Goal: Task Accomplishment & Management: Use online tool/utility

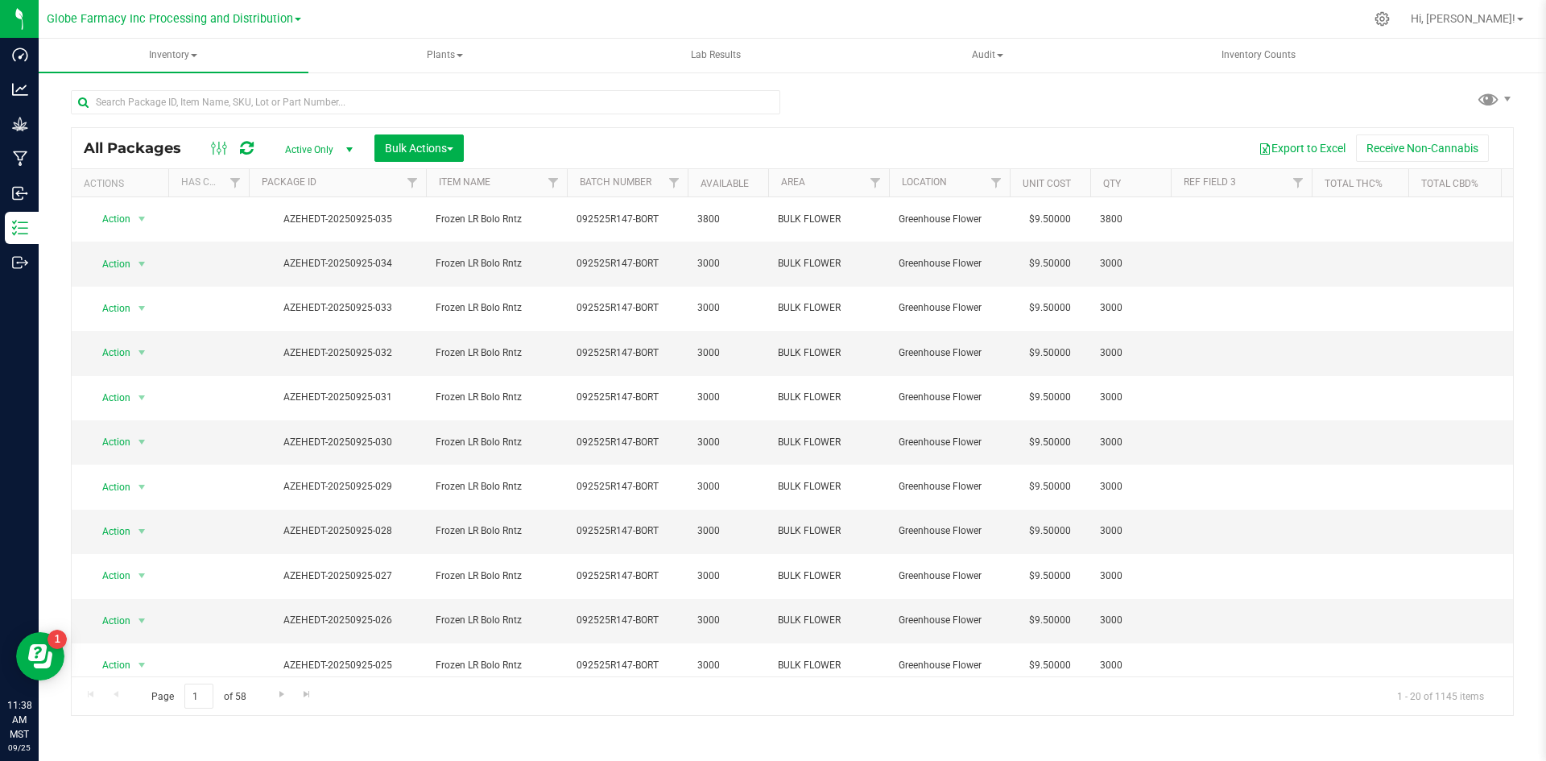
click at [250, 89] on div at bounding box center [431, 102] width 721 height 52
click at [449, 101] on input "text" at bounding box center [425, 102] width 709 height 24
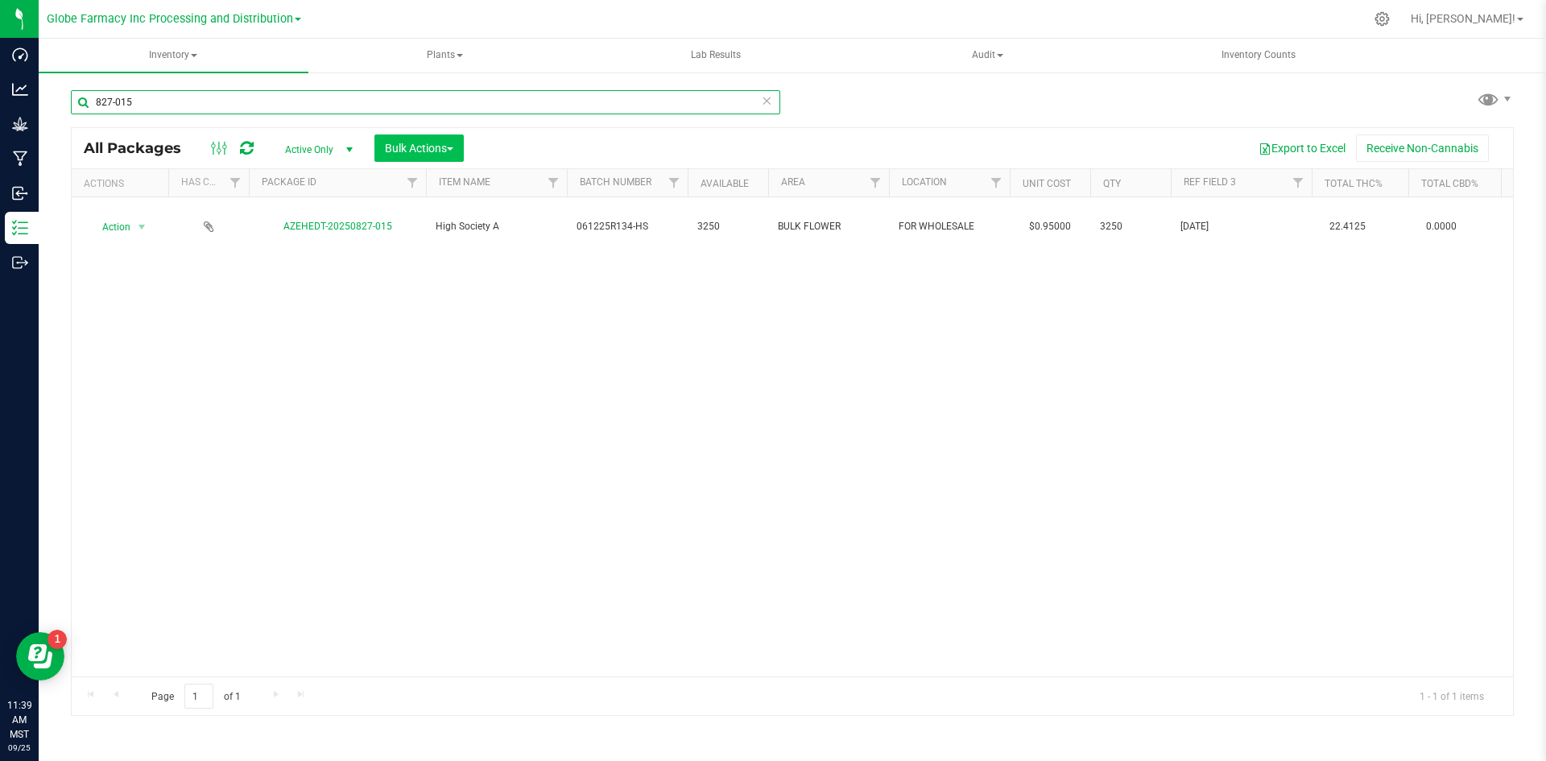
type input "827-015"
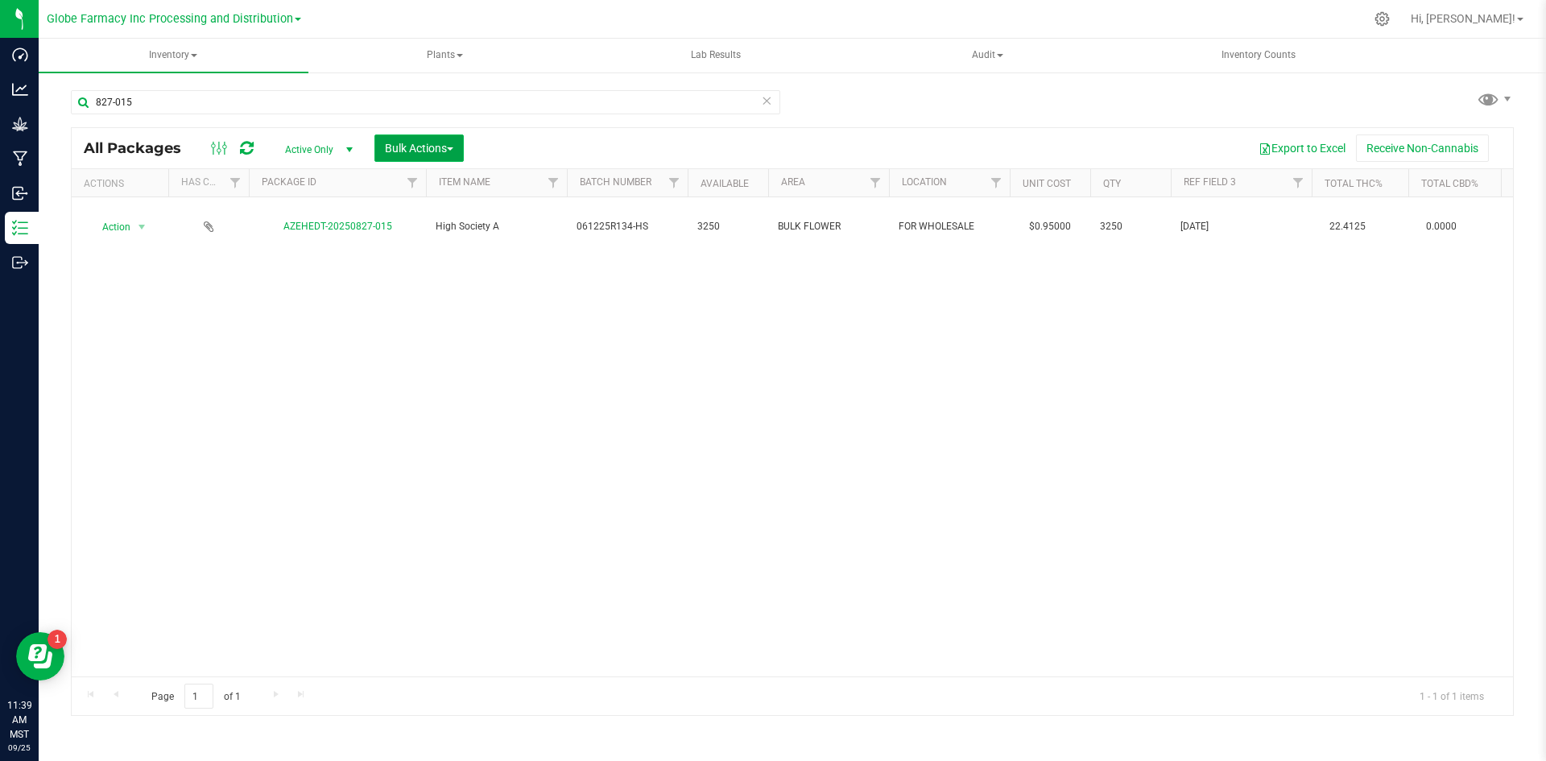
click at [438, 142] on button "Bulk Actions" at bounding box center [418, 147] width 89 height 27
click at [437, 178] on span "Add to manufacturing run" at bounding box center [445, 184] width 122 height 13
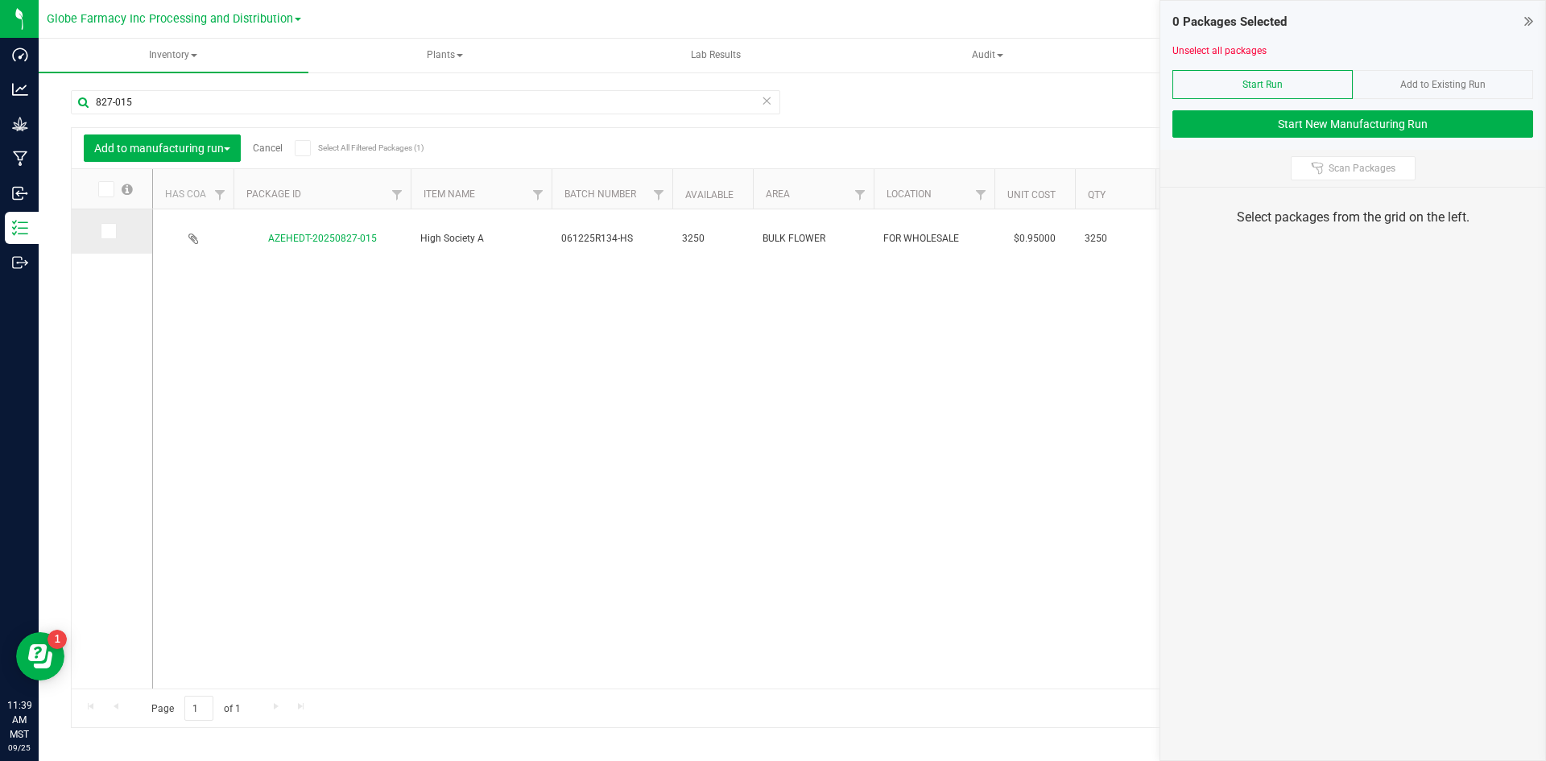
click at [106, 231] on icon at bounding box center [107, 231] width 10 height 0
click at [0, 0] on input "checkbox" at bounding box center [0, 0] width 0 height 0
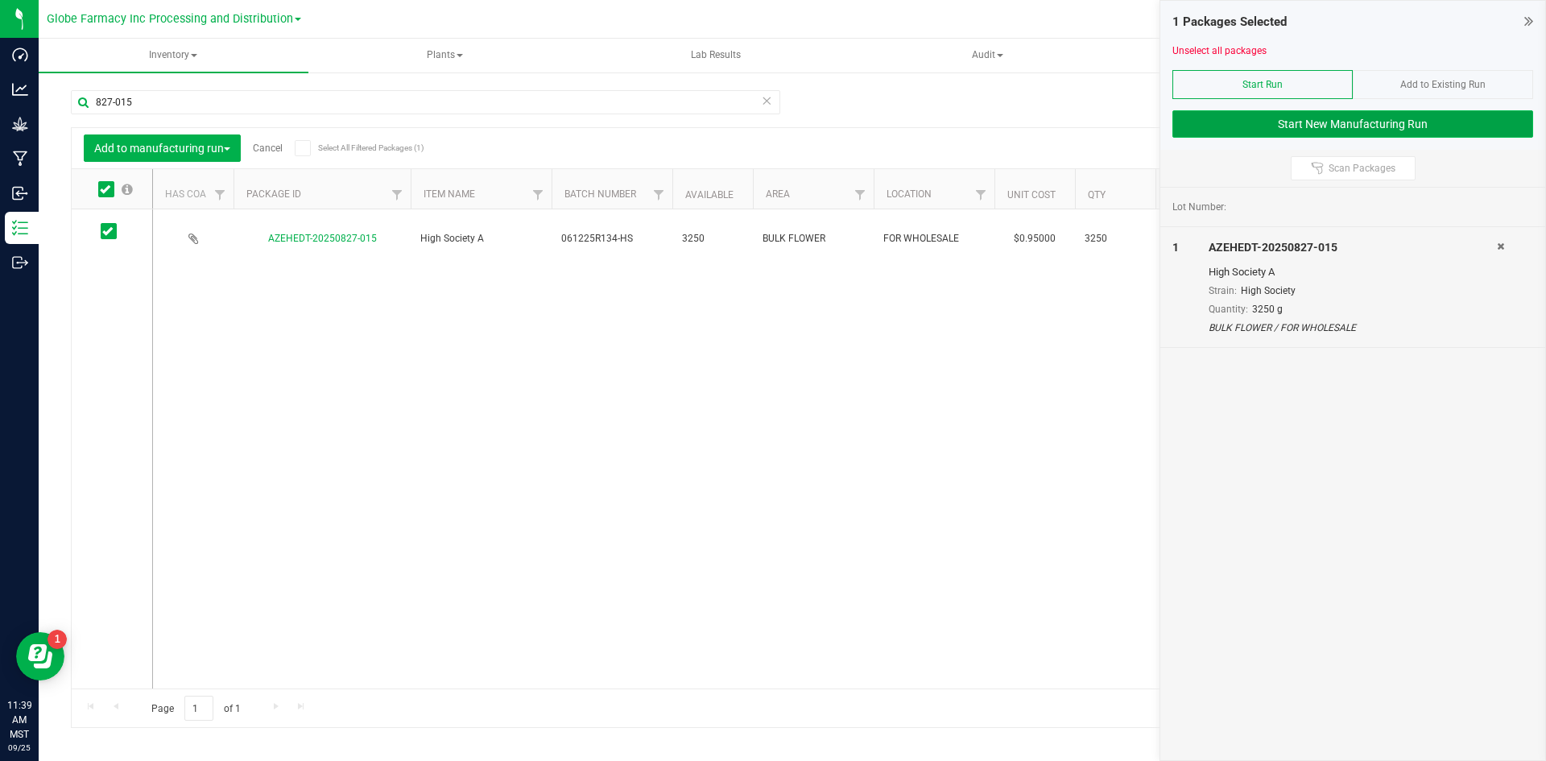
click at [1197, 125] on button "Start New Manufacturing Run" at bounding box center [1352, 123] width 361 height 27
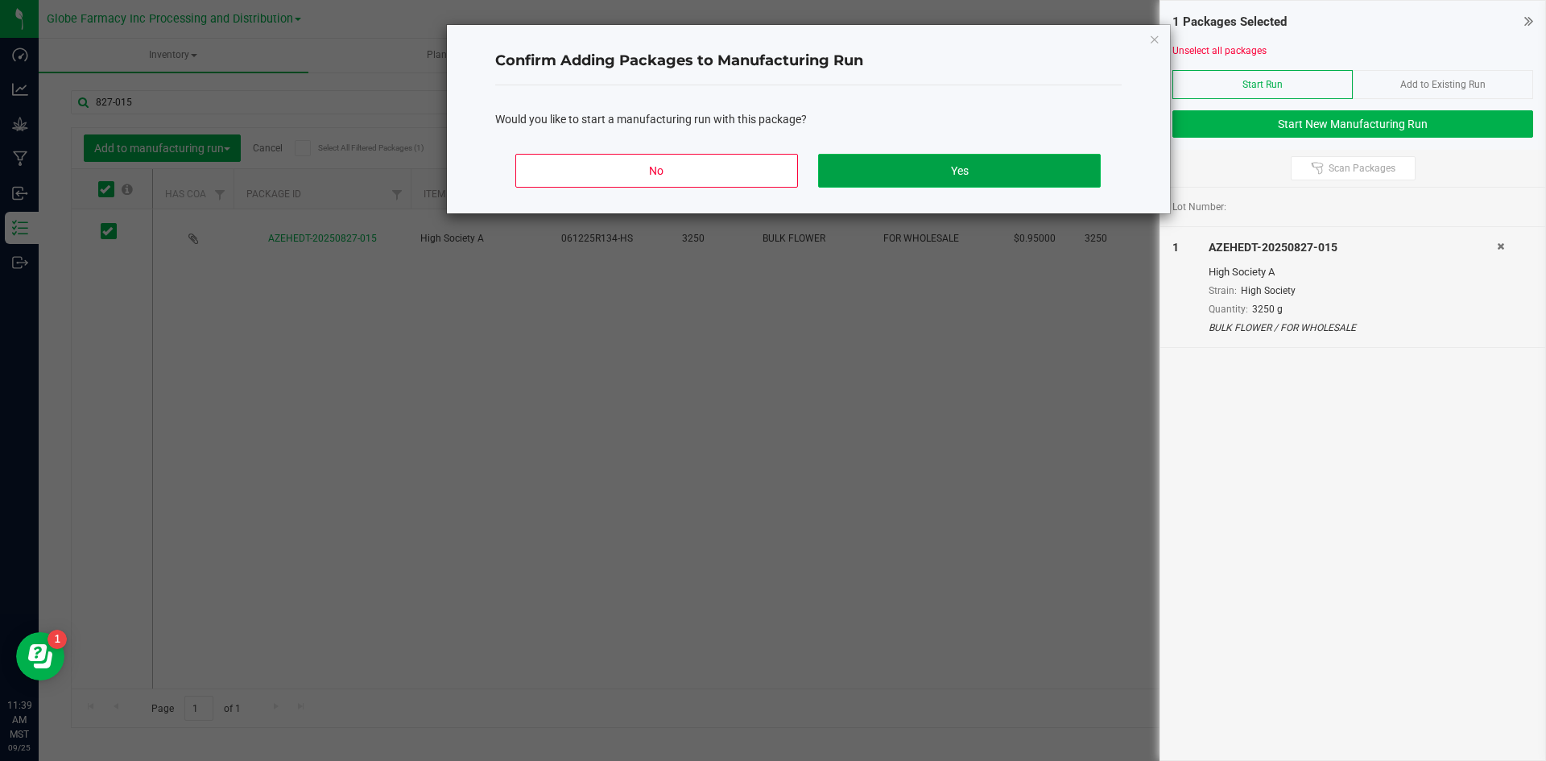
click at [980, 173] on button "Yes" at bounding box center [959, 171] width 282 height 34
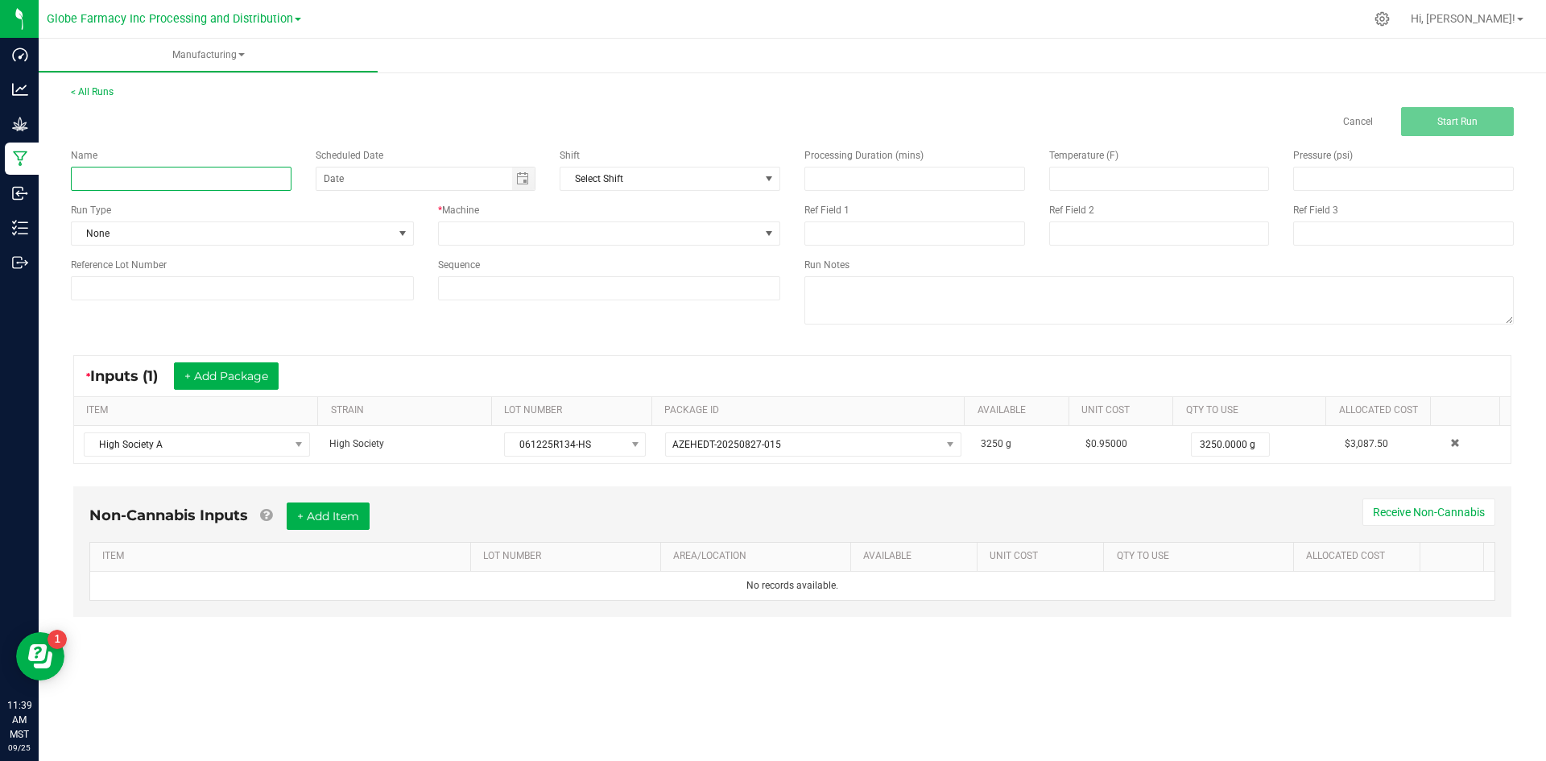
click at [223, 172] on input at bounding box center [181, 179] width 221 height 24
type input "h"
type input "HIGH SOCIETY 3.5G"
click at [489, 234] on span at bounding box center [599, 233] width 321 height 23
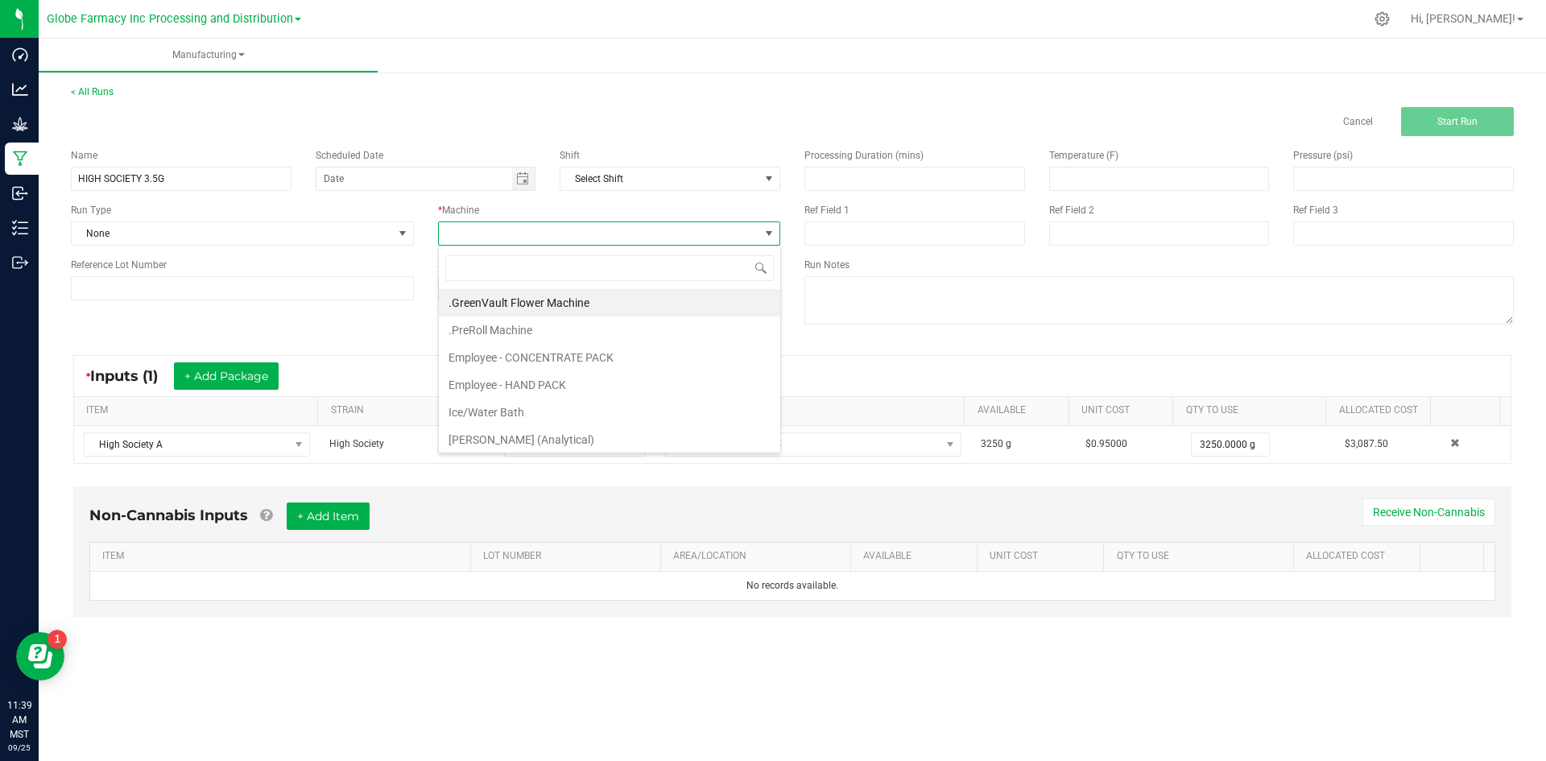
scroll to position [24, 342]
click at [506, 306] on li ".GreenVault Flower Machine" at bounding box center [609, 302] width 341 height 27
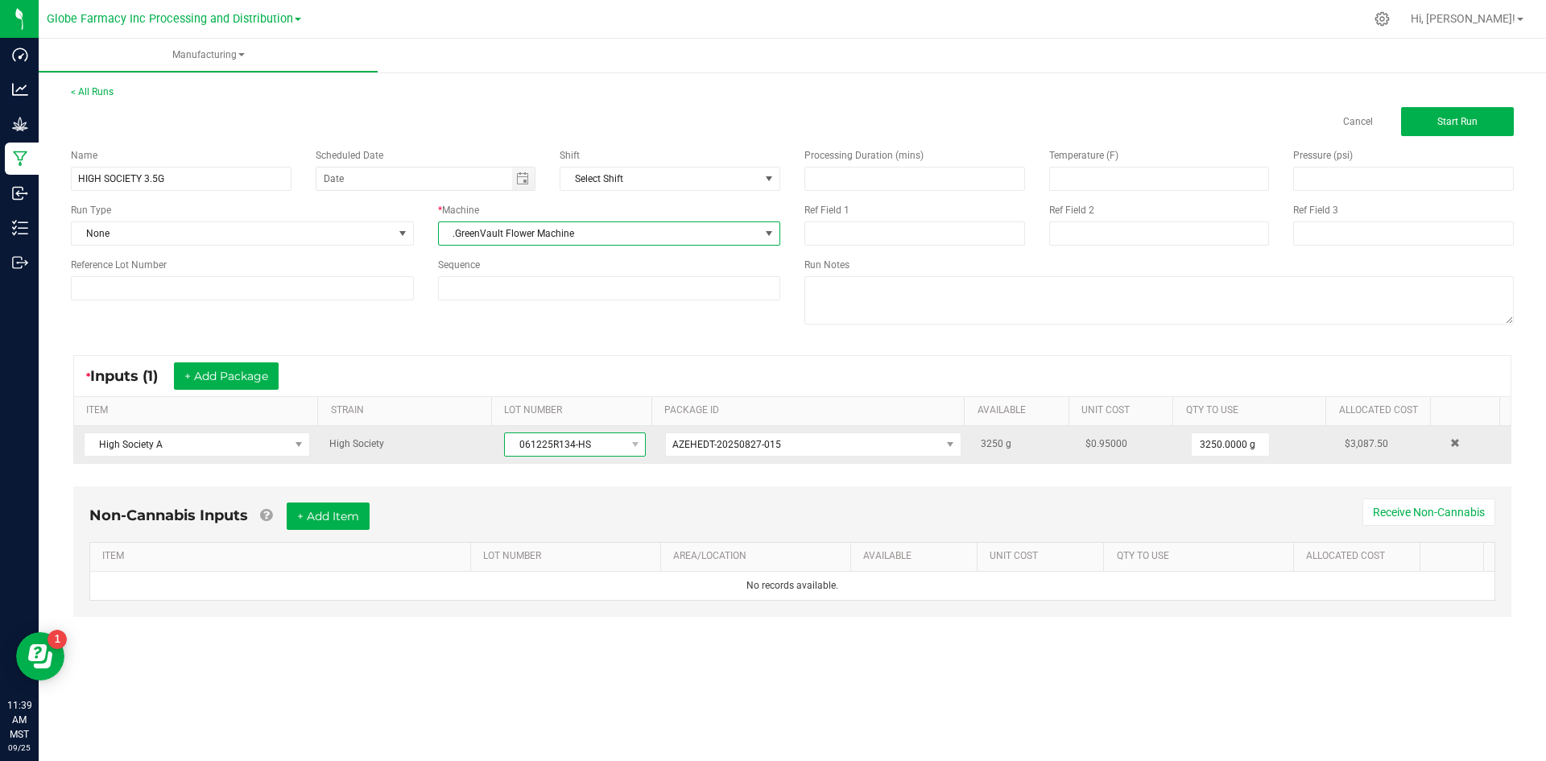
click at [518, 444] on span "061225R134-HS" at bounding box center [565, 444] width 120 height 23
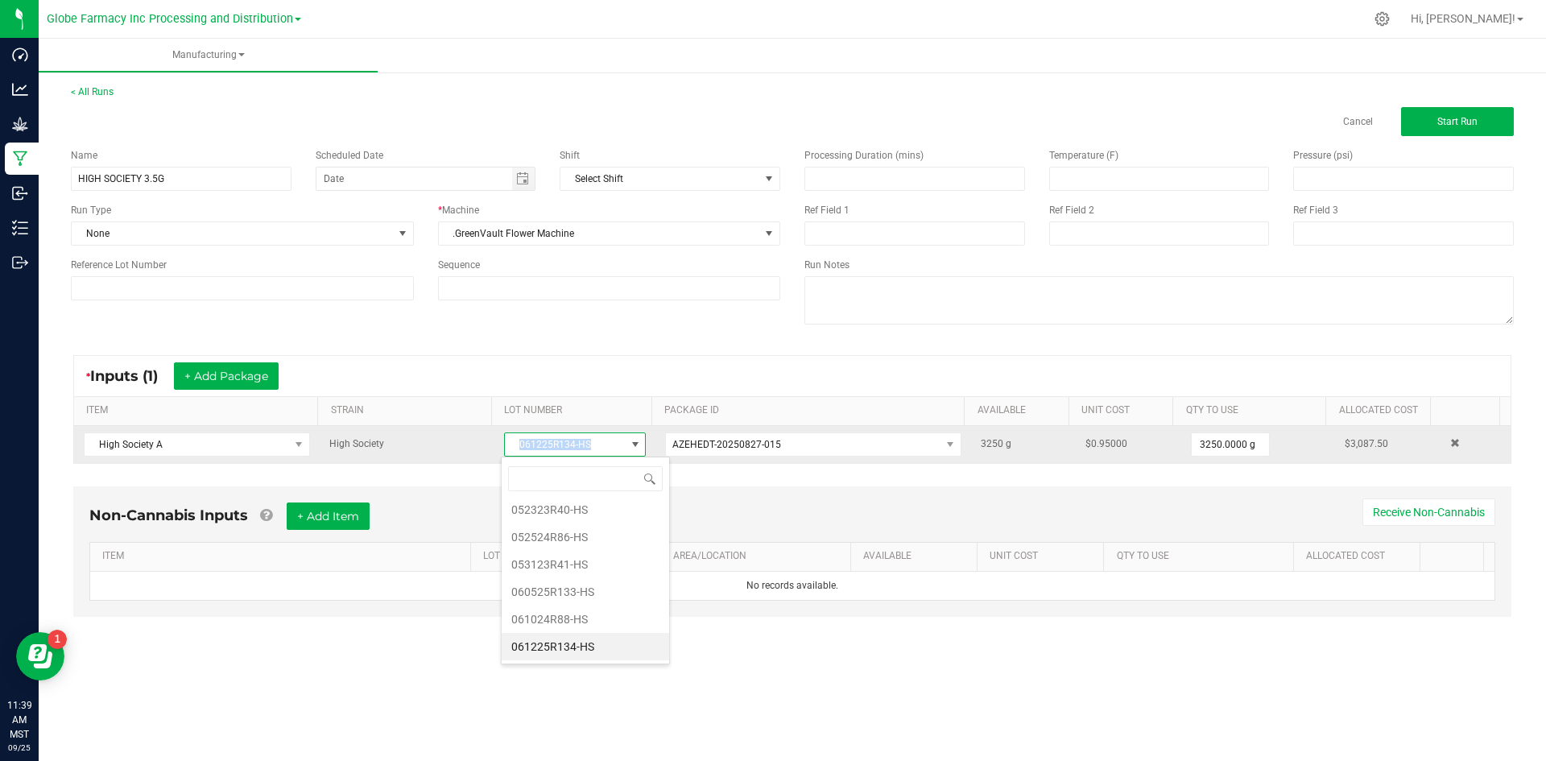
drag, startPoint x: 511, startPoint y: 449, endPoint x: 622, endPoint y: 444, distance: 110.4
click at [622, 444] on span "061225R134-HS" at bounding box center [575, 444] width 142 height 24
copy span "061225R134-HS"
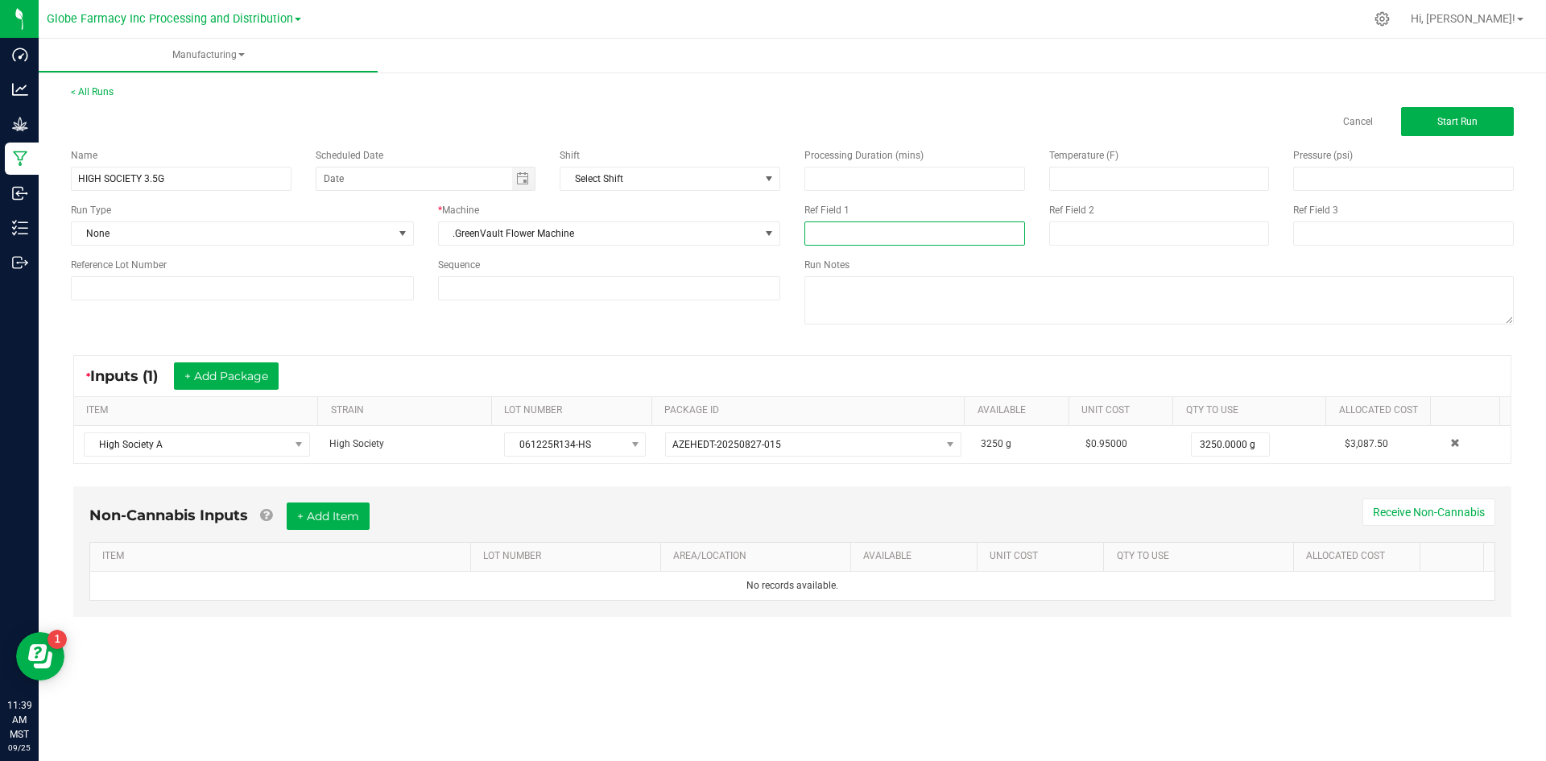
paste input "061225R134-HS"
type input "061225R134-HS"
click at [1101, 234] on input at bounding box center [1159, 233] width 221 height 24
type input "[DATE] FLOWER"
click at [321, 511] on button "+ Add Item" at bounding box center [328, 515] width 83 height 27
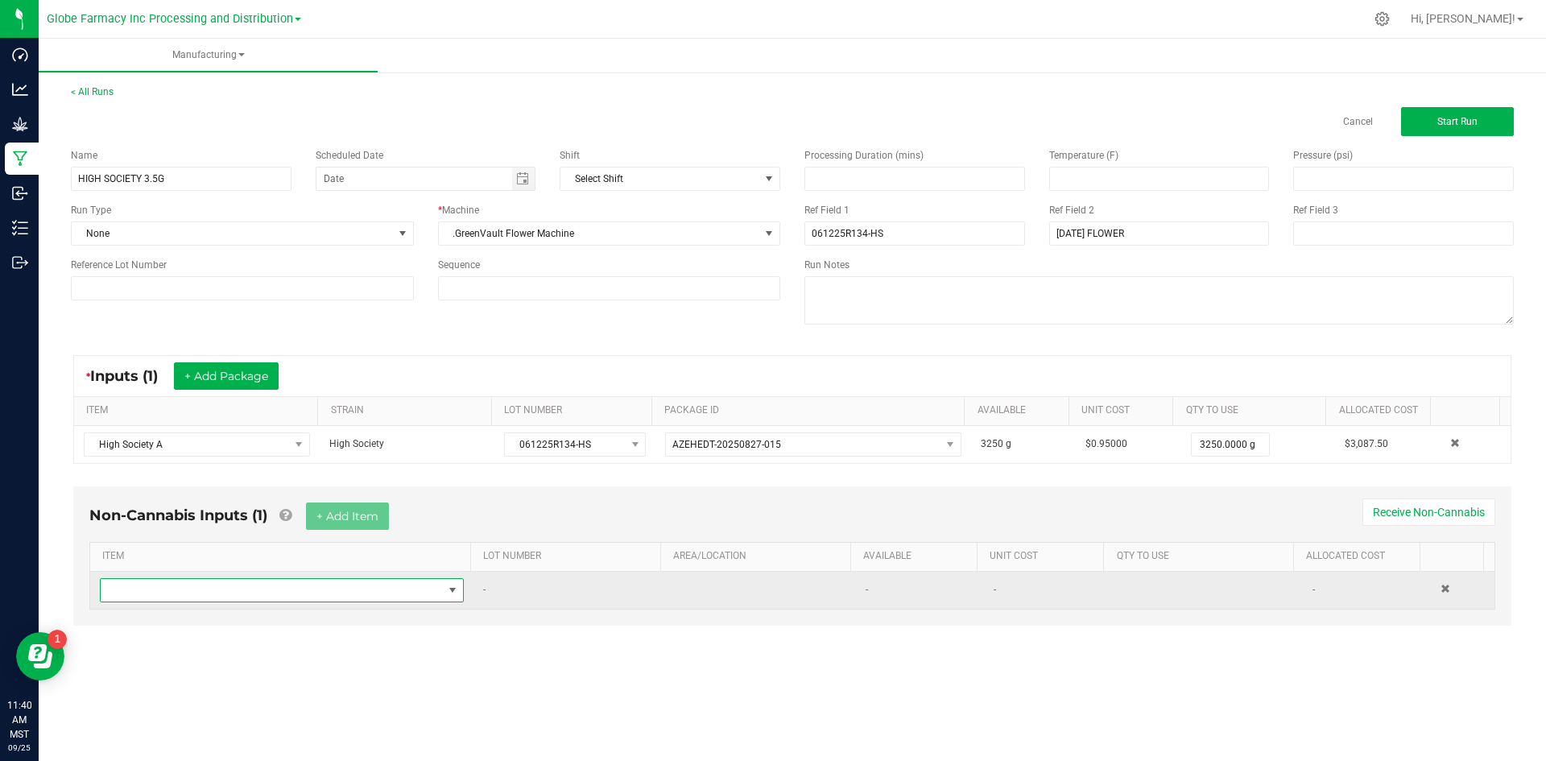
click at [311, 589] on span "NO DATA FOUND" at bounding box center [272, 590] width 342 height 23
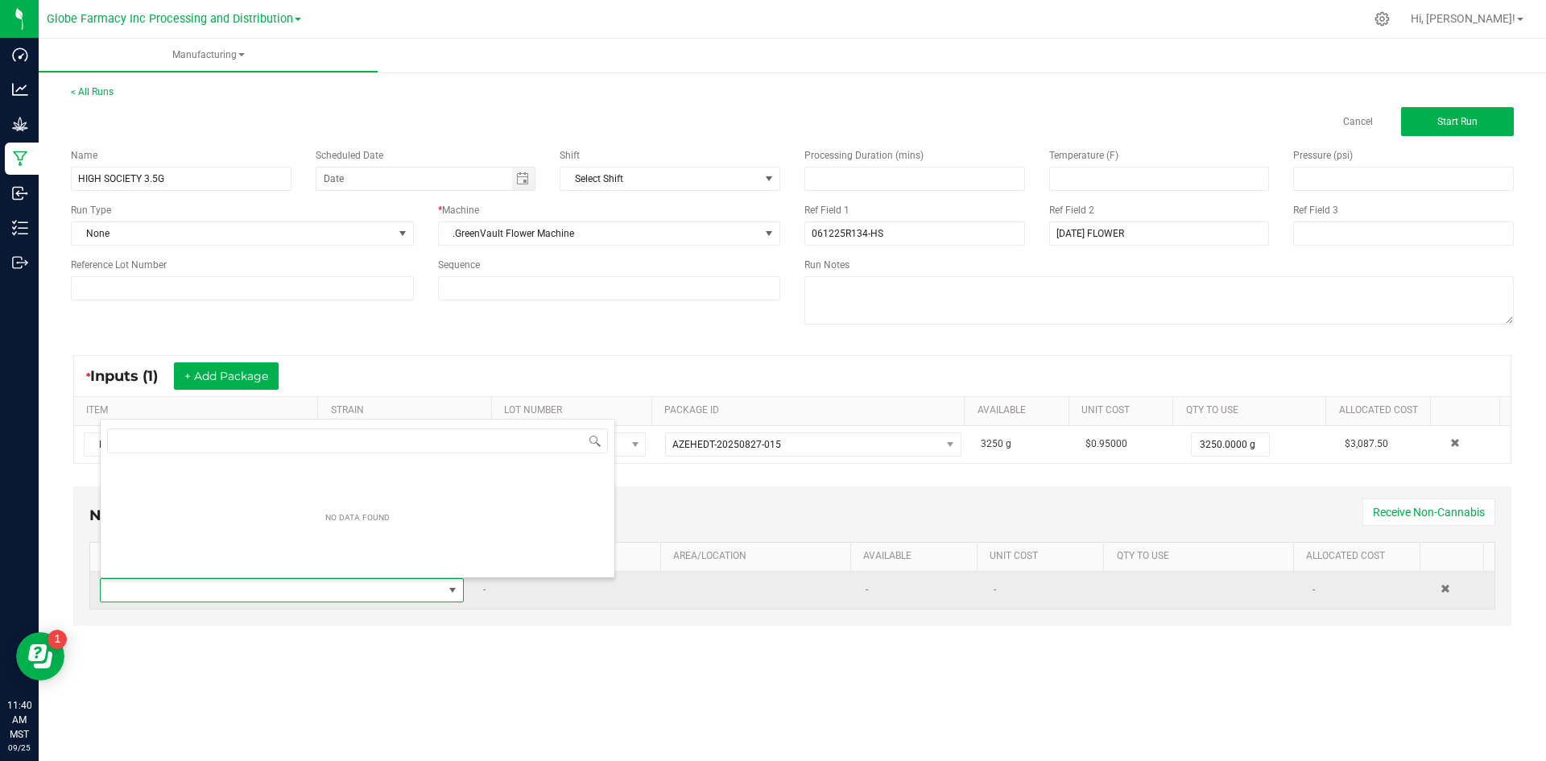
scroll to position [24, 358]
type input "MYLAR"
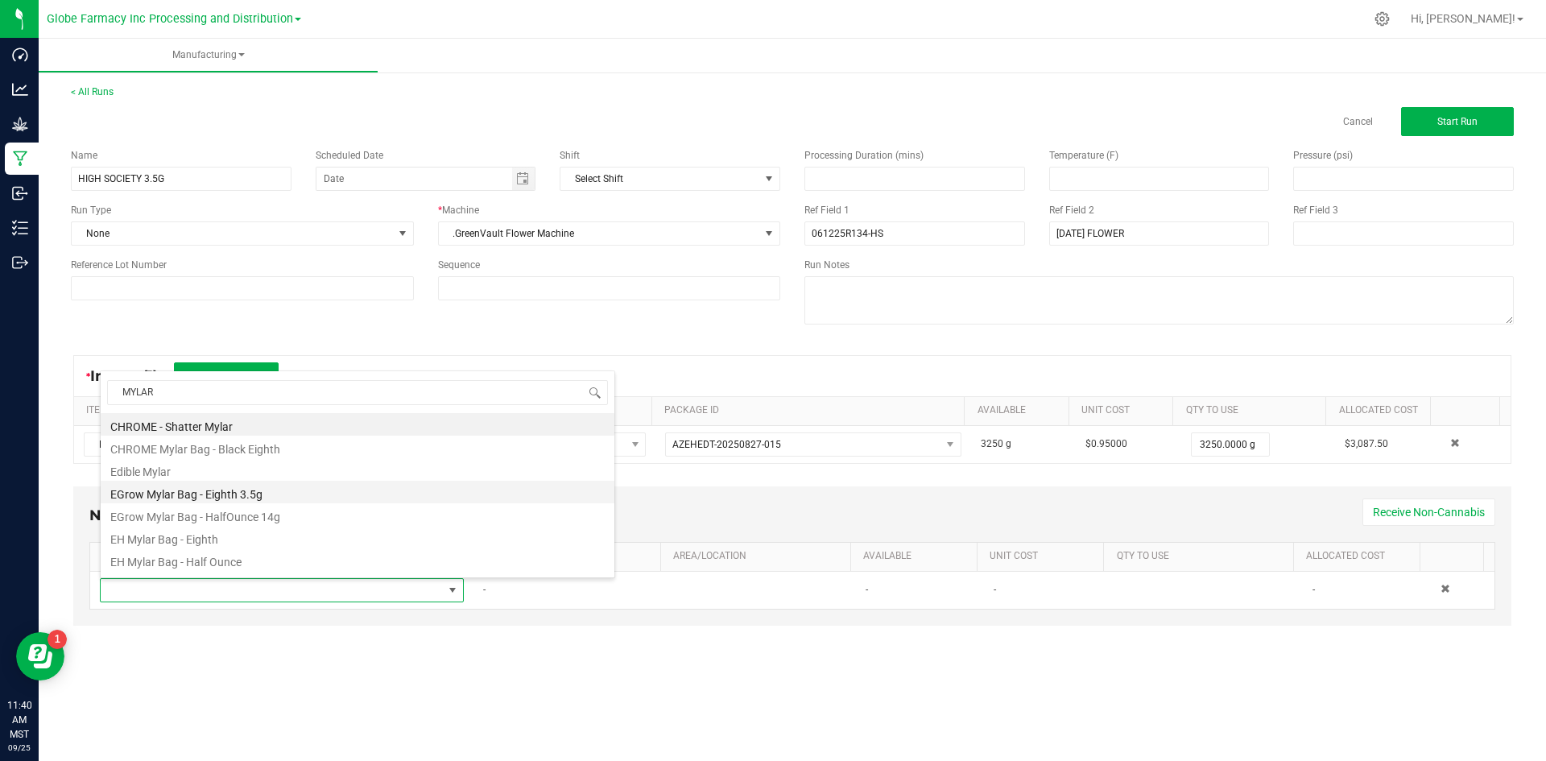
click at [330, 482] on li "EGrow Mylar Bag - Eighth 3.5g" at bounding box center [358, 492] width 514 height 23
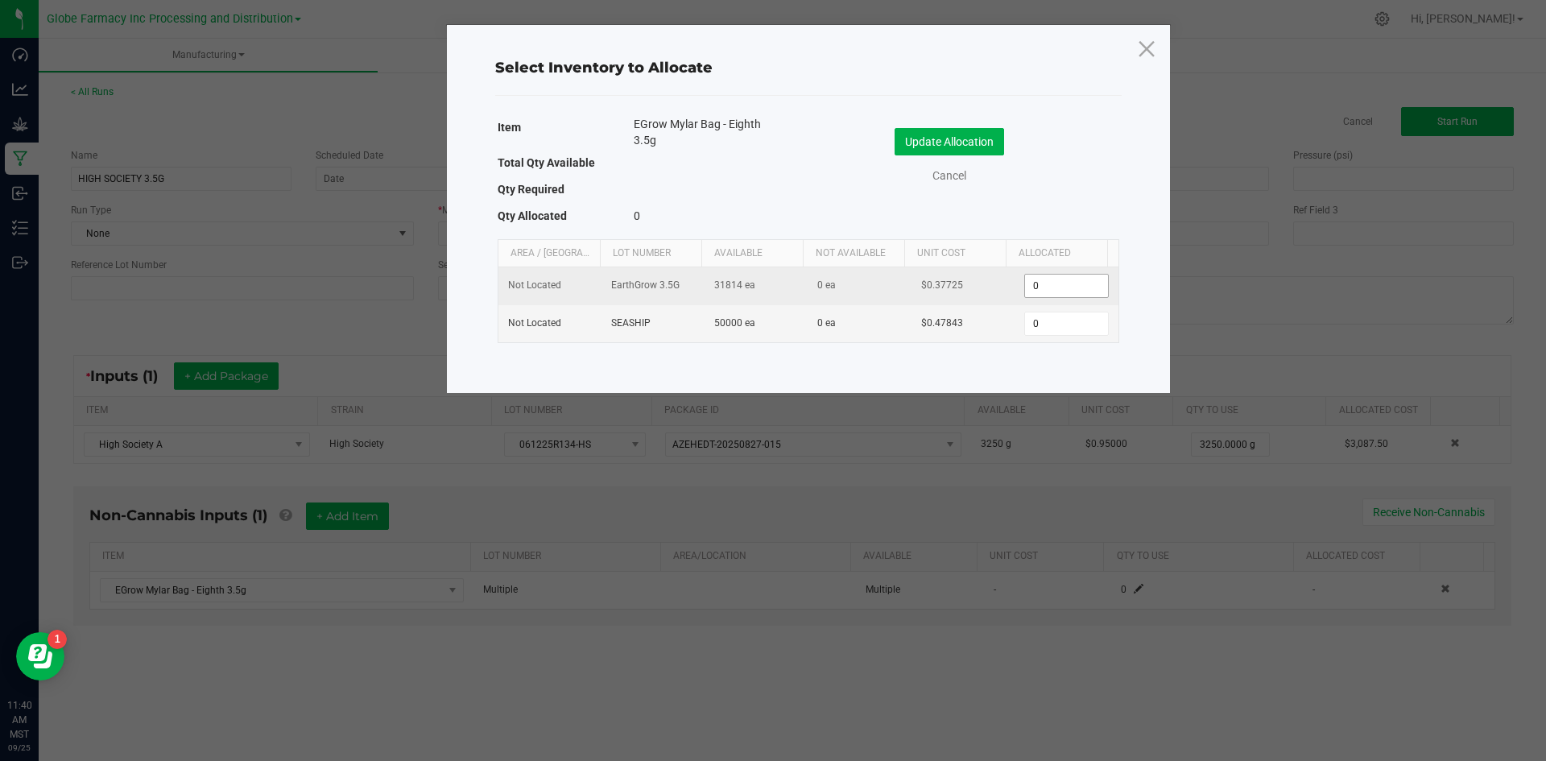
click at [1052, 279] on input "0" at bounding box center [1066, 286] width 82 height 23
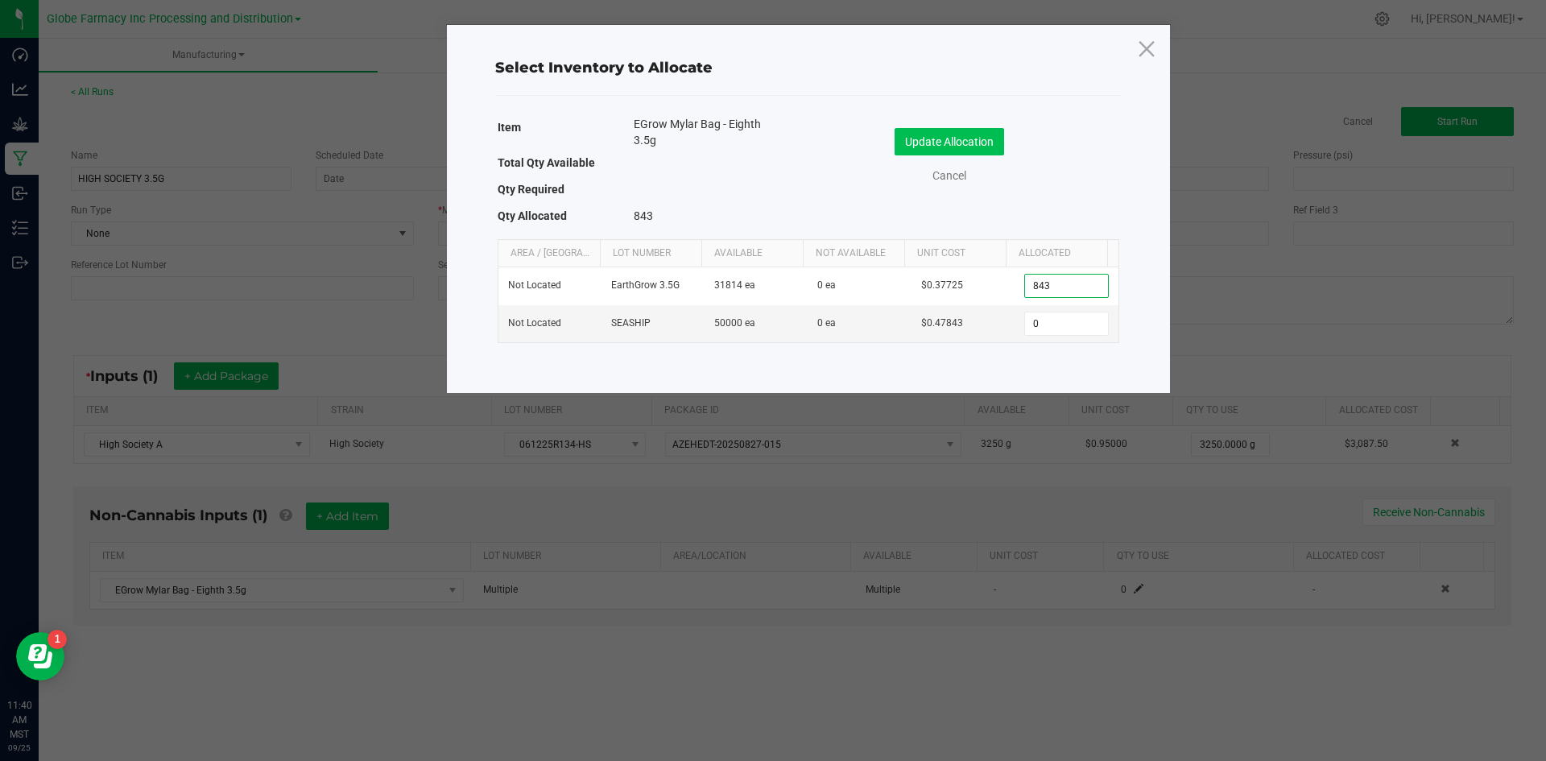
type input "843"
click at [953, 131] on button "Update Allocation" at bounding box center [950, 141] width 110 height 27
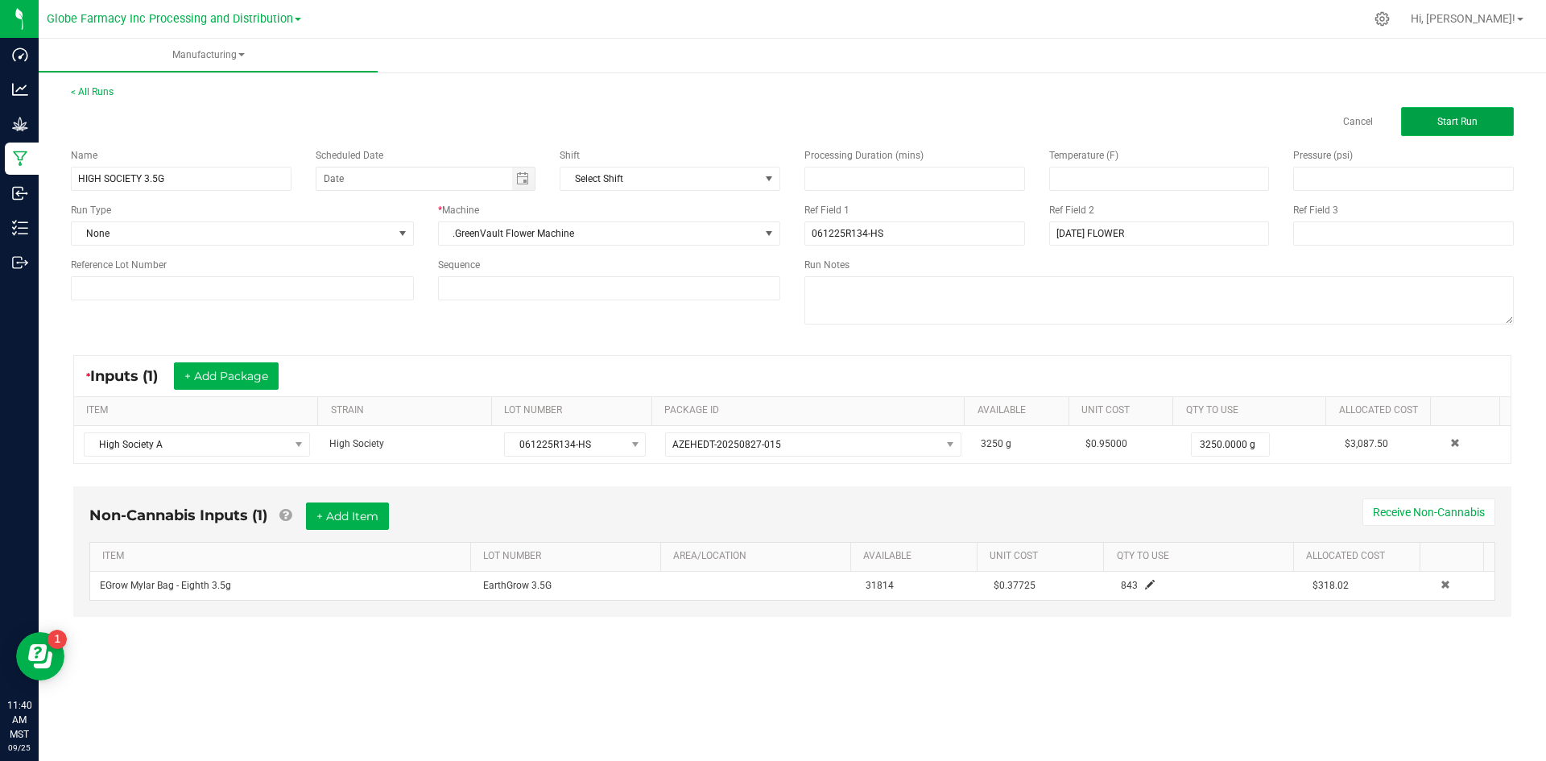
click at [1453, 117] on span "Start Run" at bounding box center [1457, 121] width 40 height 11
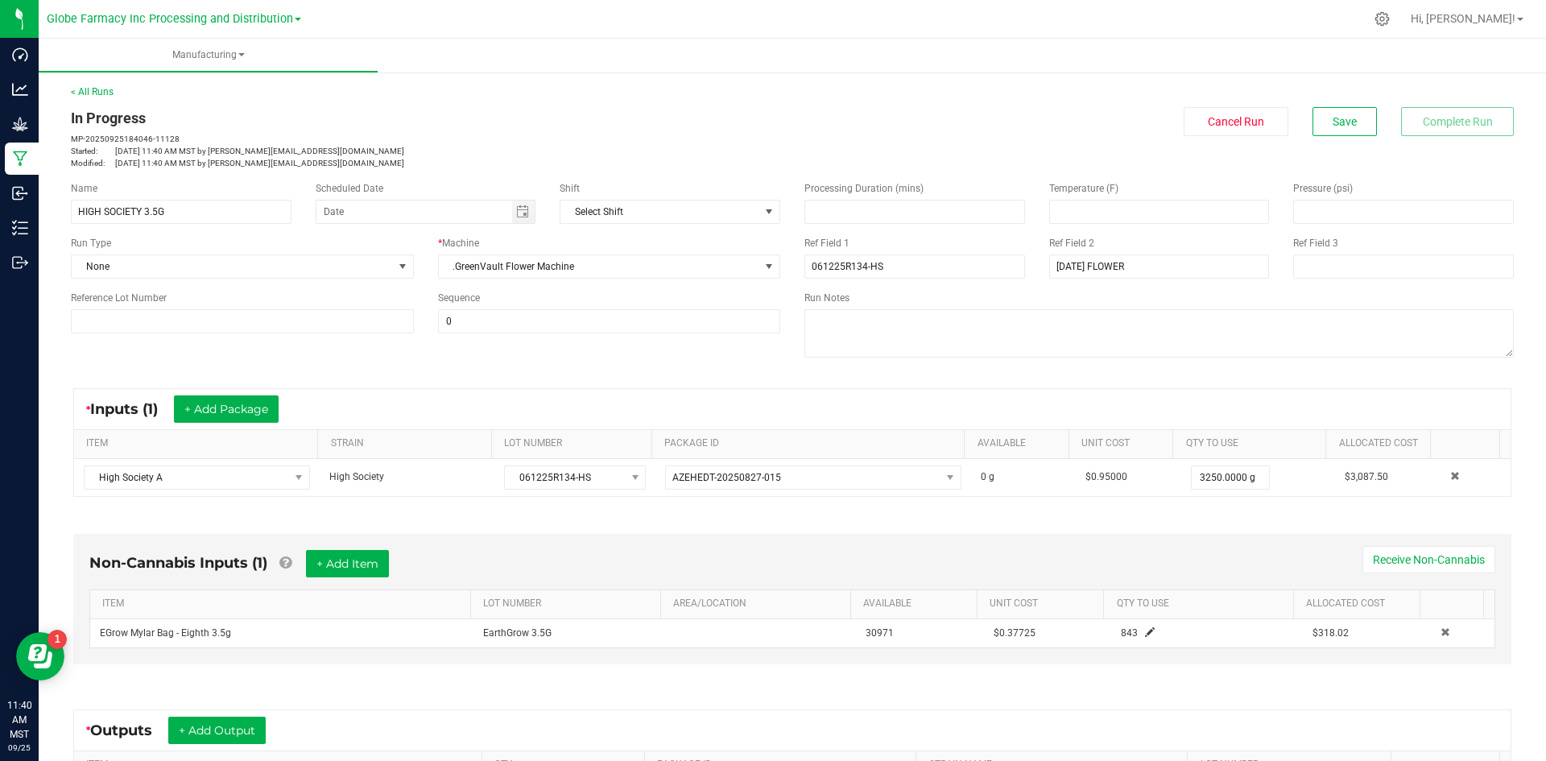
scroll to position [232, 0]
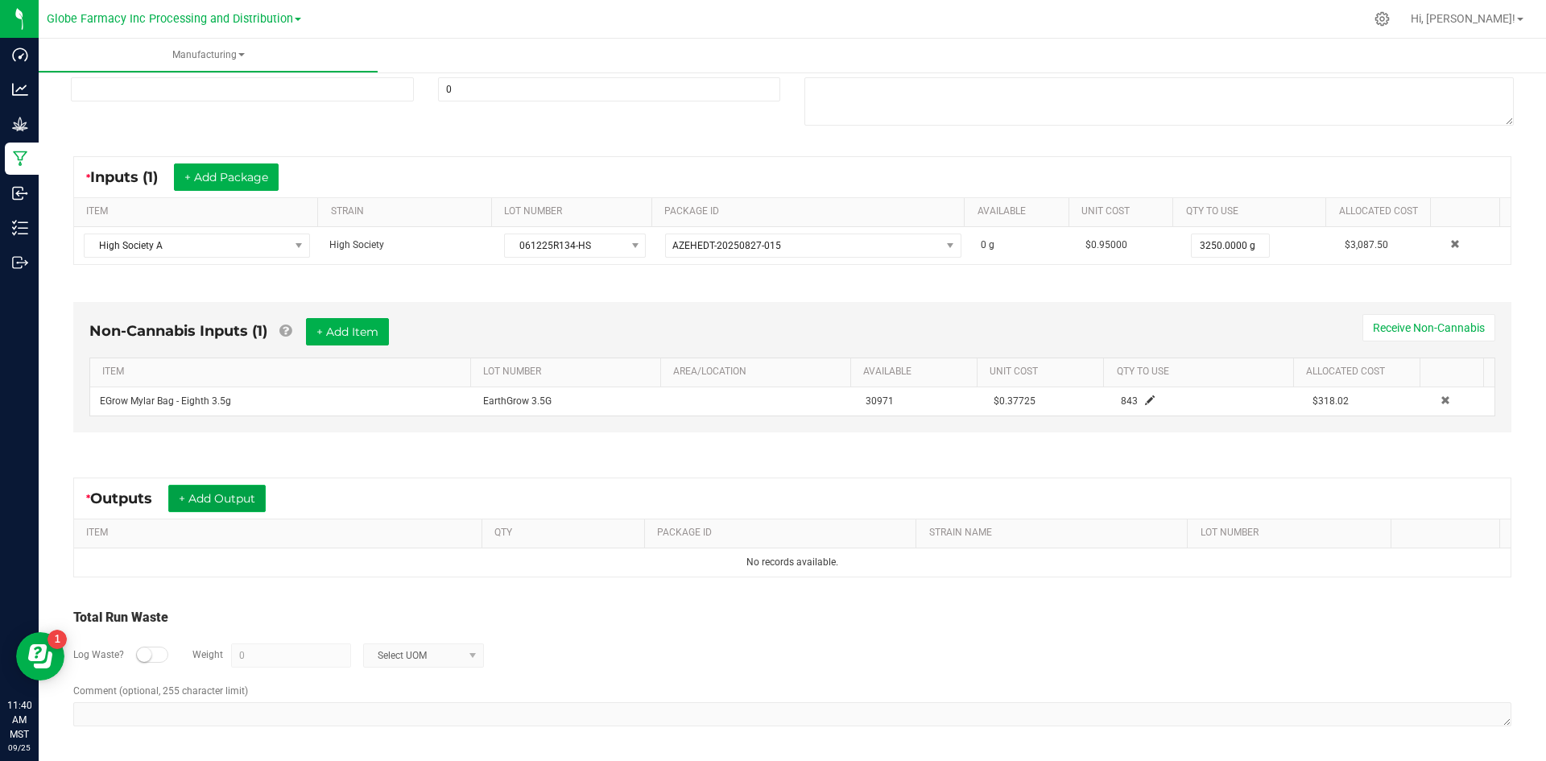
click at [221, 494] on button "+ Add Output" at bounding box center [216, 498] width 97 height 27
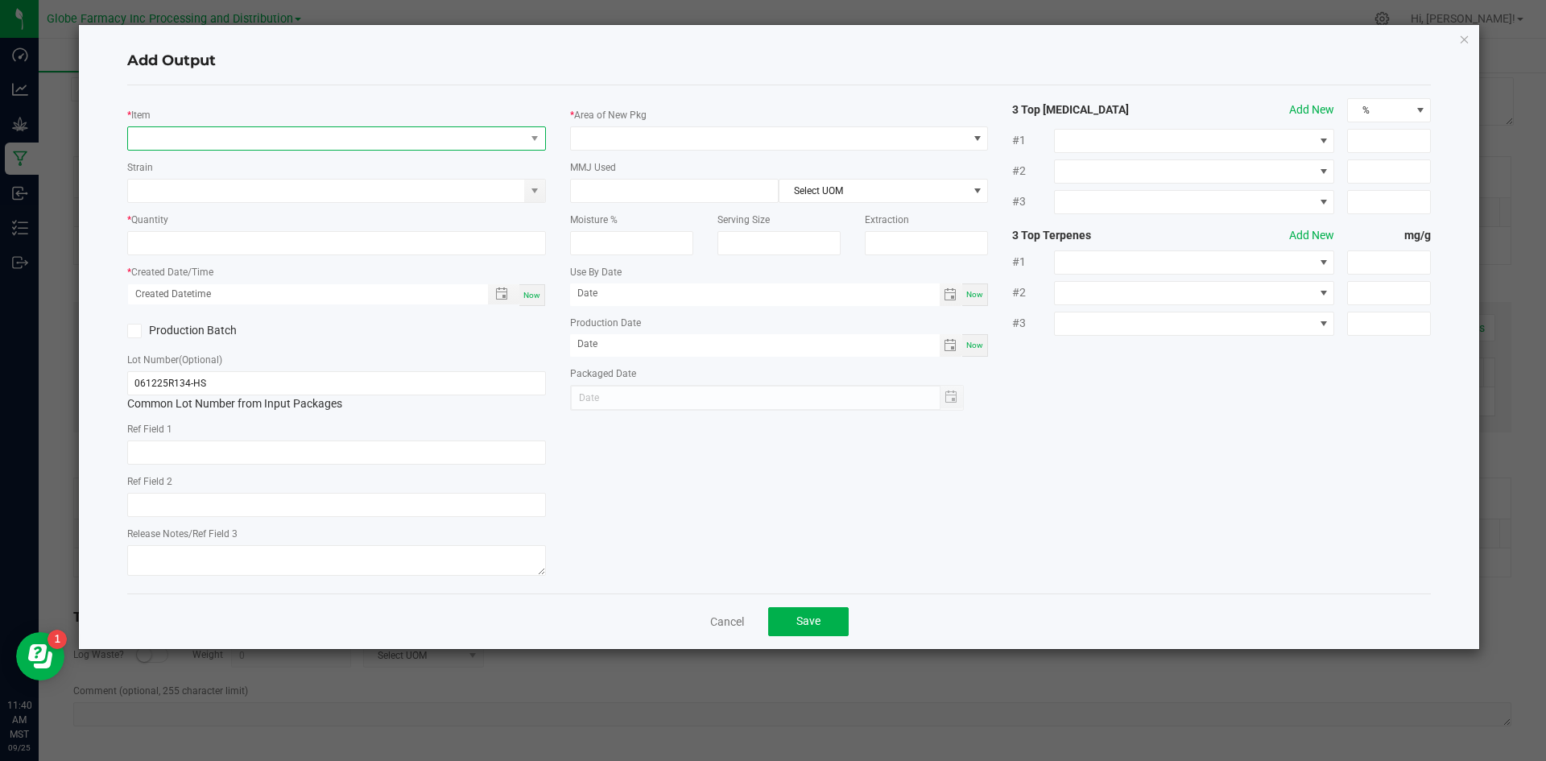
click at [338, 141] on span "NO DATA FOUND" at bounding box center [326, 138] width 397 height 23
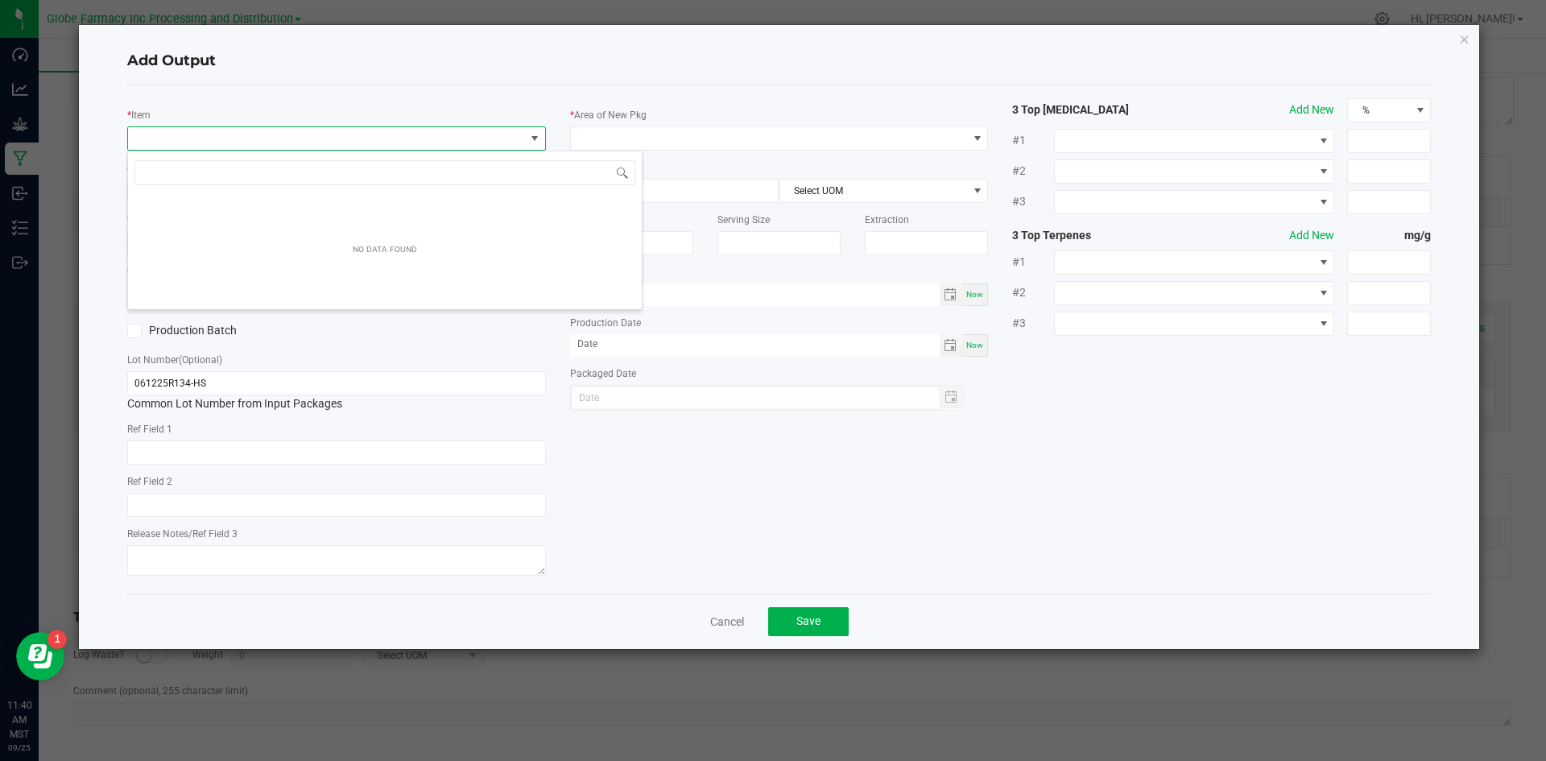
scroll to position [24, 419]
type input "HIGH SOCIETY B"
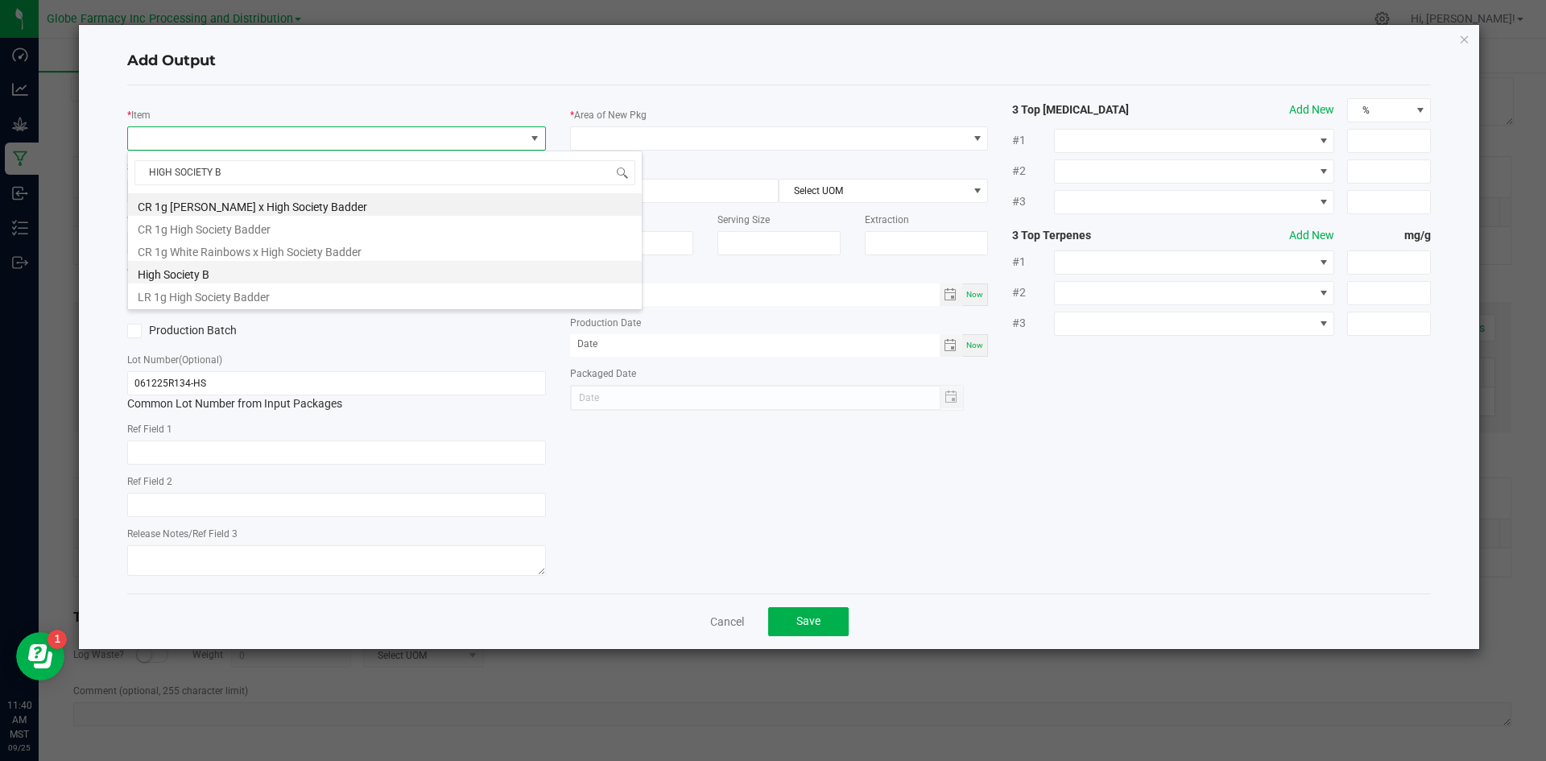
click at [278, 272] on li "High Society B" at bounding box center [385, 272] width 514 height 23
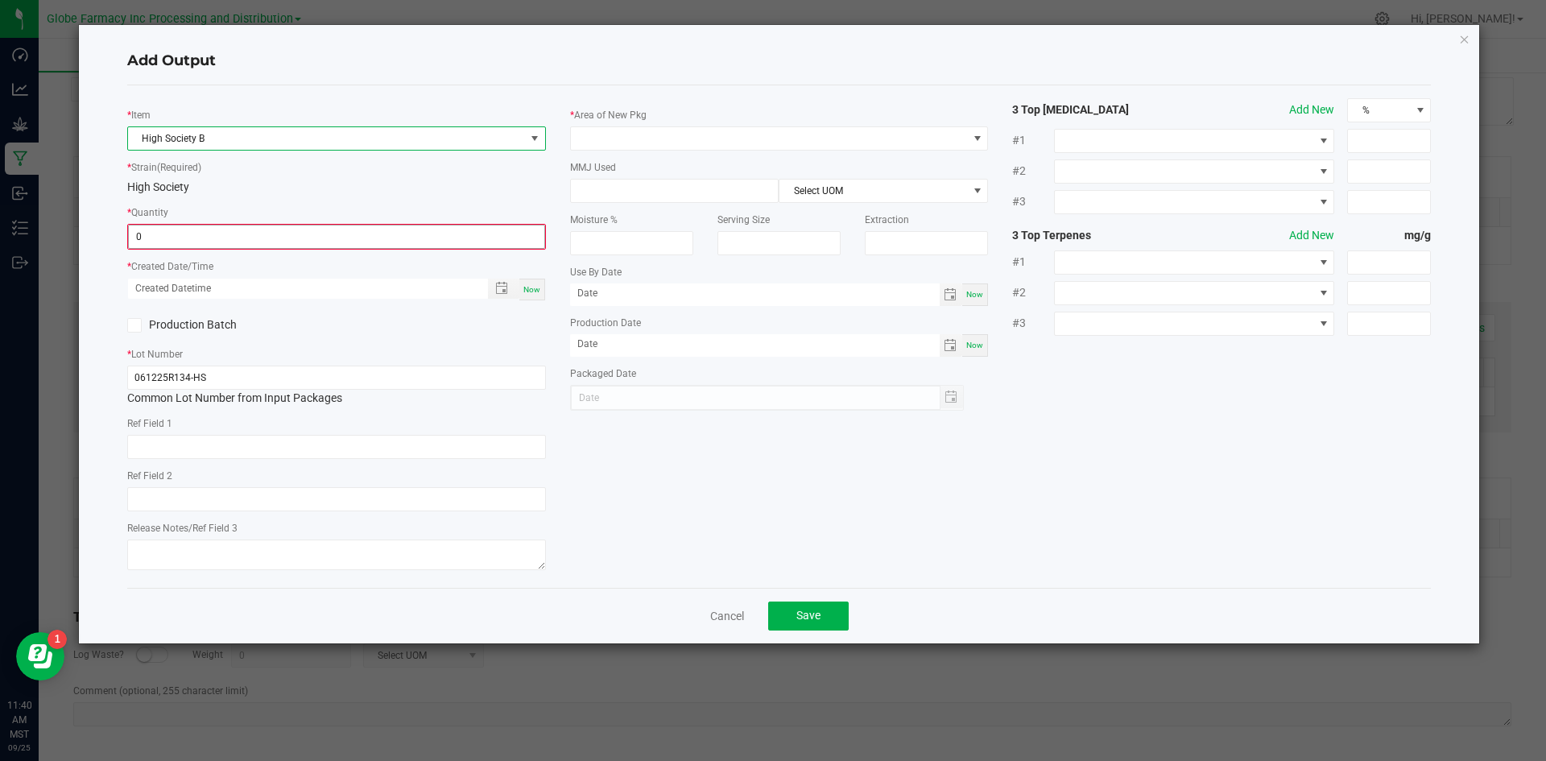
click at [327, 232] on input "0" at bounding box center [336, 236] width 415 height 23
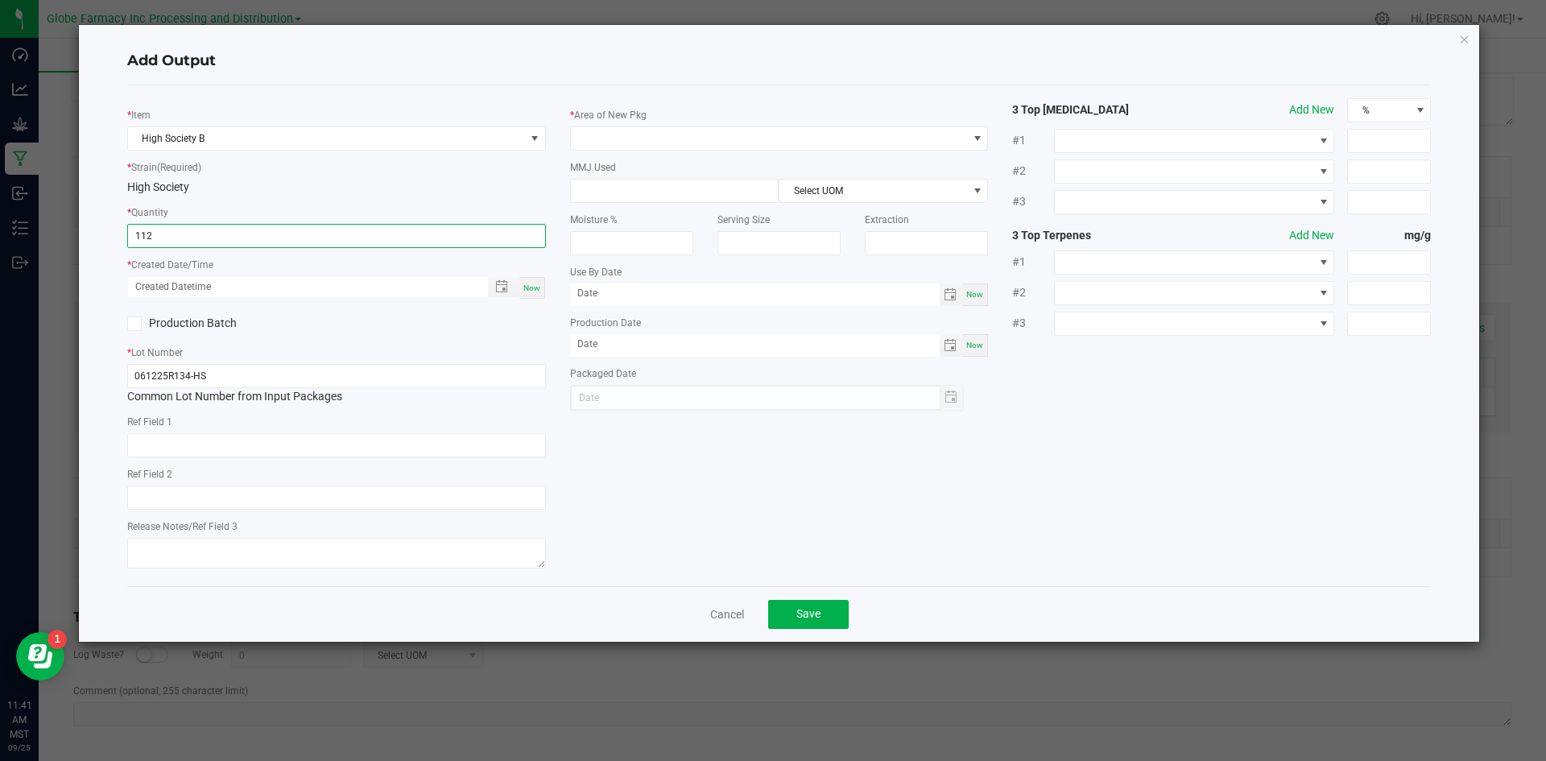
type input "112.0000 g"
click at [527, 290] on span "Now" at bounding box center [531, 287] width 17 height 9
type input "[DATE] 11:41 AM"
type input "[DATE]"
click at [614, 143] on span at bounding box center [769, 138] width 397 height 23
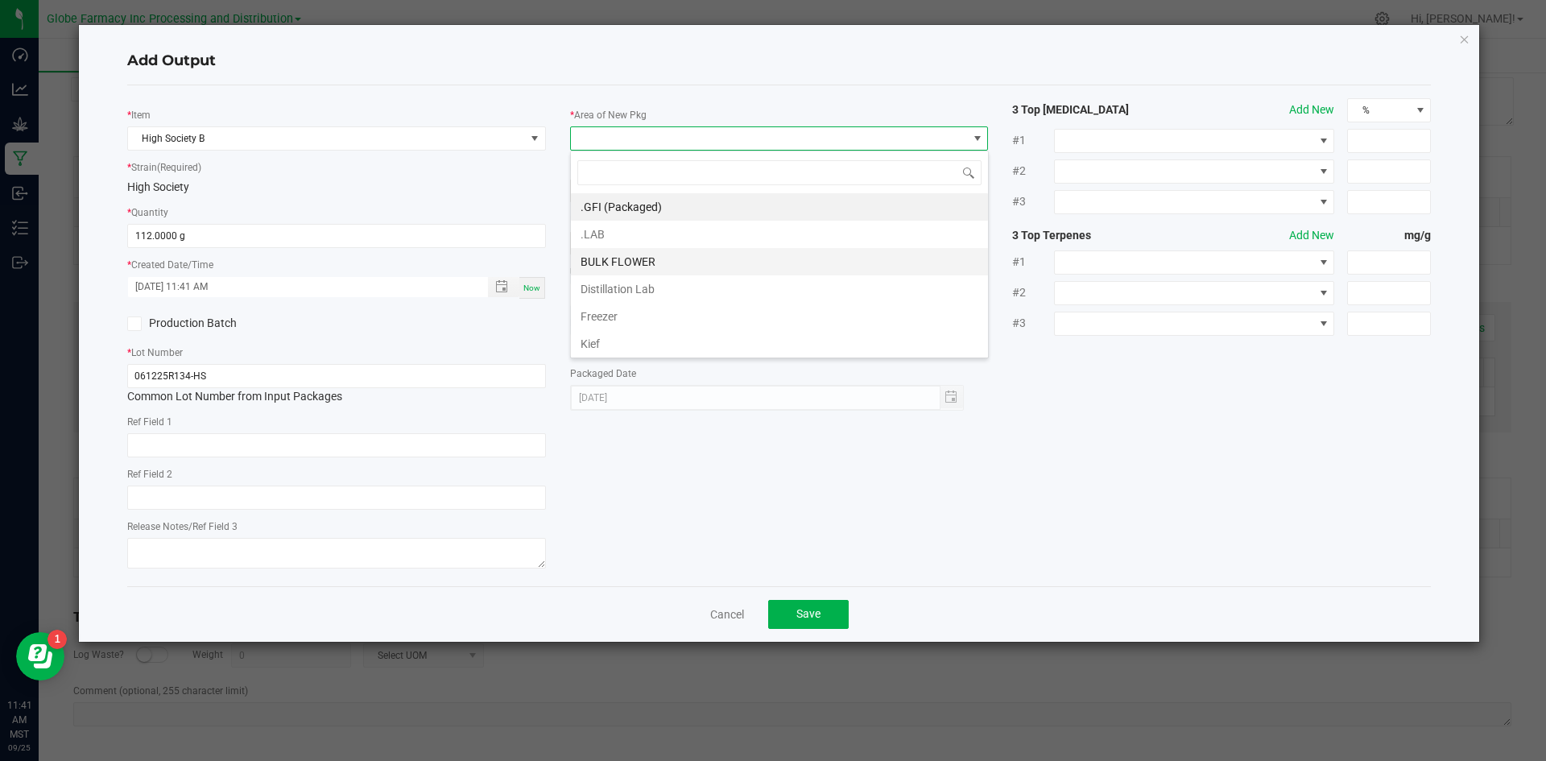
click at [620, 254] on li "BULK FLOWER" at bounding box center [779, 261] width 417 height 27
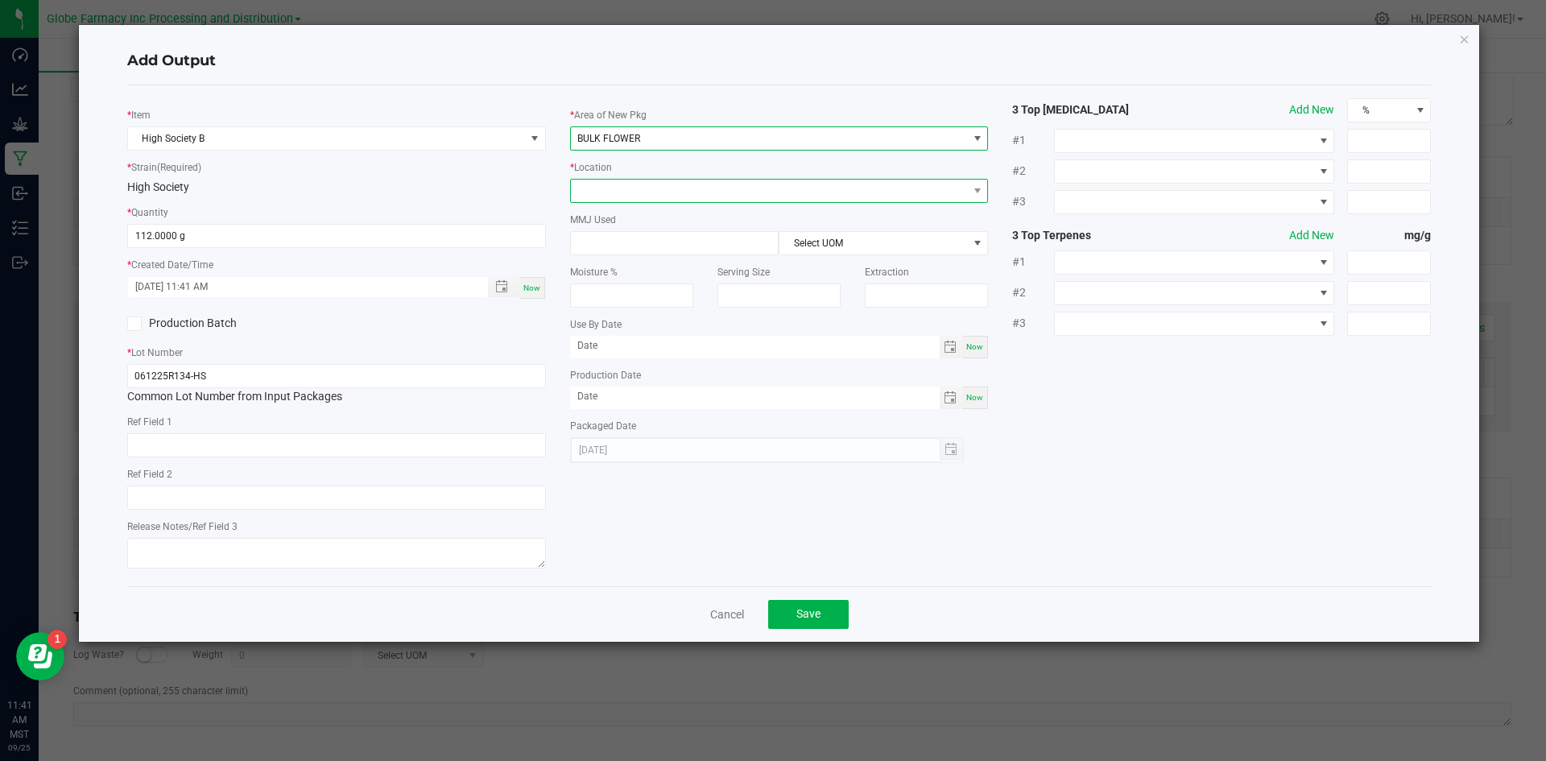
click at [639, 188] on span at bounding box center [769, 191] width 397 height 23
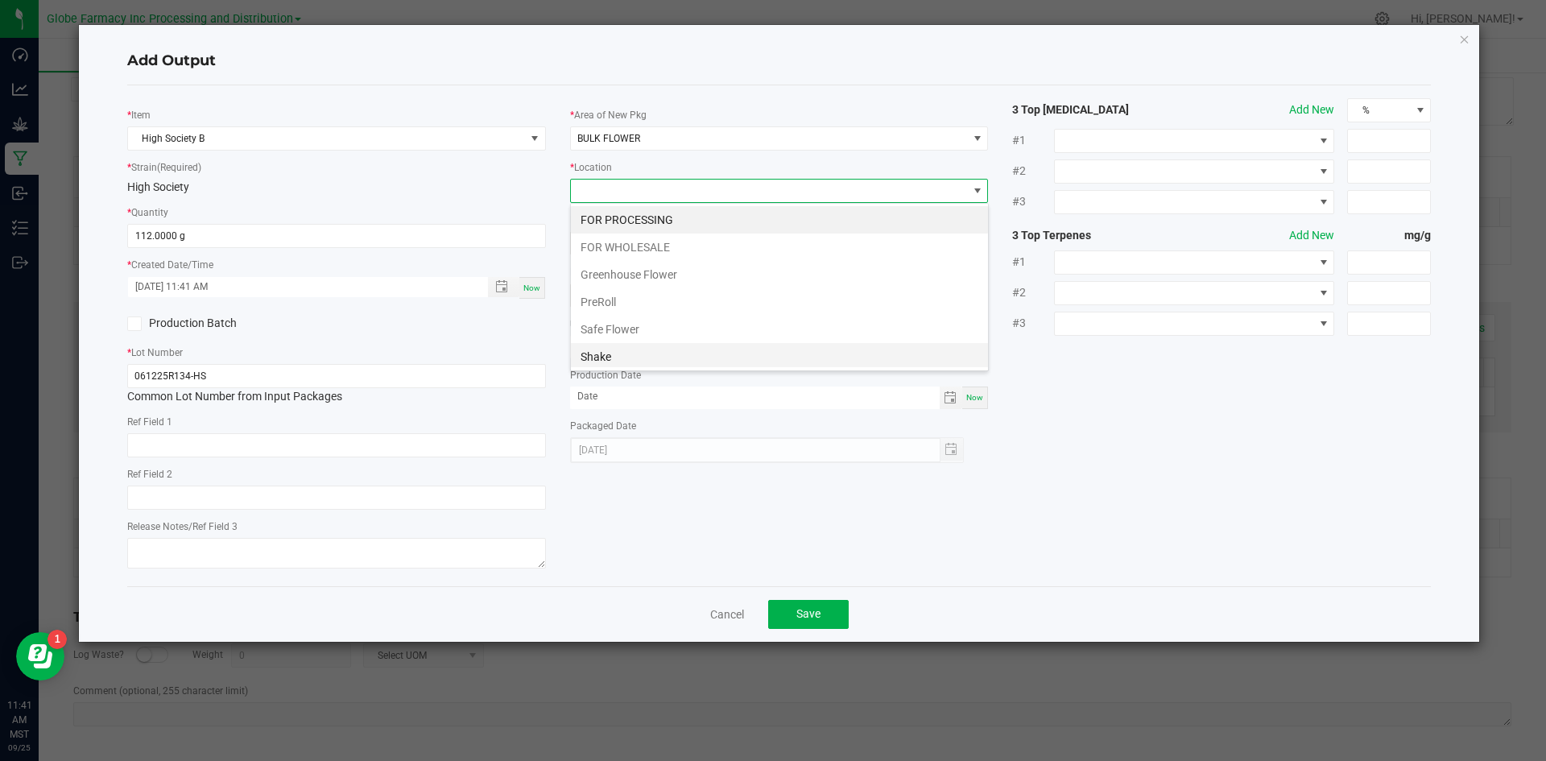
click at [641, 354] on li "Shake" at bounding box center [779, 356] width 417 height 27
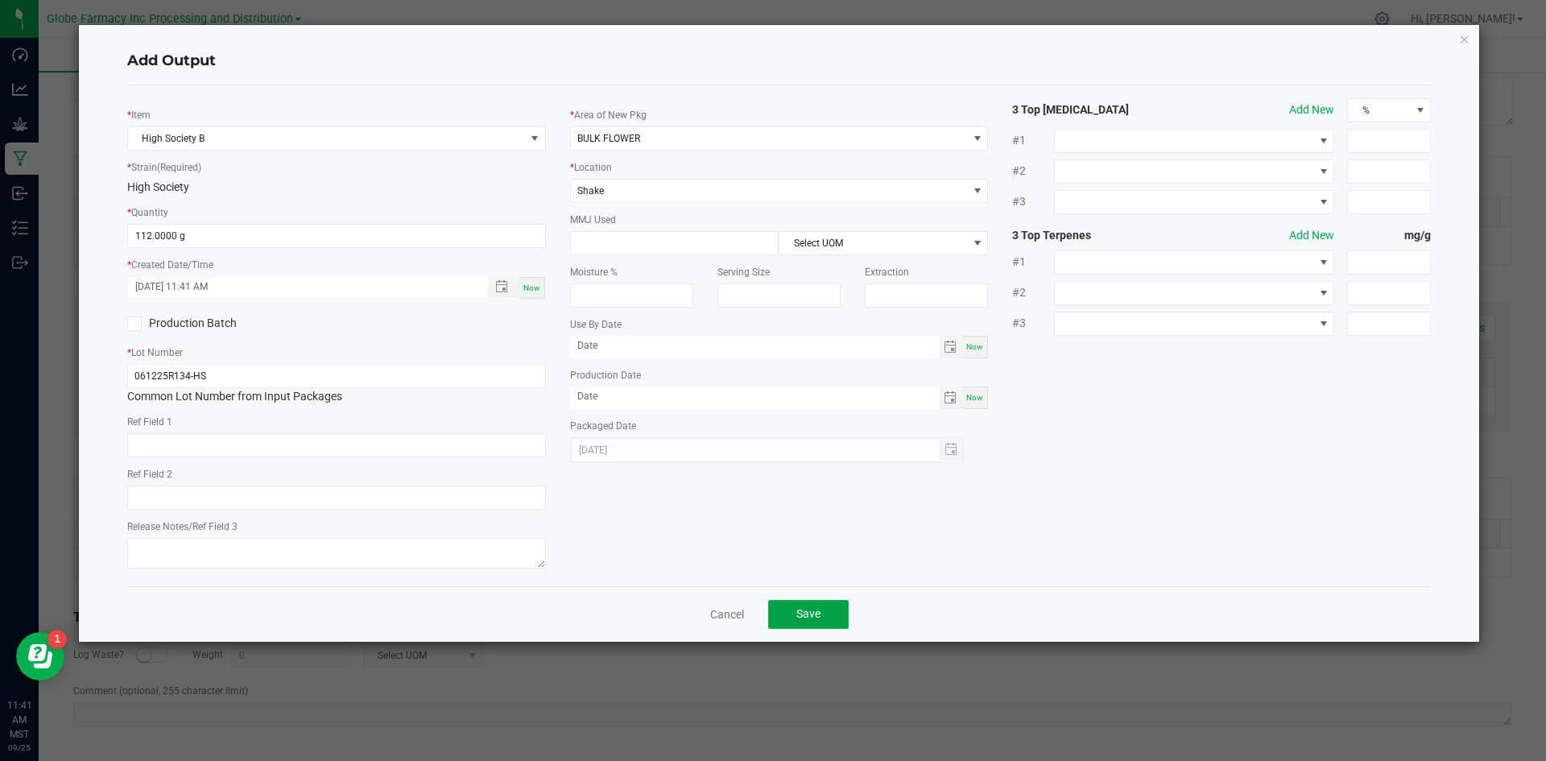
click at [817, 622] on button "Save" at bounding box center [808, 614] width 81 height 29
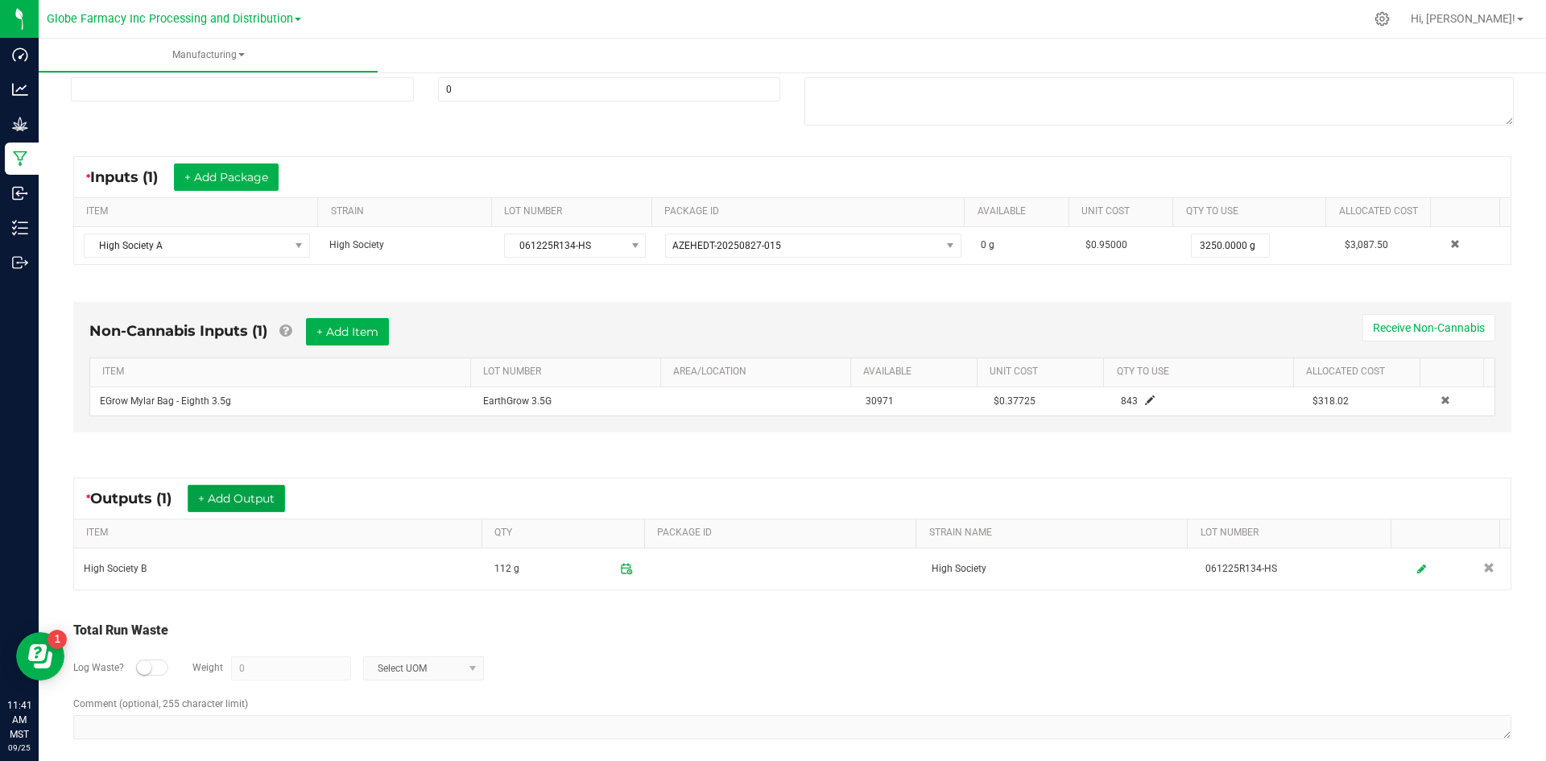
click at [254, 506] on button "+ Add Output" at bounding box center [236, 498] width 97 height 27
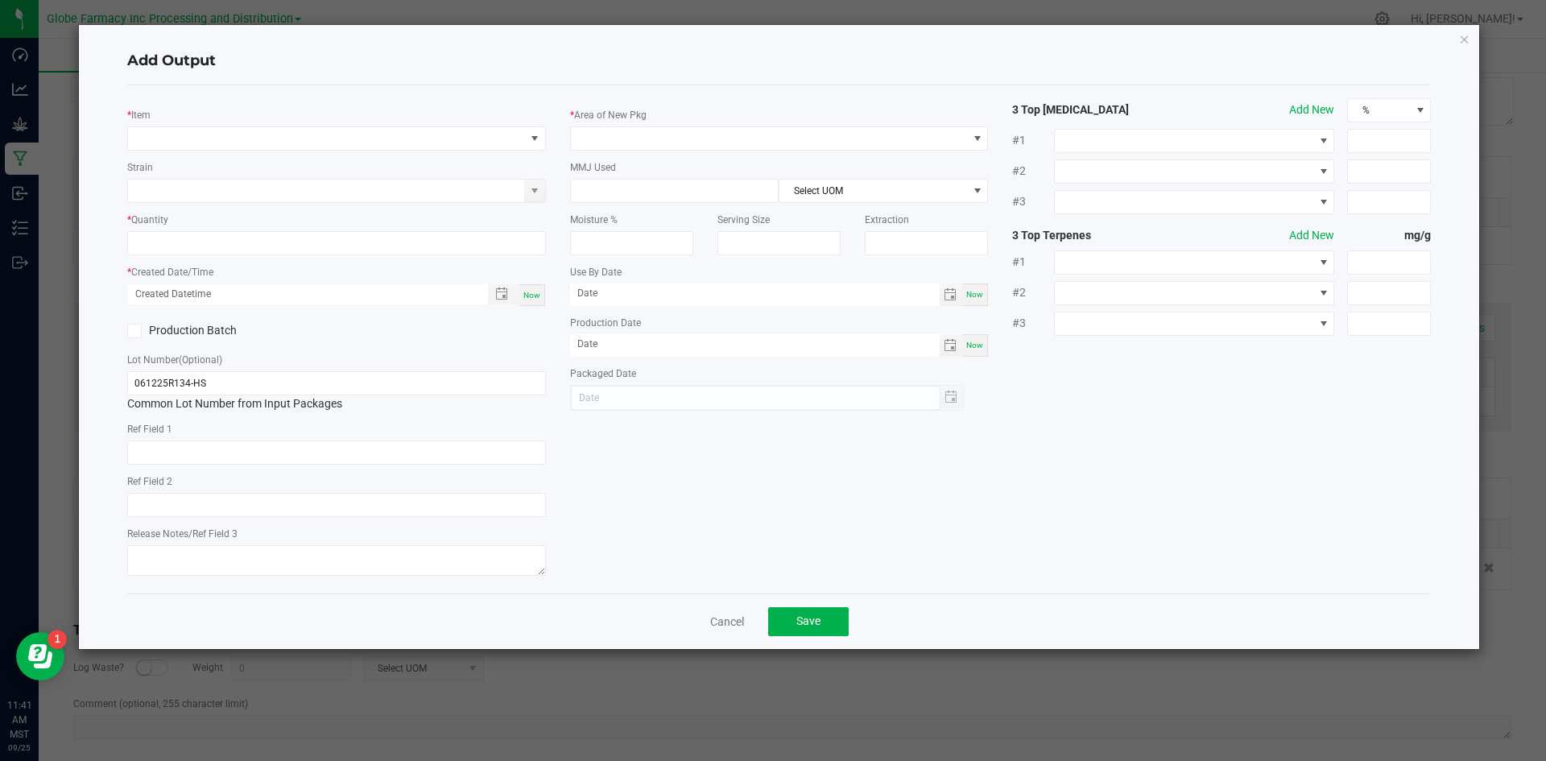
click at [273, 153] on div "* Item Strain * Quantity * Created Date/Time Now Production Batch Lot Number (O…" at bounding box center [336, 339] width 443 height 482
click at [267, 143] on span "NO DATA FOUND" at bounding box center [326, 138] width 397 height 23
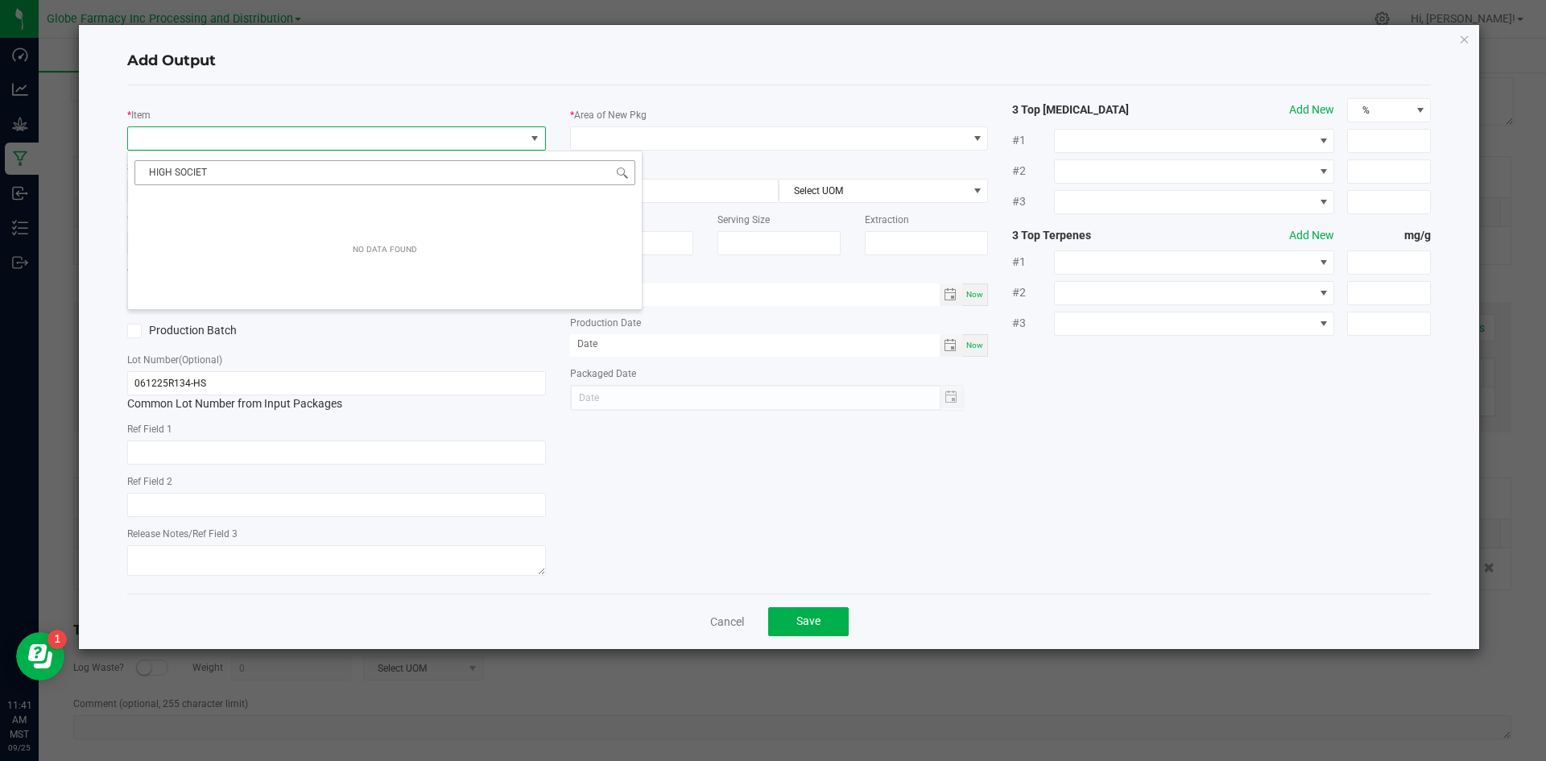
type input "HIGH SOCIETY"
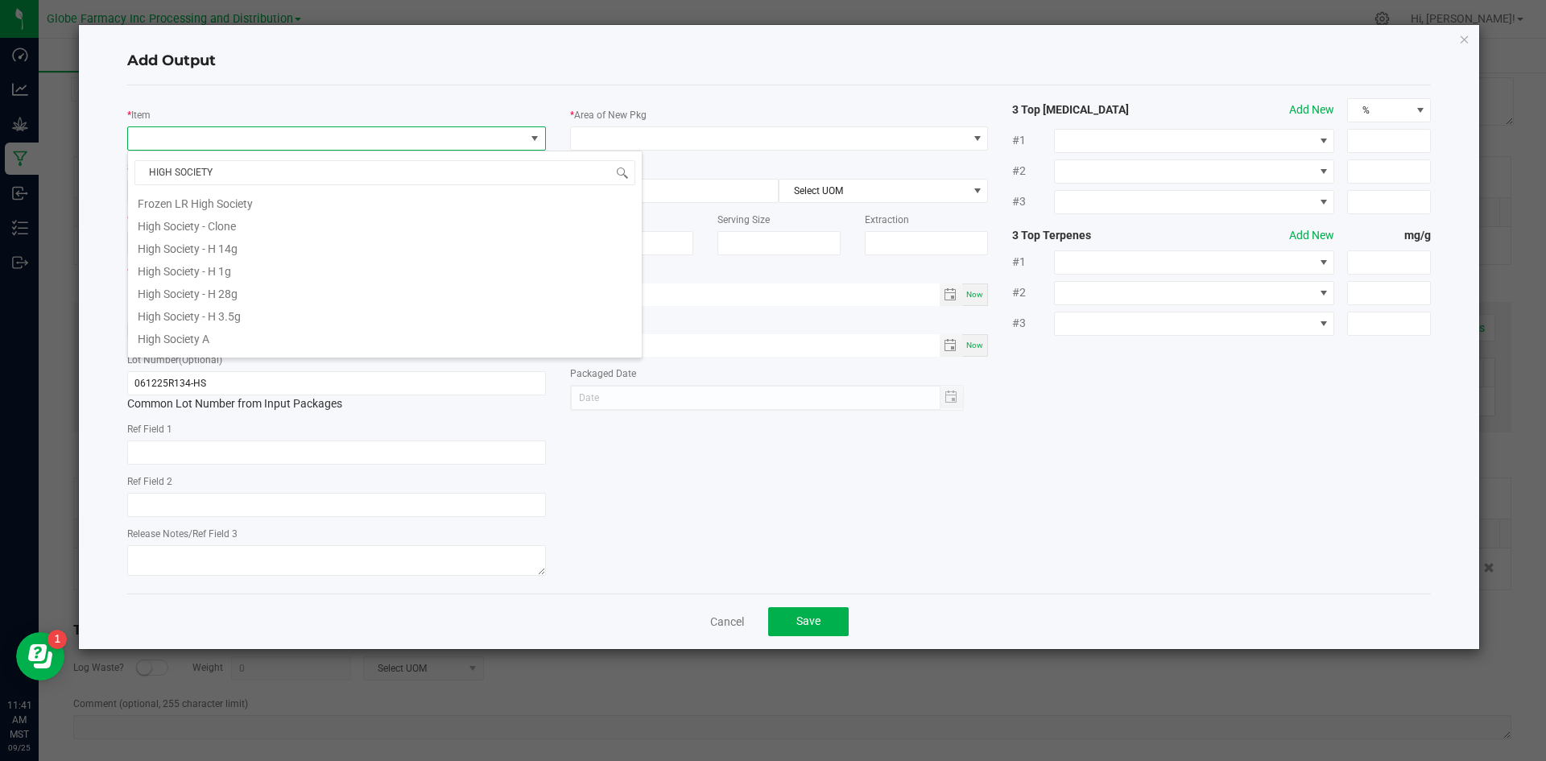
scroll to position [483, 0]
click at [298, 283] on li "High Society - H 3.5g" at bounding box center [385, 285] width 514 height 23
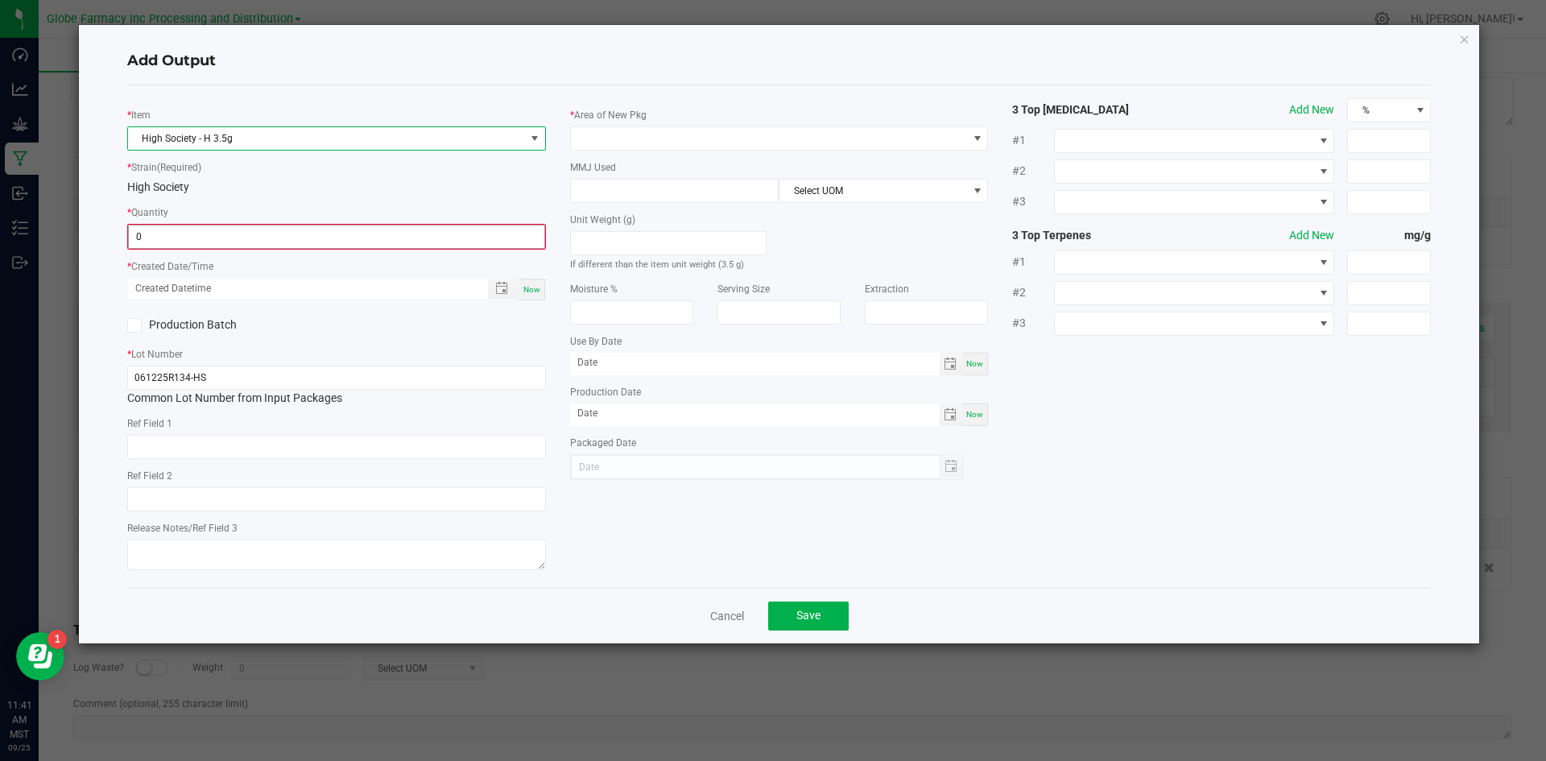
click at [310, 236] on input "0" at bounding box center [336, 236] width 415 height 23
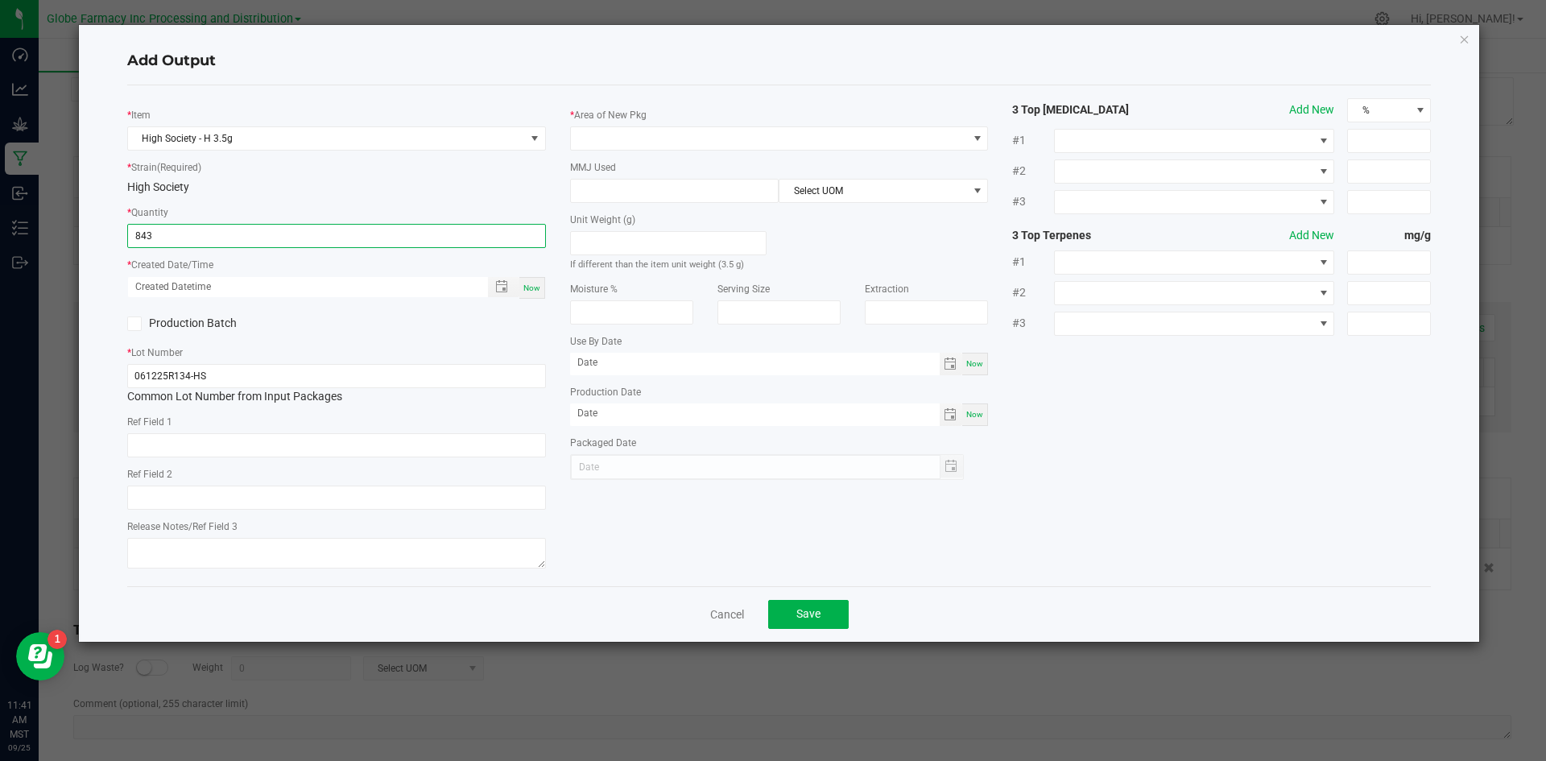
type input "843 ea"
click at [538, 286] on span "Now" at bounding box center [531, 287] width 17 height 9
type input "[DATE] 11:41 AM"
type input "[DATE]"
click at [301, 440] on input "text" at bounding box center [336, 445] width 419 height 24
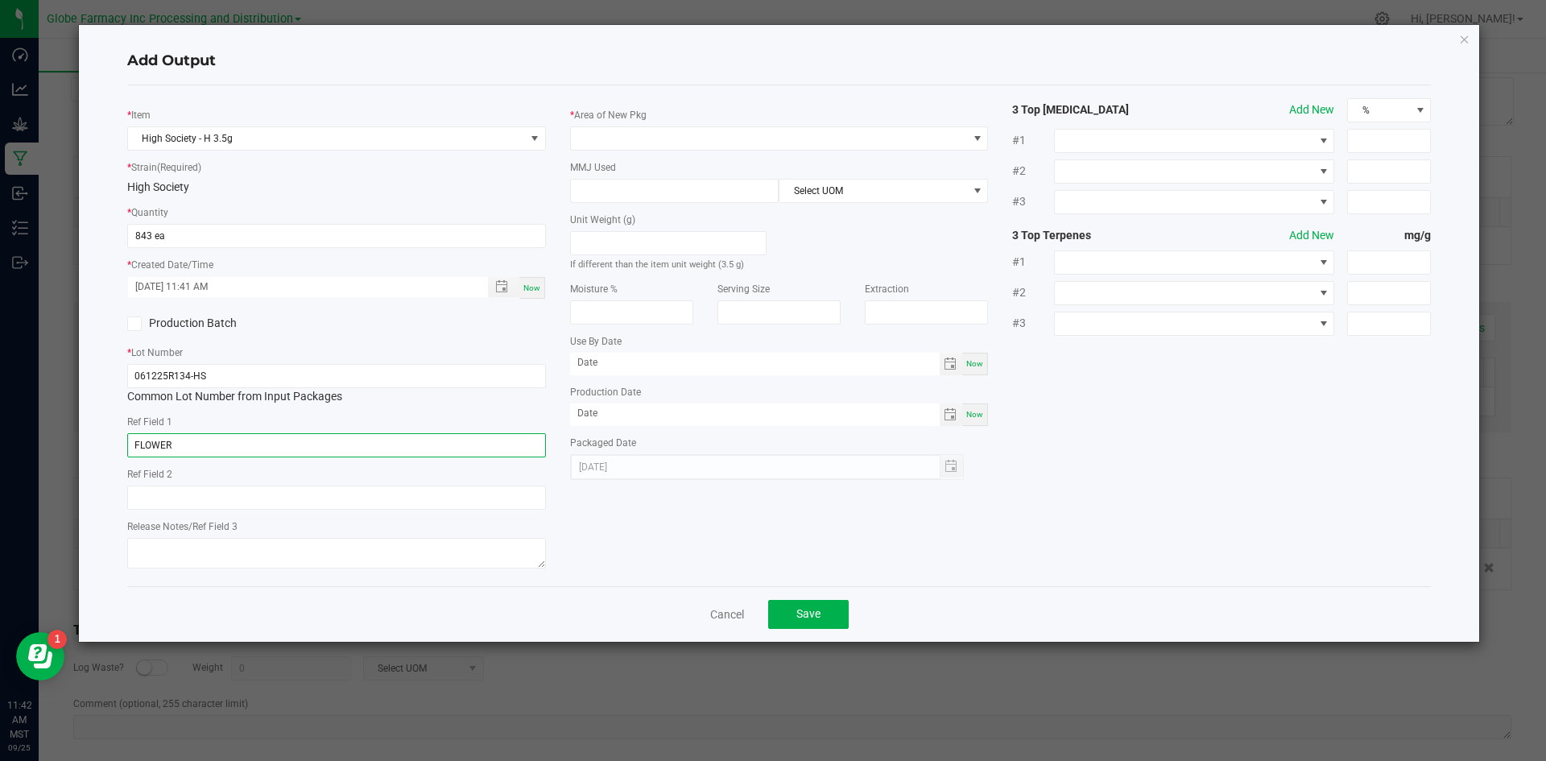
type input "FLOWER"
click at [183, 498] on input "HIGH SOCEITY" at bounding box center [336, 498] width 419 height 24
type input "HIGH SOCIETY"
click at [172, 541] on textarea at bounding box center [336, 553] width 419 height 31
type textarea "[DATE]"
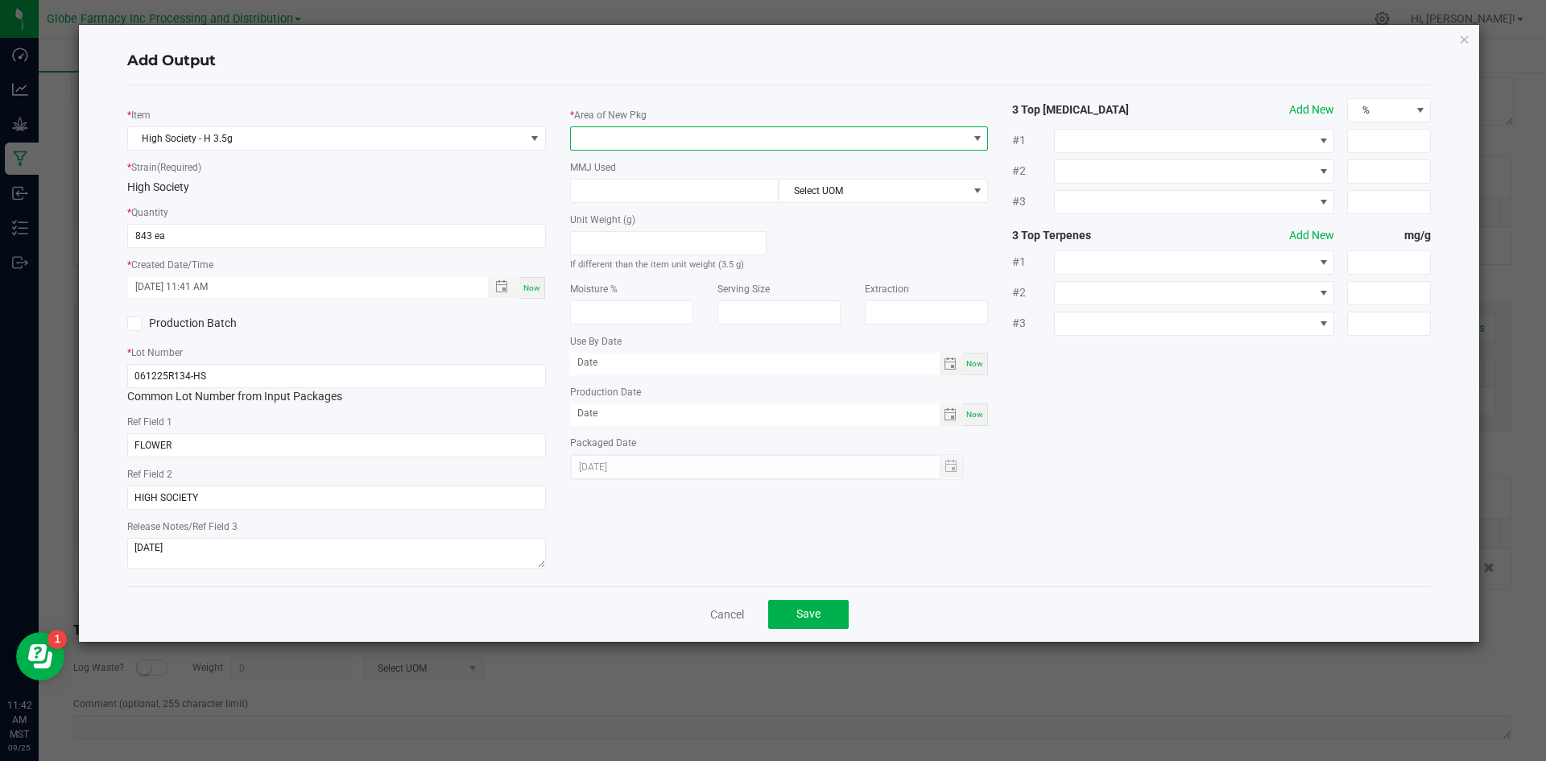
click at [670, 147] on span at bounding box center [769, 138] width 397 height 23
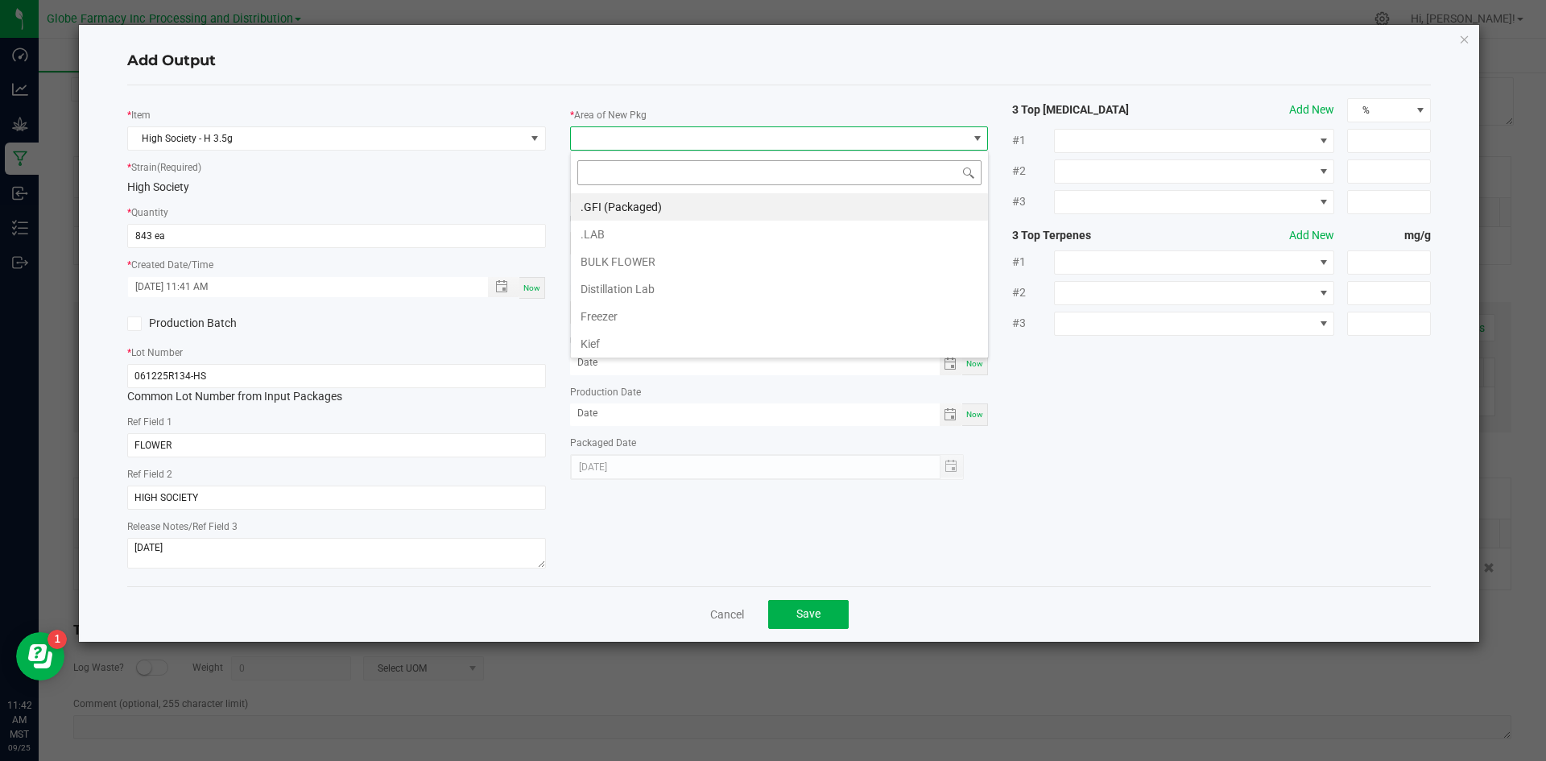
scroll to position [24, 419]
click at [660, 200] on li ".GFI (Packaged)" at bounding box center [779, 206] width 417 height 27
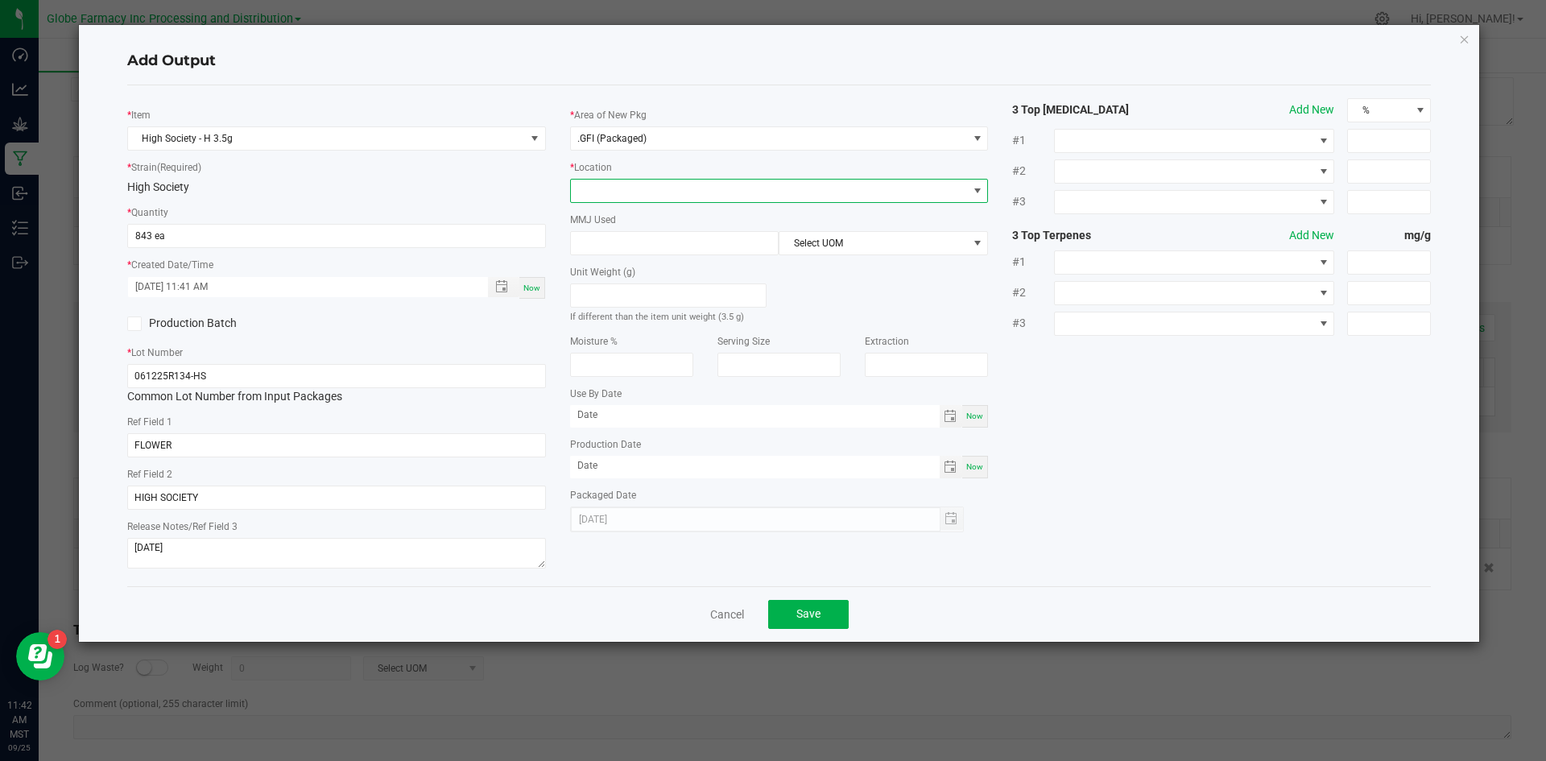
click at [661, 192] on span at bounding box center [769, 191] width 397 height 23
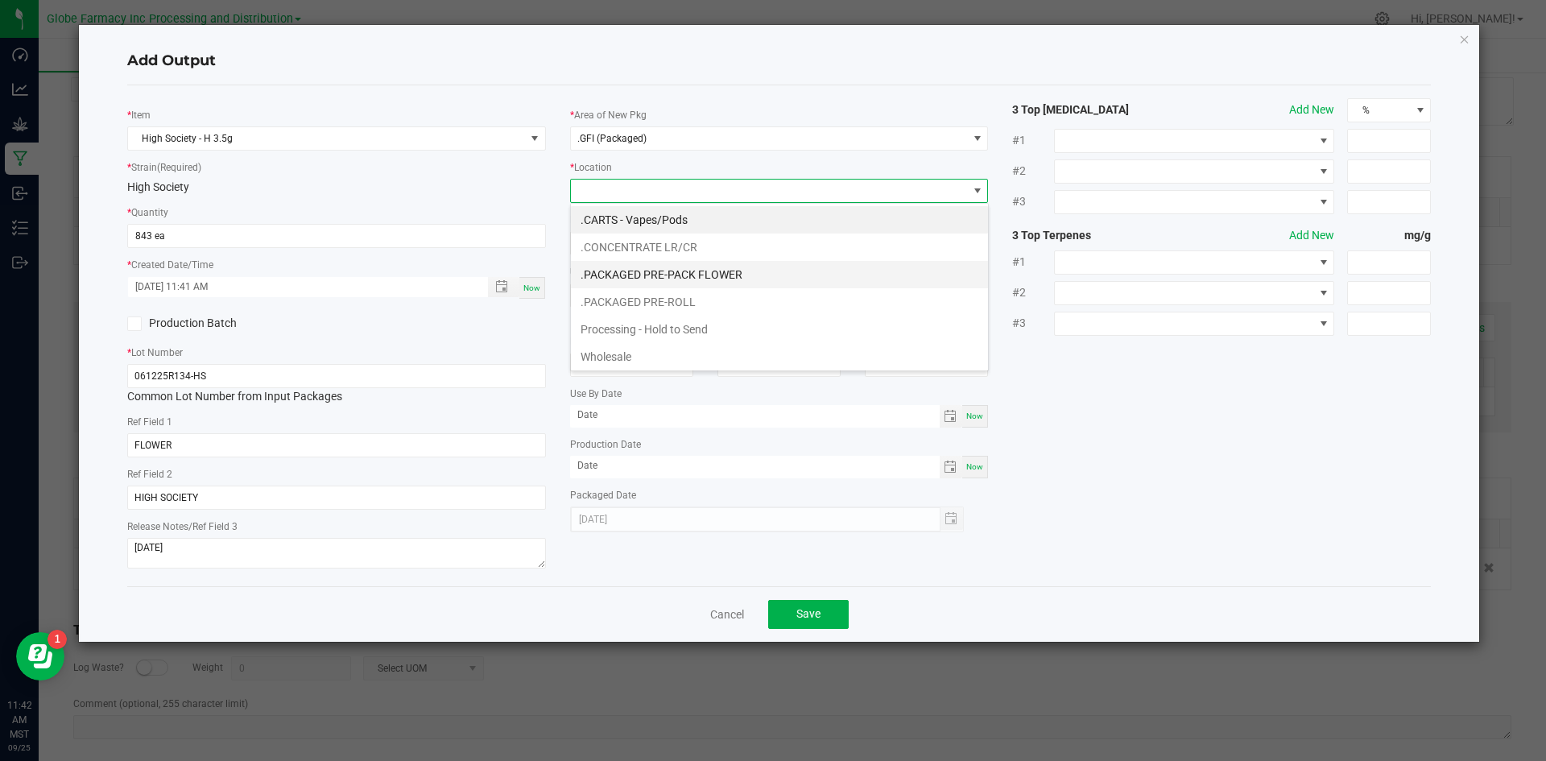
click at [669, 268] on li ".PACKAGED PRE-PACK FLOWER" at bounding box center [779, 274] width 417 height 27
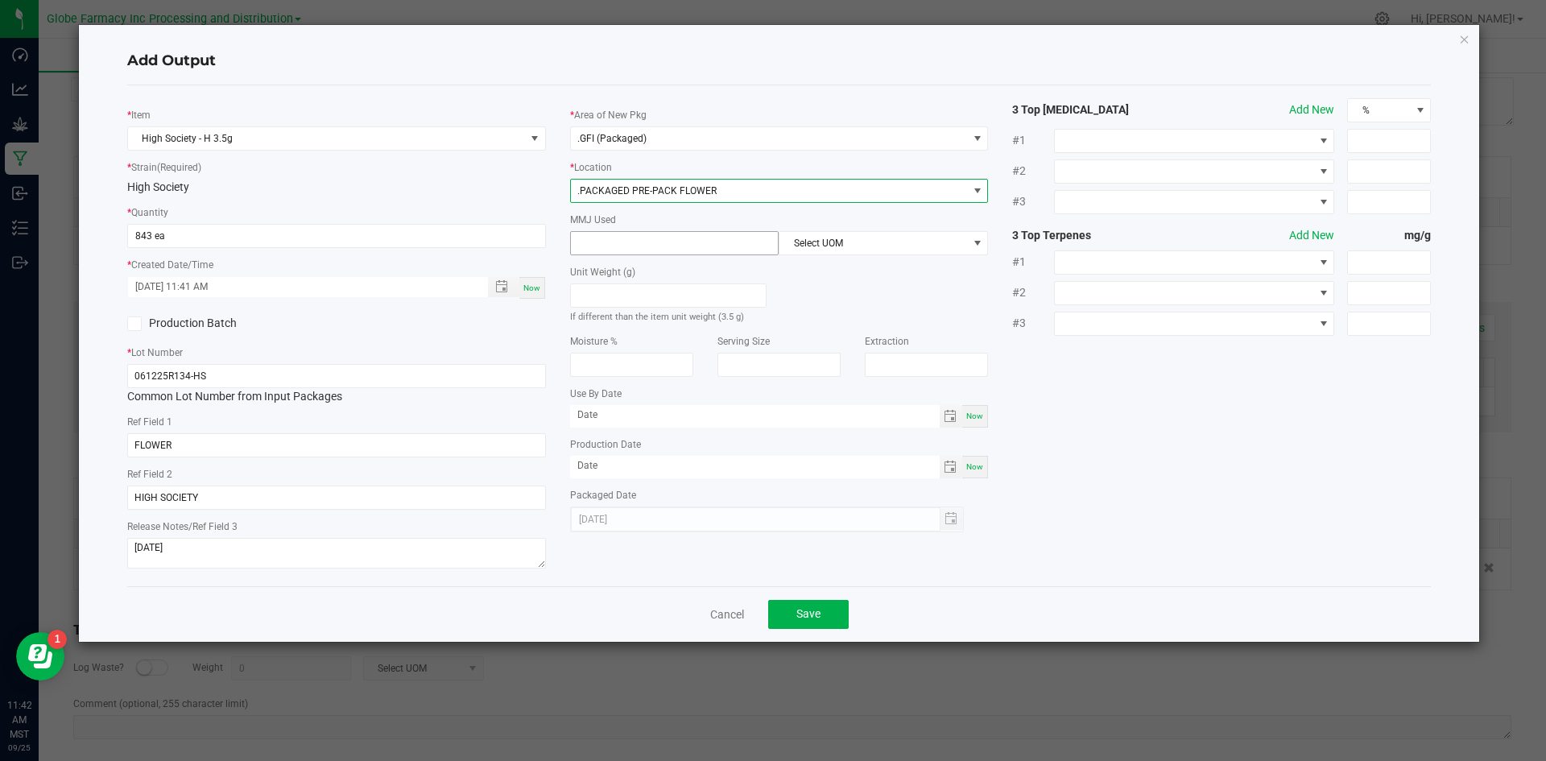
click at [672, 242] on input at bounding box center [675, 243] width 208 height 23
type input "3.5"
click at [891, 246] on span "Select UOM" at bounding box center [873, 243] width 188 height 23
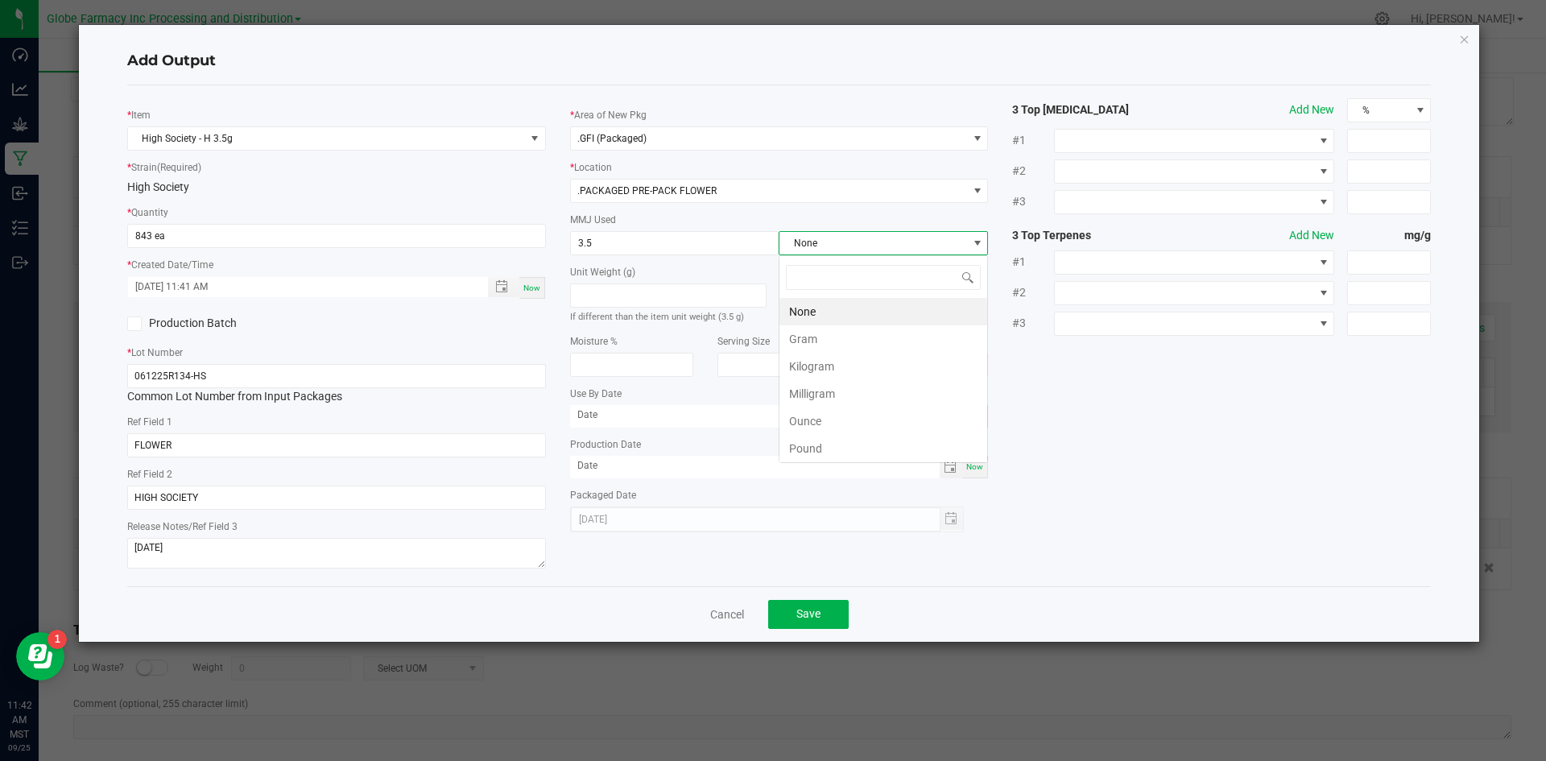
scroll to position [24, 209]
click at [831, 330] on li "Gram" at bounding box center [883, 338] width 208 height 27
click at [819, 618] on span "Save" at bounding box center [808, 613] width 24 height 13
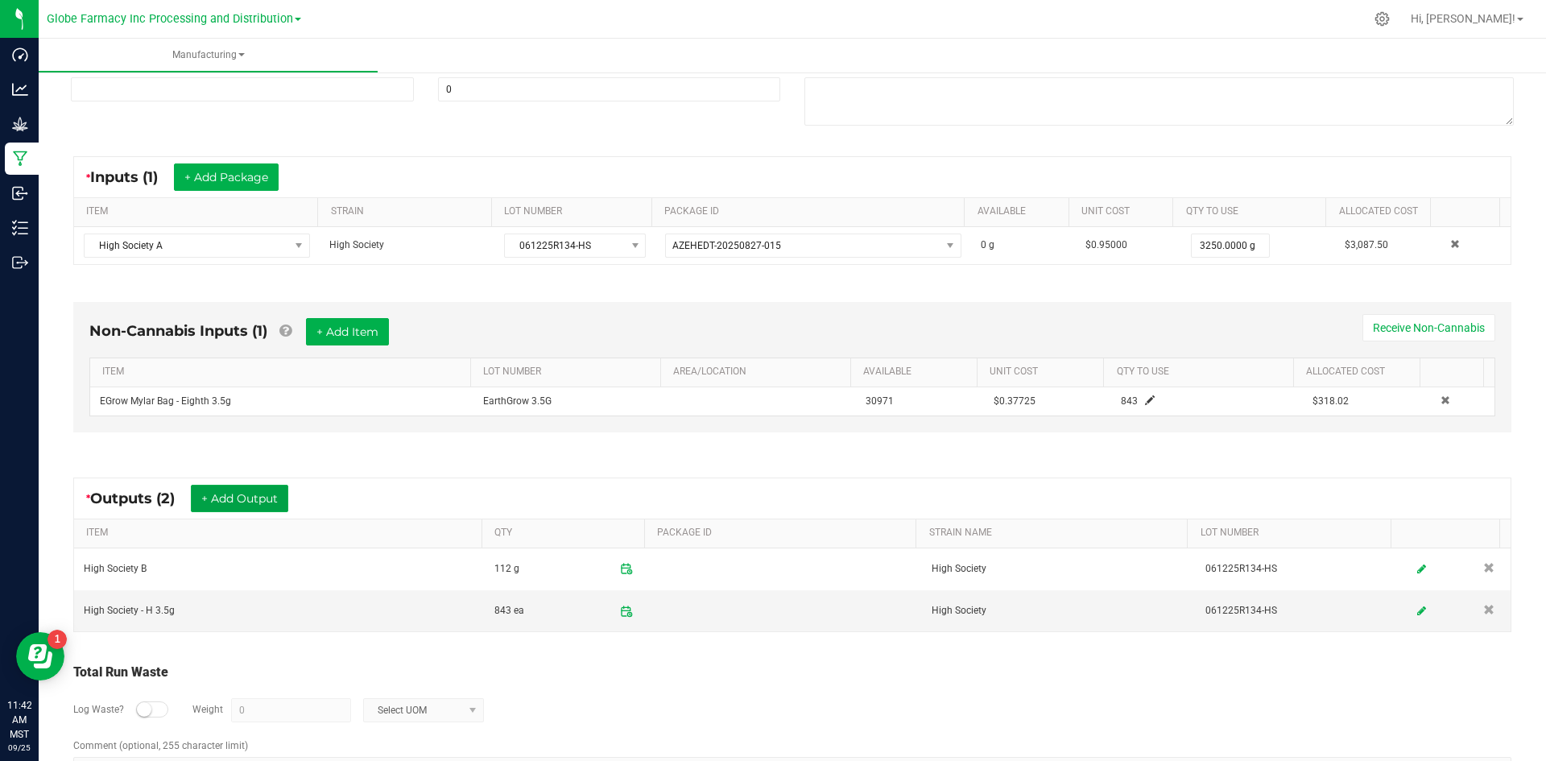
scroll to position [0, 0]
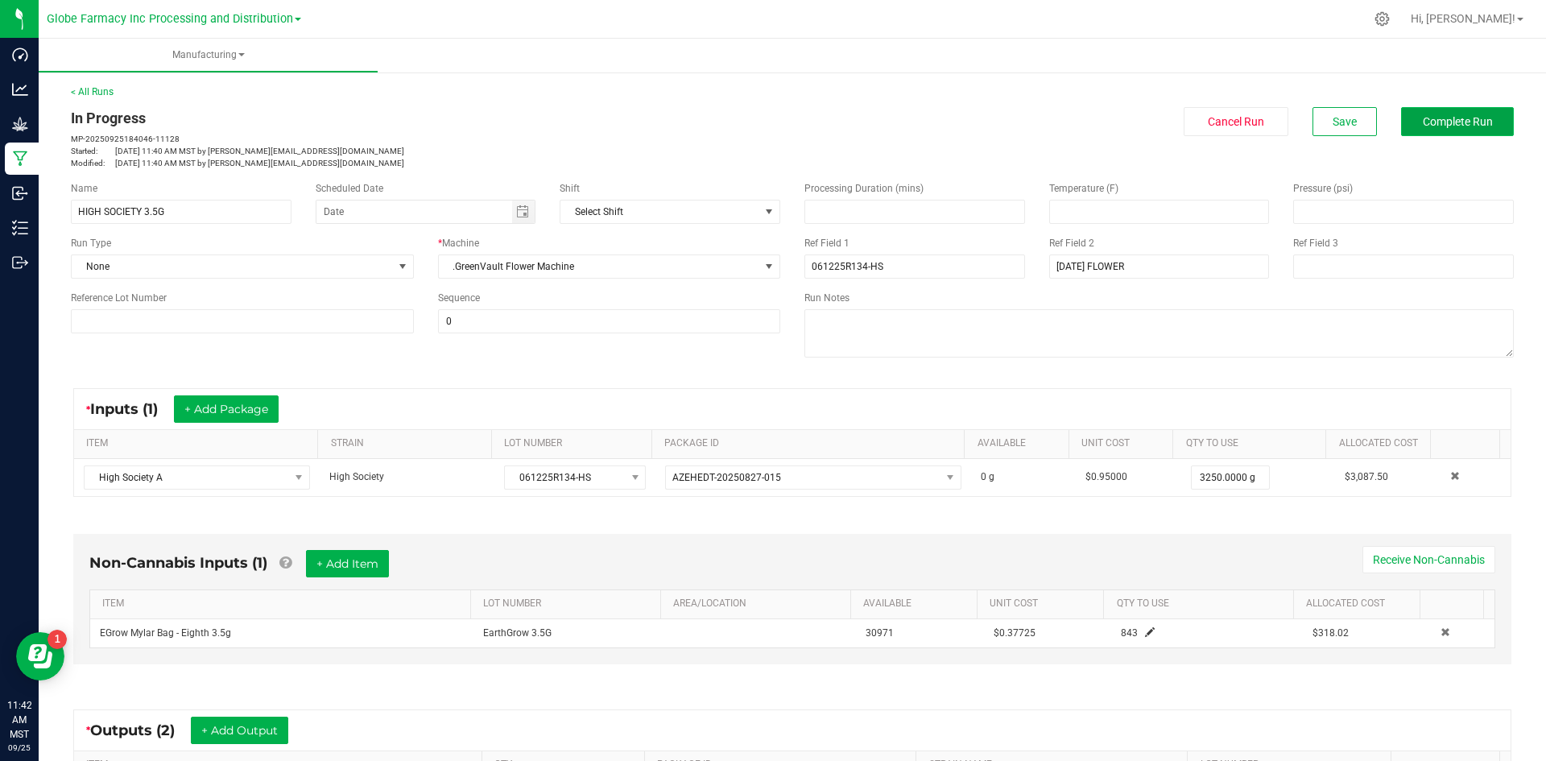
click at [1480, 115] on span "Complete Run" at bounding box center [1458, 121] width 70 height 13
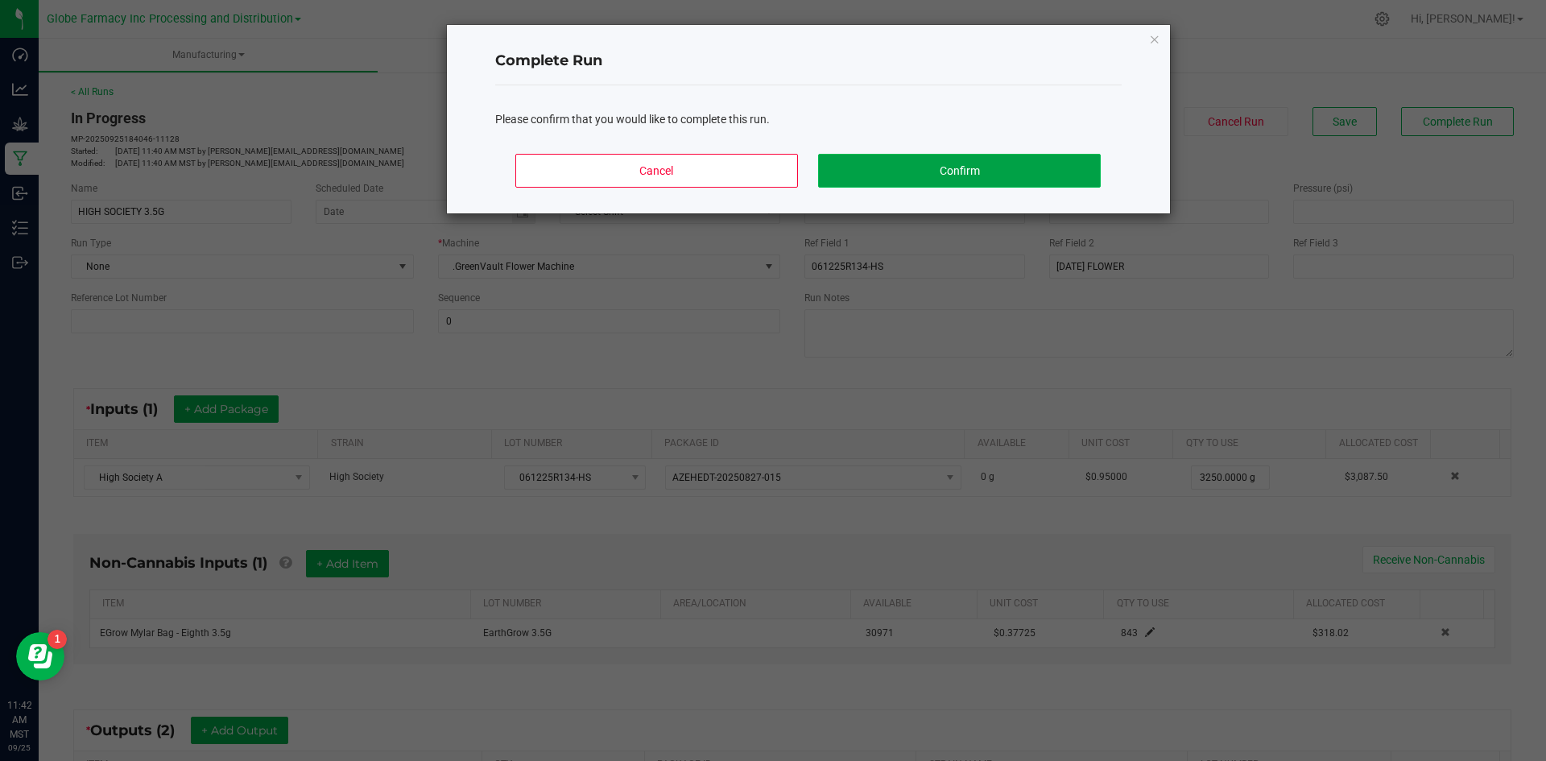
click at [1018, 180] on button "Confirm" at bounding box center [959, 171] width 282 height 34
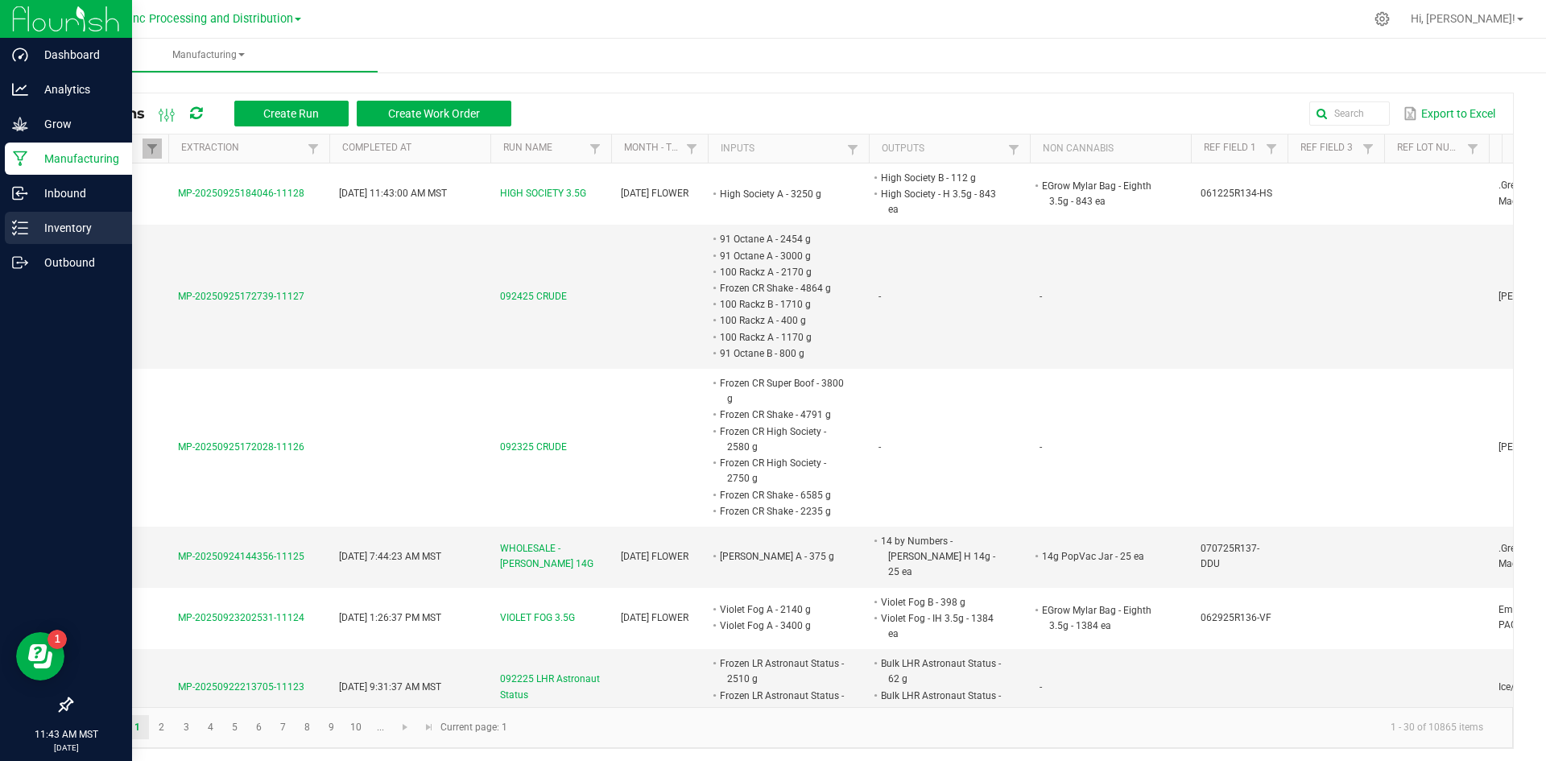
click at [39, 240] on div "Inventory" at bounding box center [68, 228] width 127 height 32
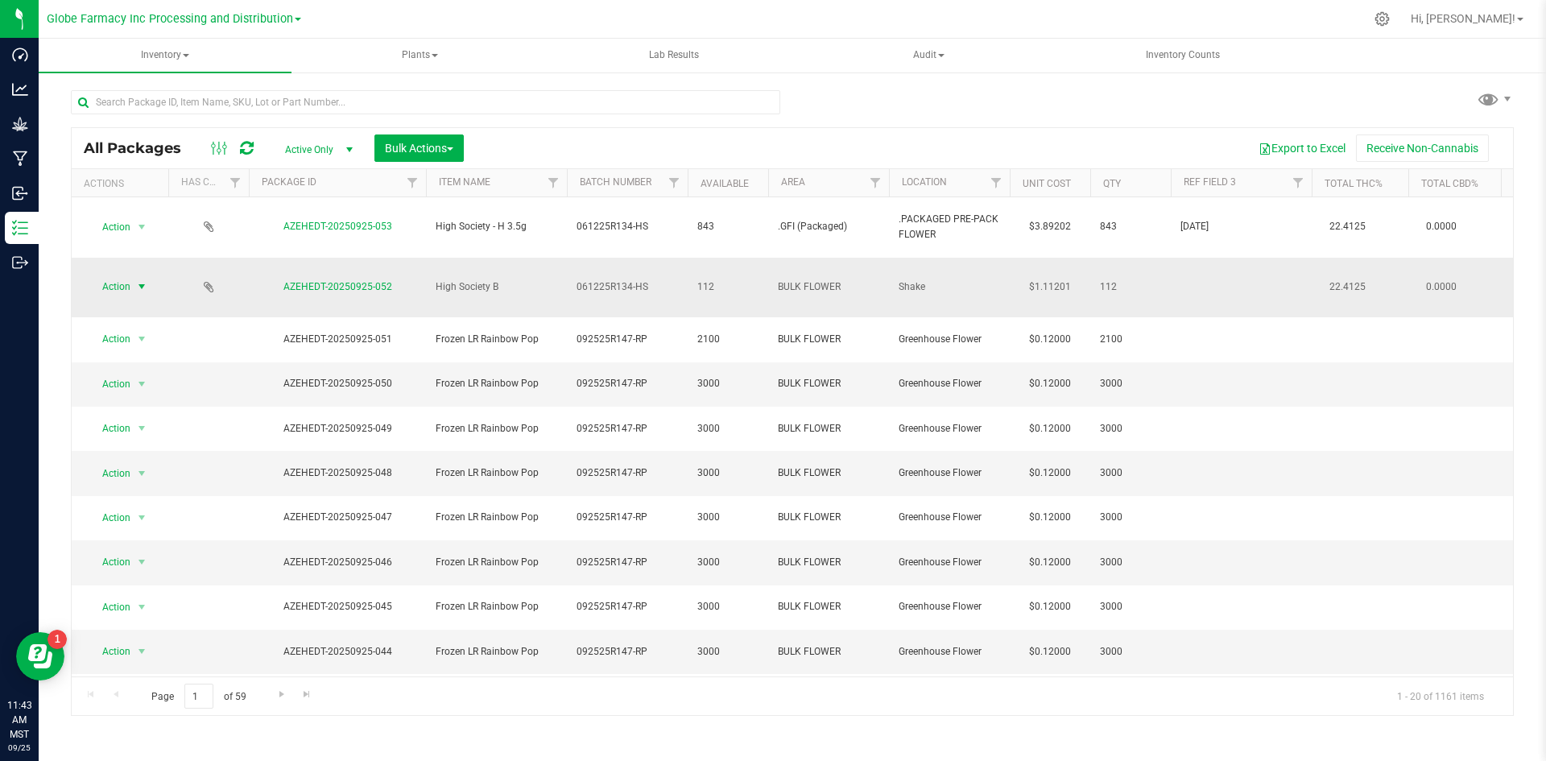
click at [134, 275] on span "select" at bounding box center [142, 286] width 20 height 23
click at [126, 482] on li "Print package label" at bounding box center [140, 478] width 103 height 24
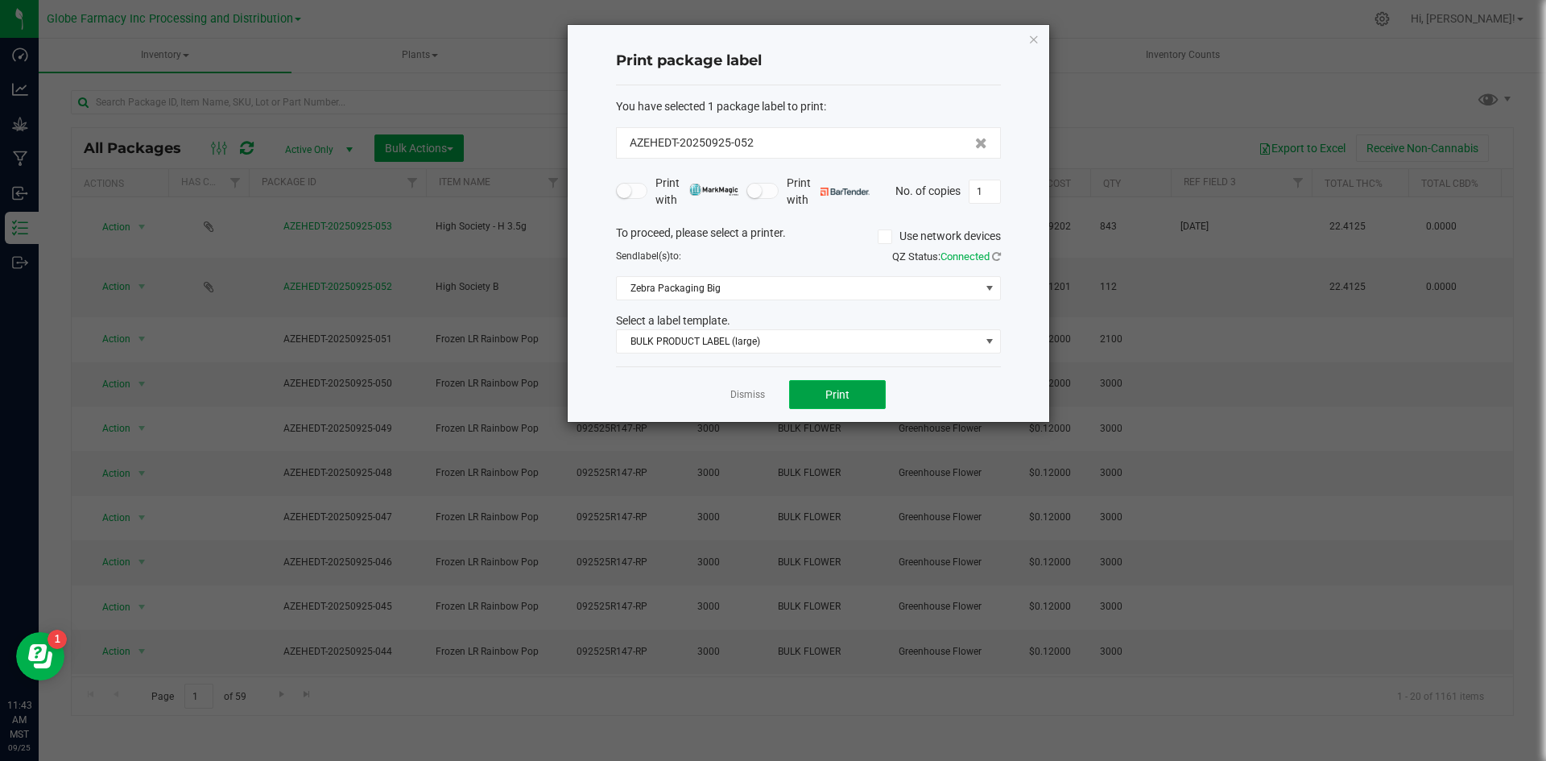
click at [833, 398] on span "Print" at bounding box center [837, 394] width 24 height 13
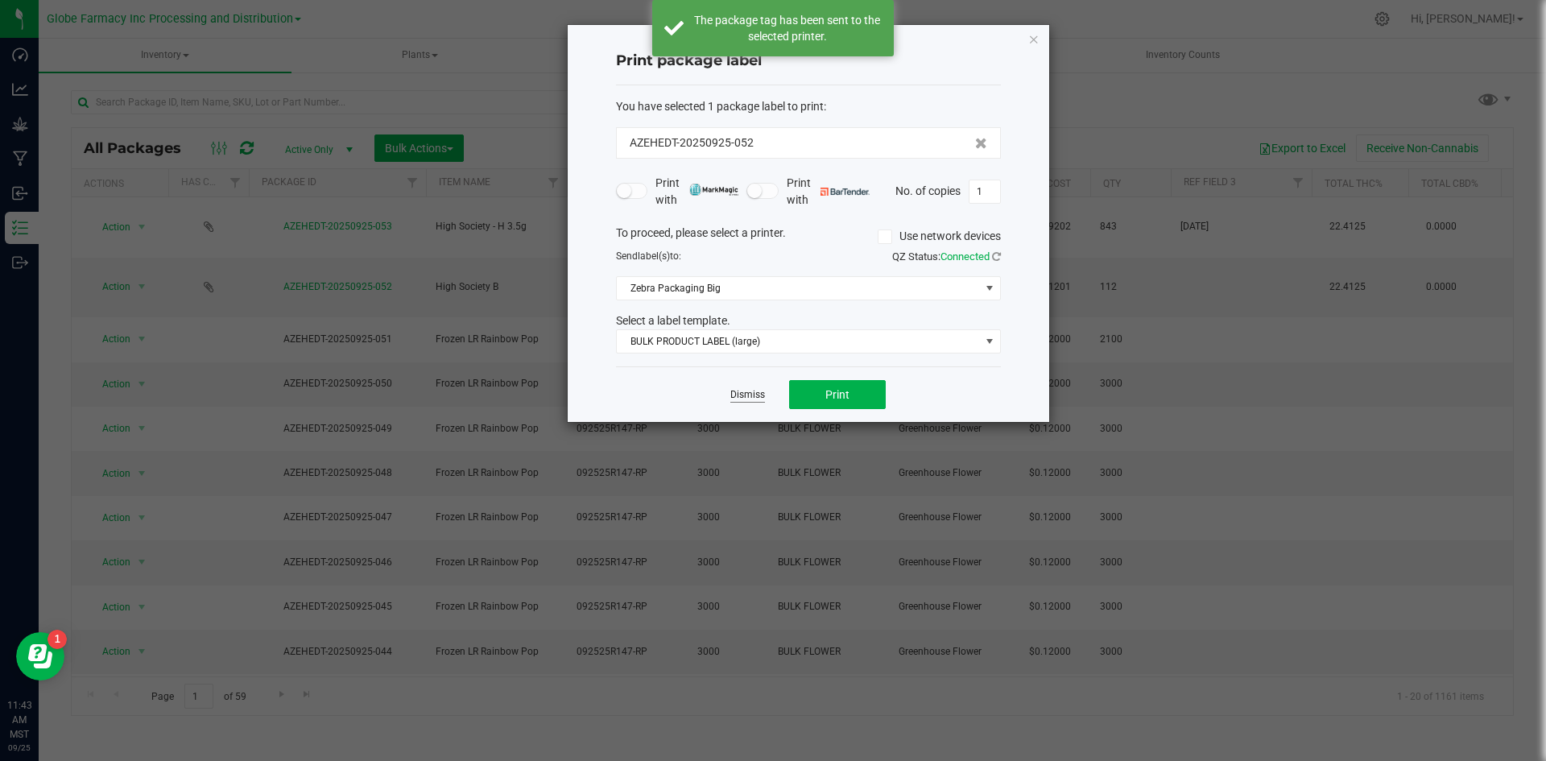
click at [736, 395] on link "Dismiss" at bounding box center [747, 395] width 35 height 14
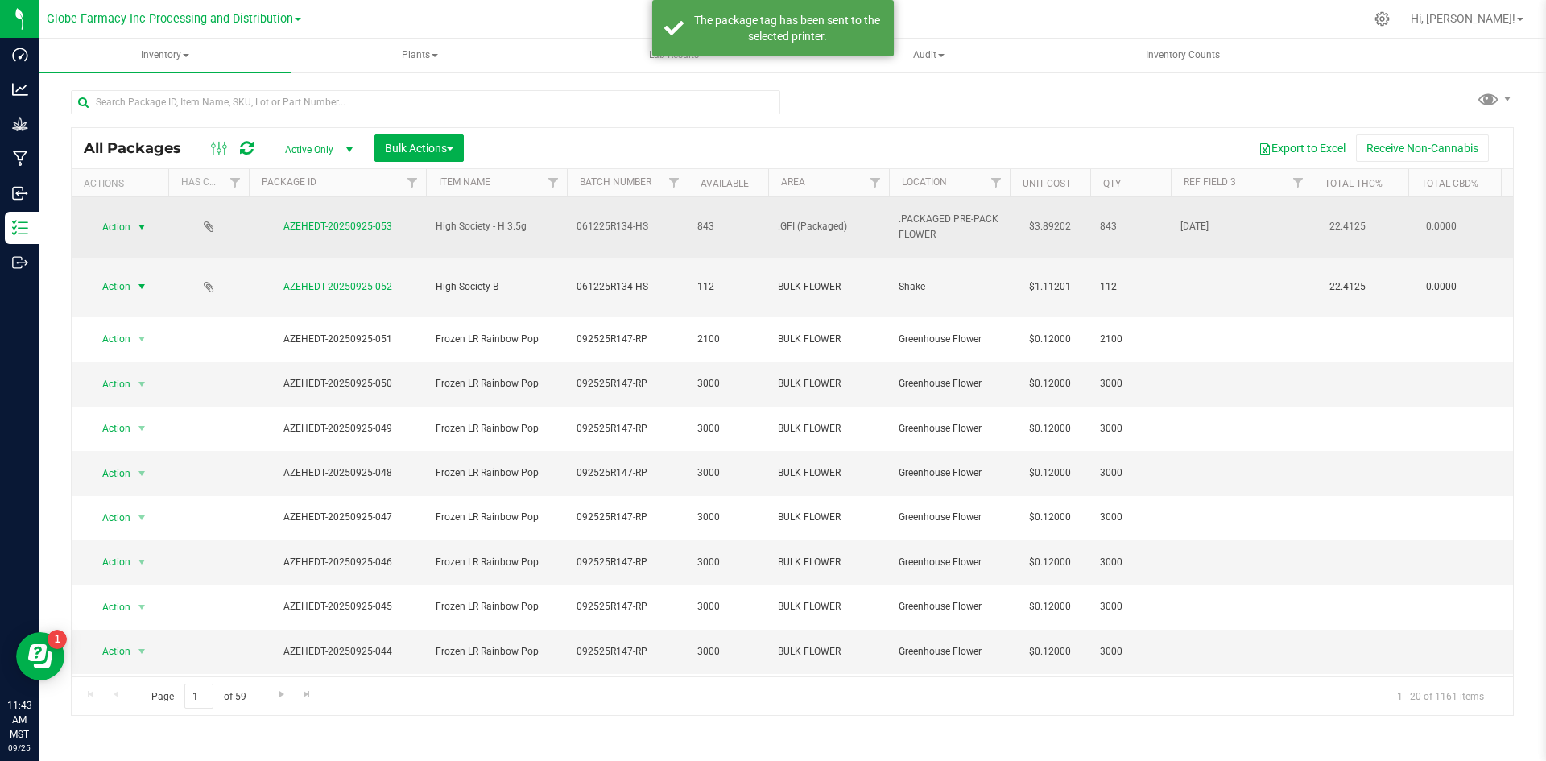
click at [123, 218] on span "Action" at bounding box center [109, 227] width 43 height 23
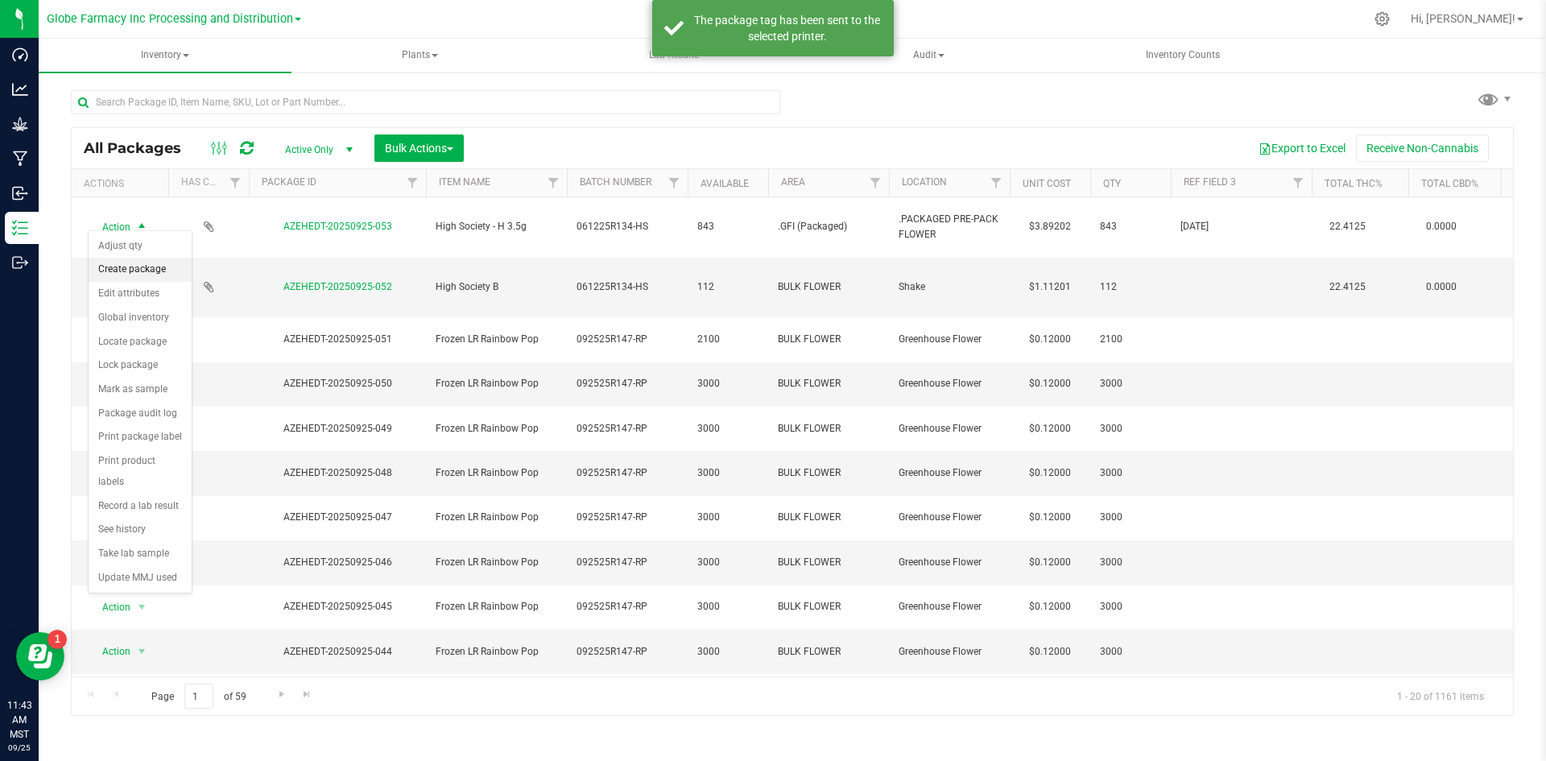
click at [108, 270] on li "Create package" at bounding box center [140, 270] width 103 height 24
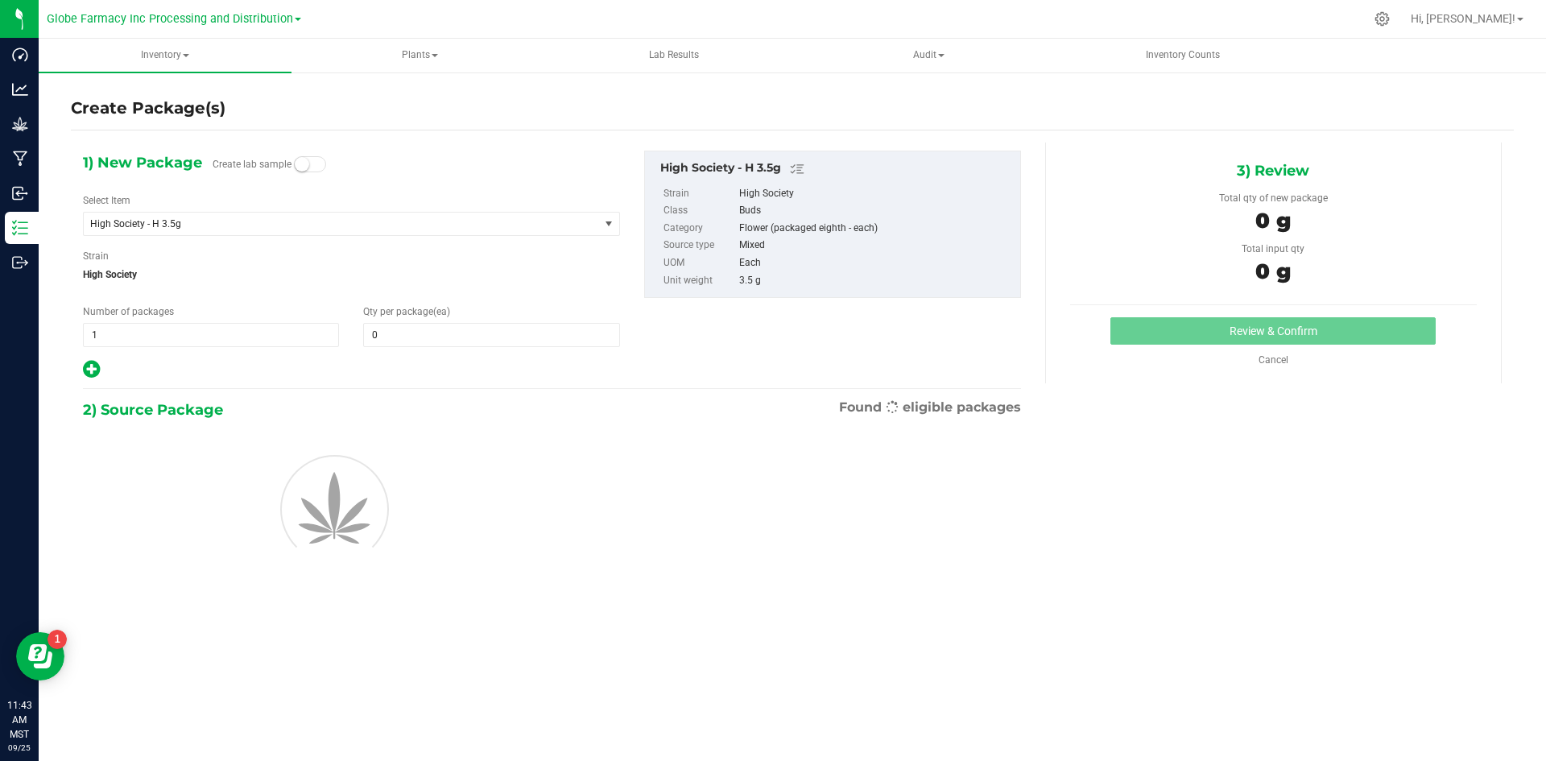
type input "0"
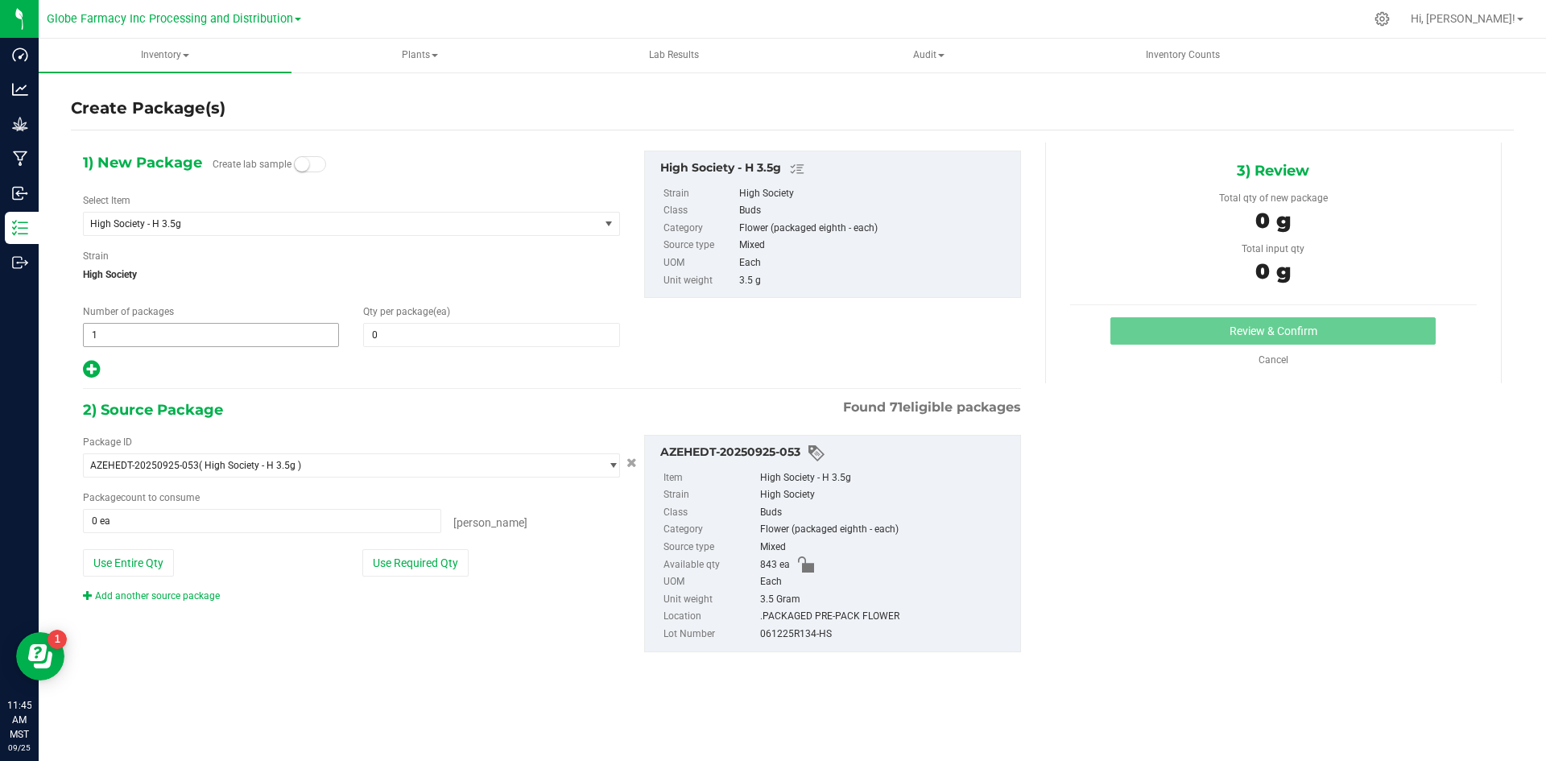
click at [120, 331] on span "1 1" at bounding box center [211, 335] width 256 height 24
click at [120, 331] on input "1" at bounding box center [211, 335] width 254 height 23
type input "5"
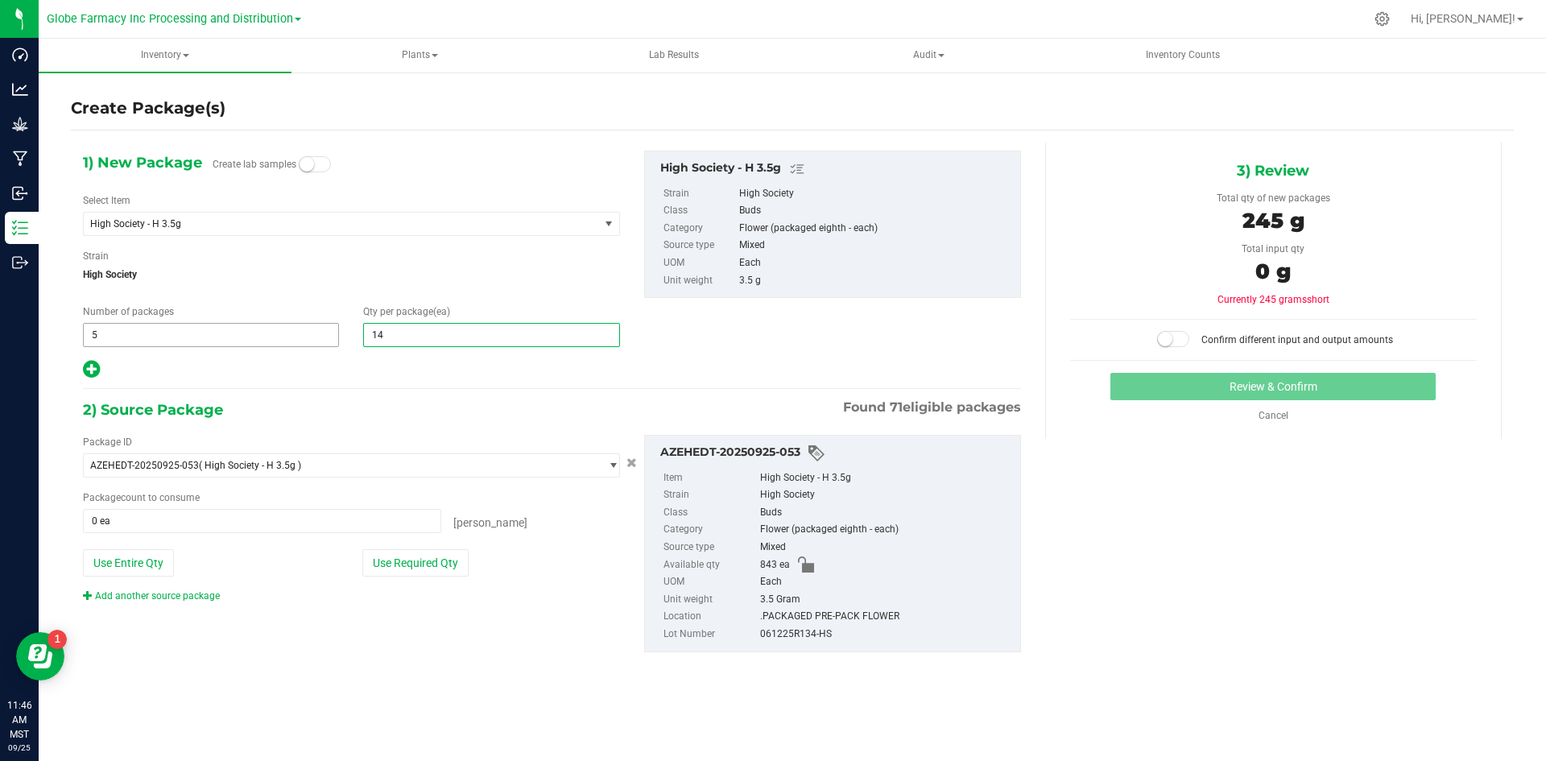
type input "145"
click at [91, 374] on icon at bounding box center [91, 369] width 17 height 20
type input "145"
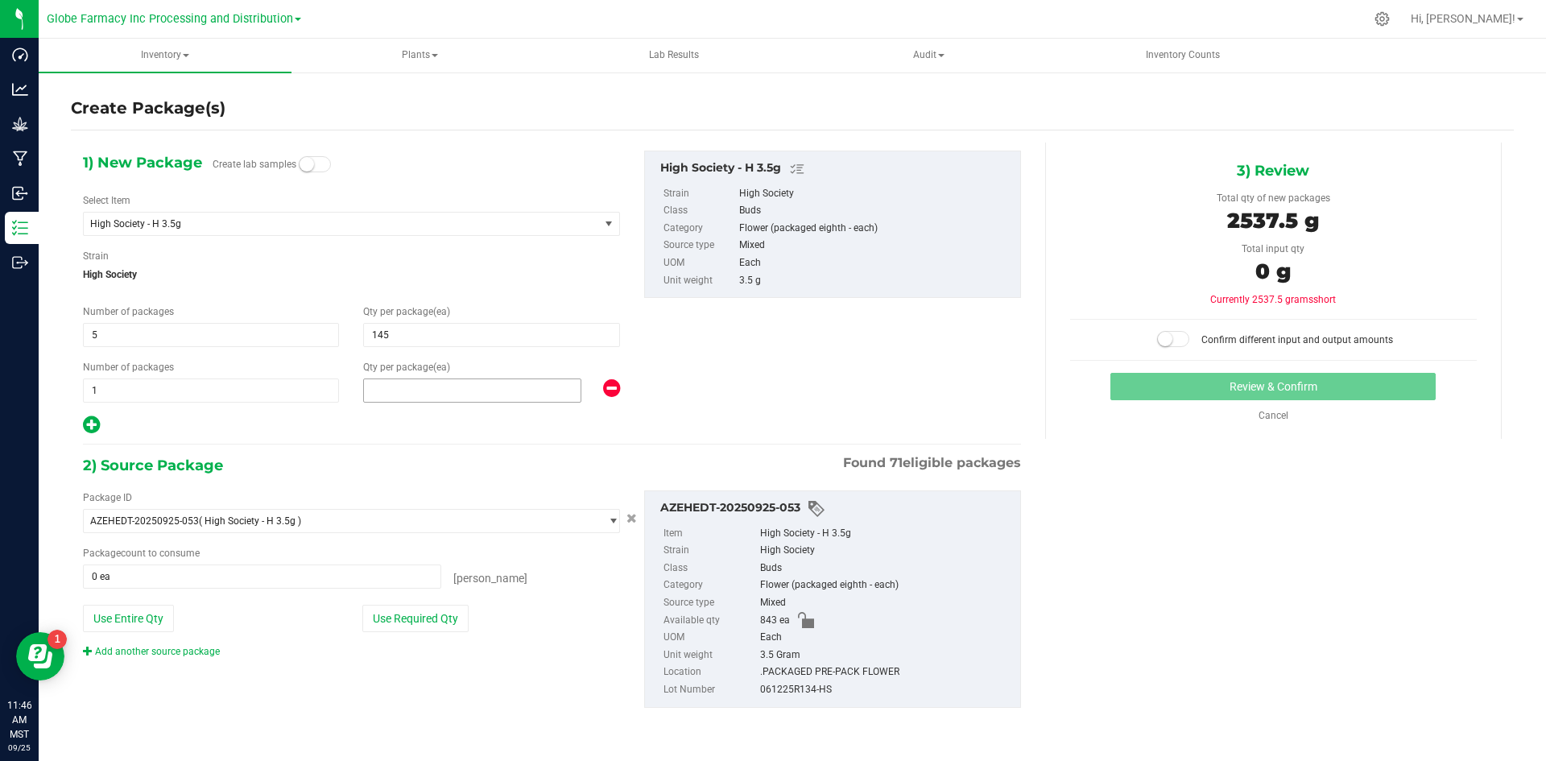
click at [377, 393] on span at bounding box center [472, 390] width 218 height 24
type input "118"
click at [397, 606] on button "Use Required Qty" at bounding box center [415, 618] width 106 height 27
type input "843 ea"
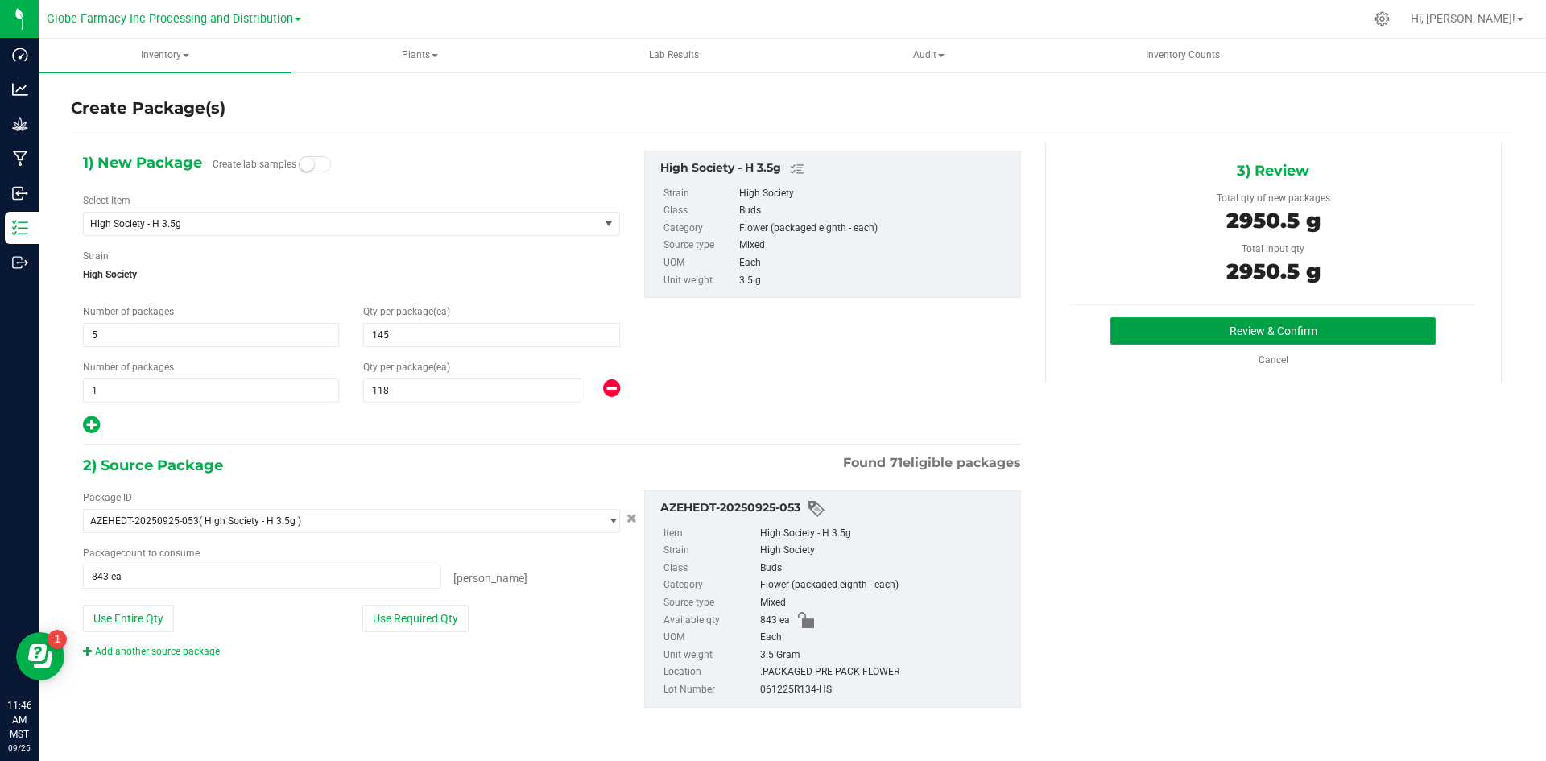
click at [1245, 328] on button "Review & Confirm" at bounding box center [1272, 330] width 325 height 27
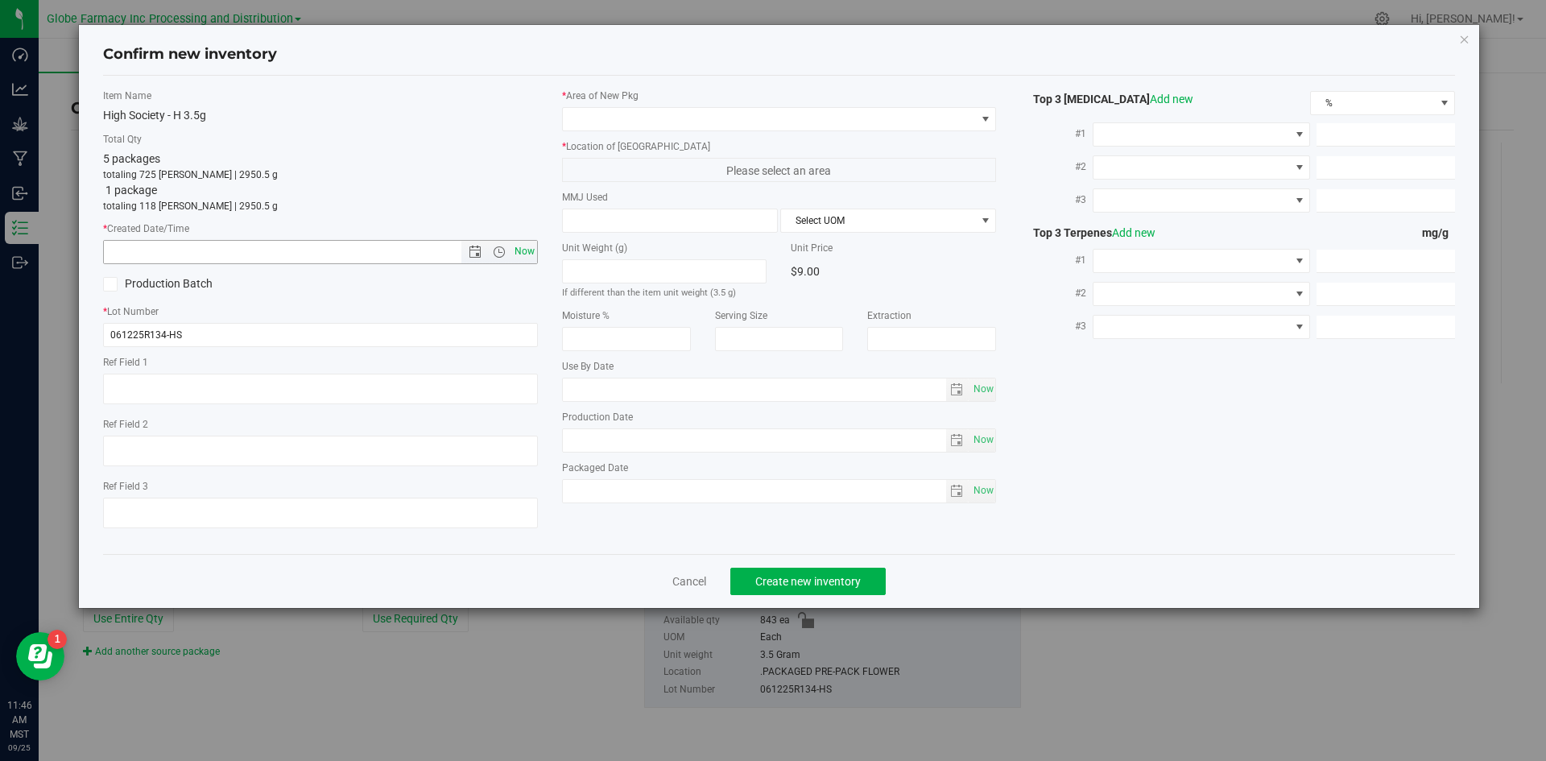
click at [522, 252] on span "Now" at bounding box center [524, 251] width 27 height 23
type input "[DATE] 11:46 AM"
click at [200, 393] on textarea at bounding box center [320, 389] width 435 height 31
type textarea "FLOWER"
type textarea "HIGH SOCIETY"
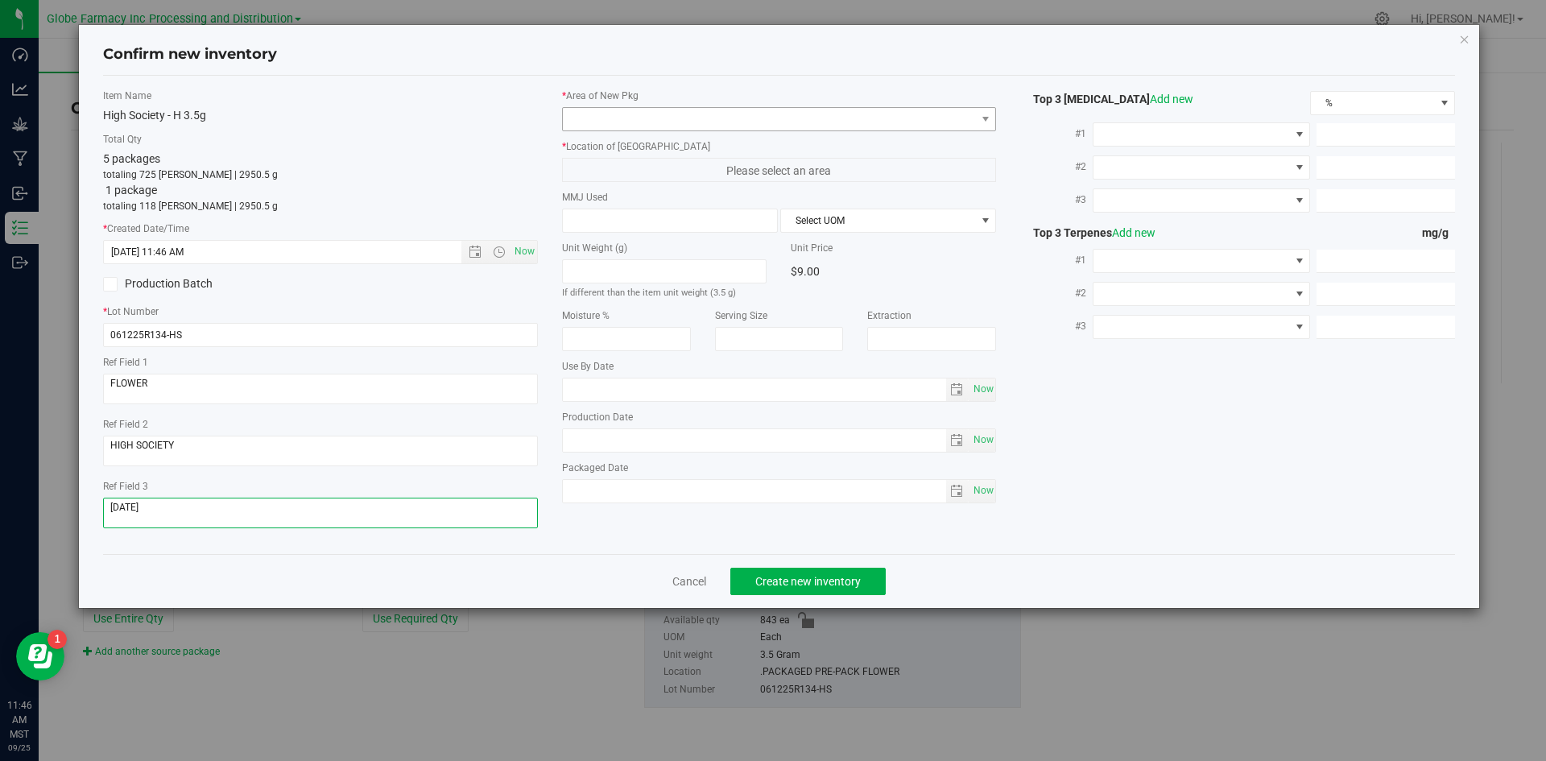
type textarea "[DATE]"
click at [610, 126] on span at bounding box center [769, 119] width 413 height 23
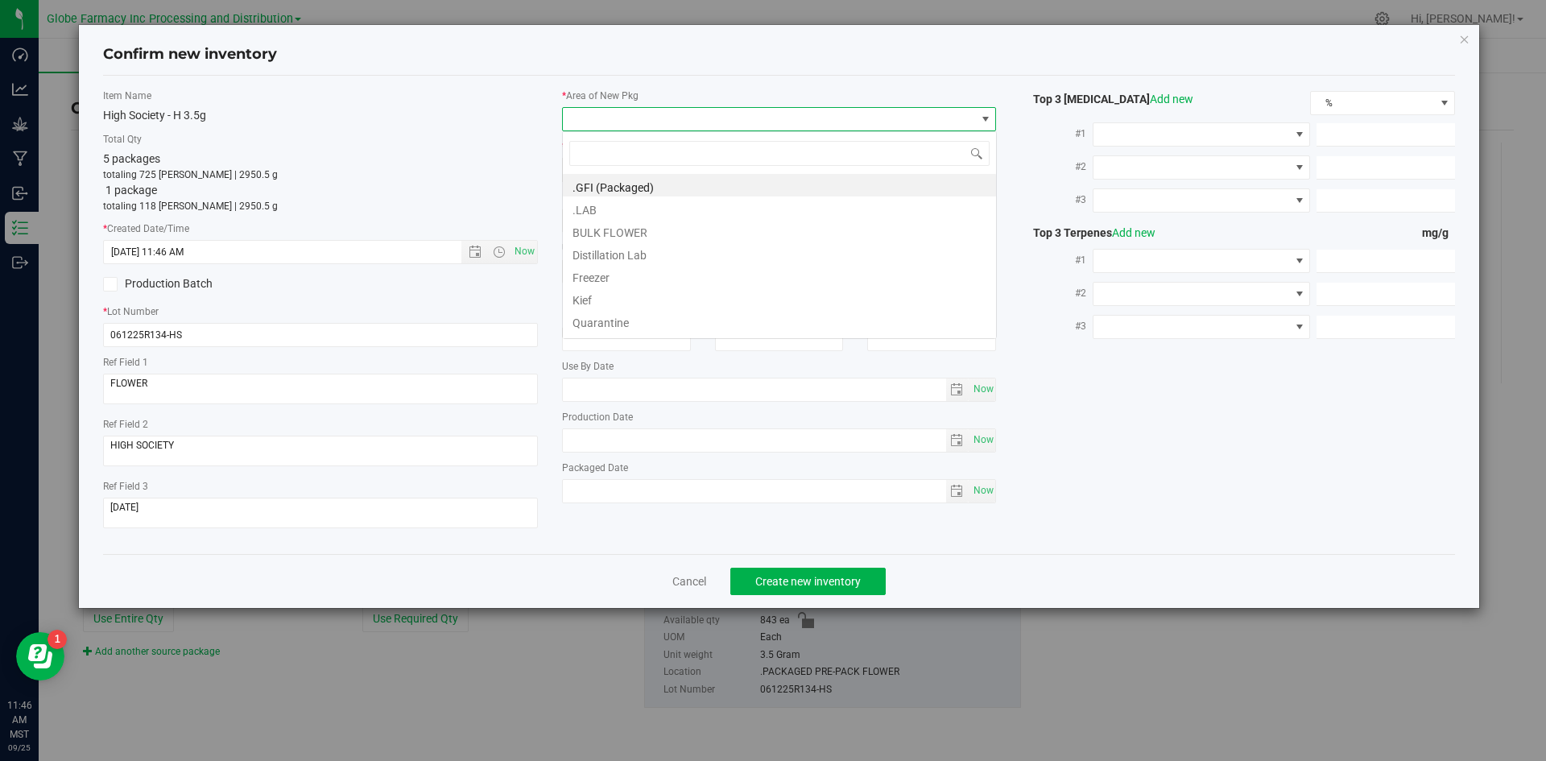
scroll to position [24, 435]
click at [625, 187] on li ".GFI (Packaged)" at bounding box center [779, 185] width 433 height 23
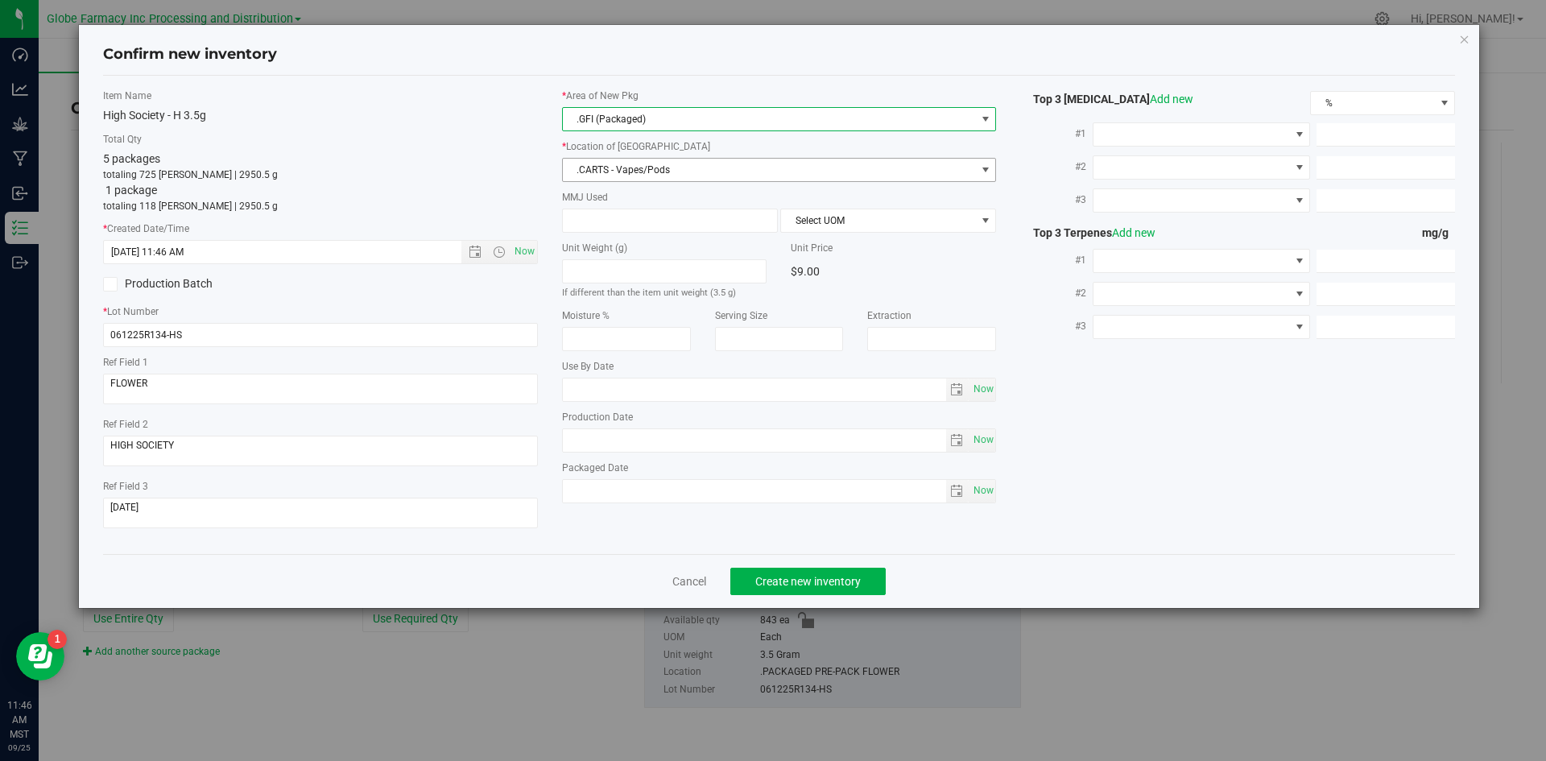
click at [625, 169] on span ".CARTS - Vapes/Pods" at bounding box center [769, 170] width 413 height 23
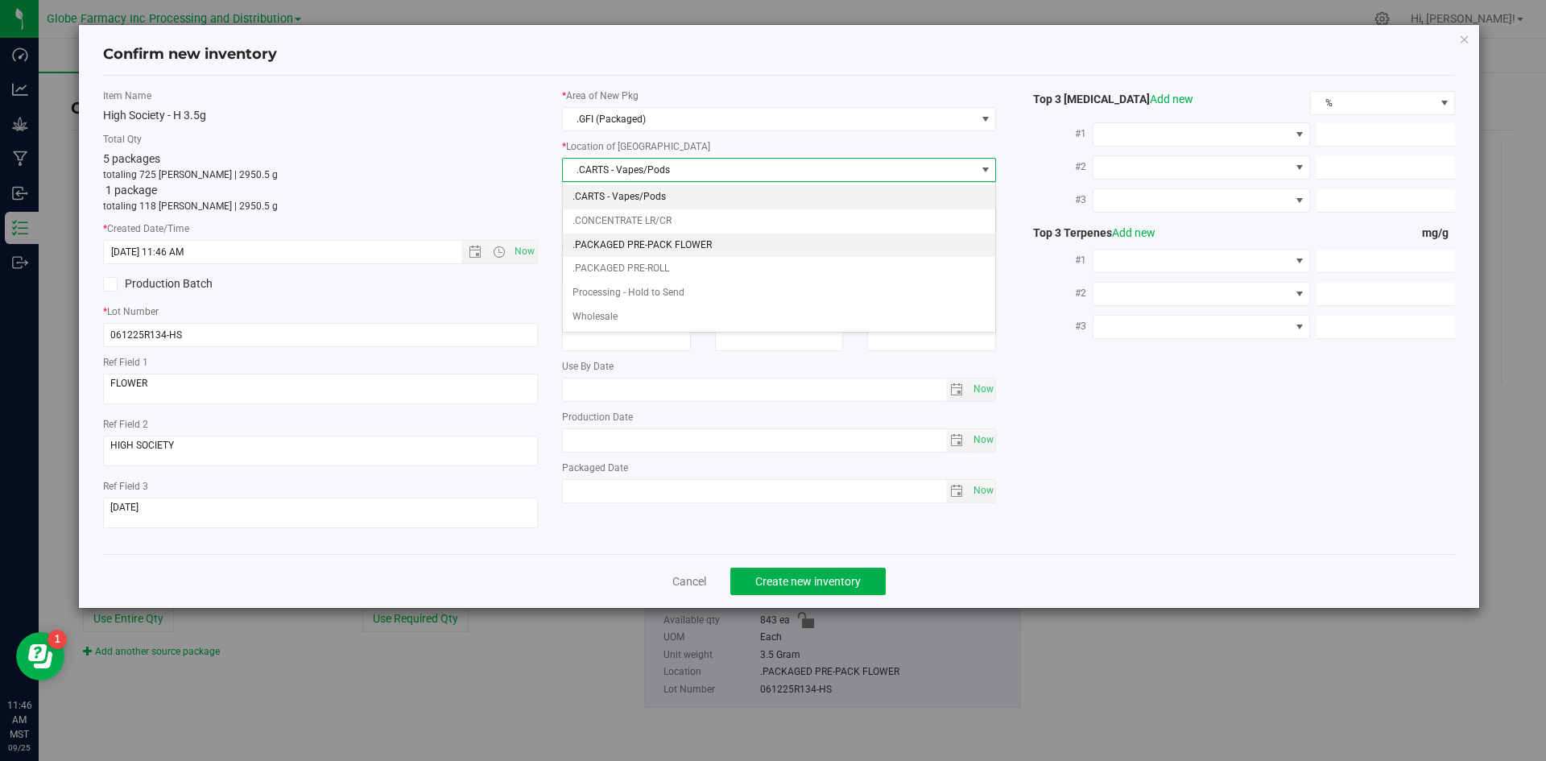
click at [648, 246] on li ".PACKAGED PRE-PACK FLOWER" at bounding box center [779, 246] width 433 height 24
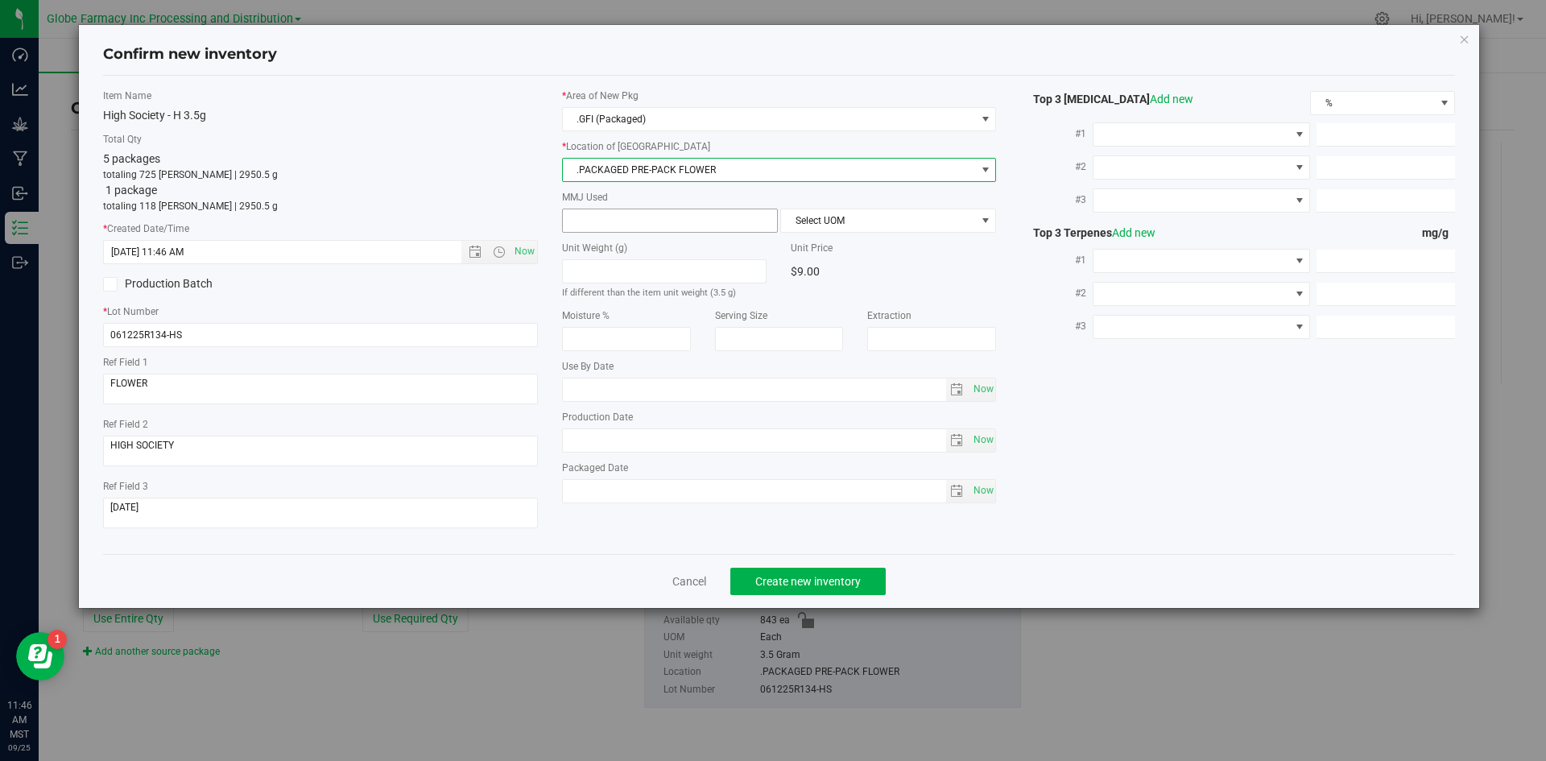
click at [649, 215] on span at bounding box center [670, 221] width 216 height 24
type input "3.5"
type input "3.5000"
click at [812, 219] on span "Select UOM" at bounding box center [878, 220] width 194 height 23
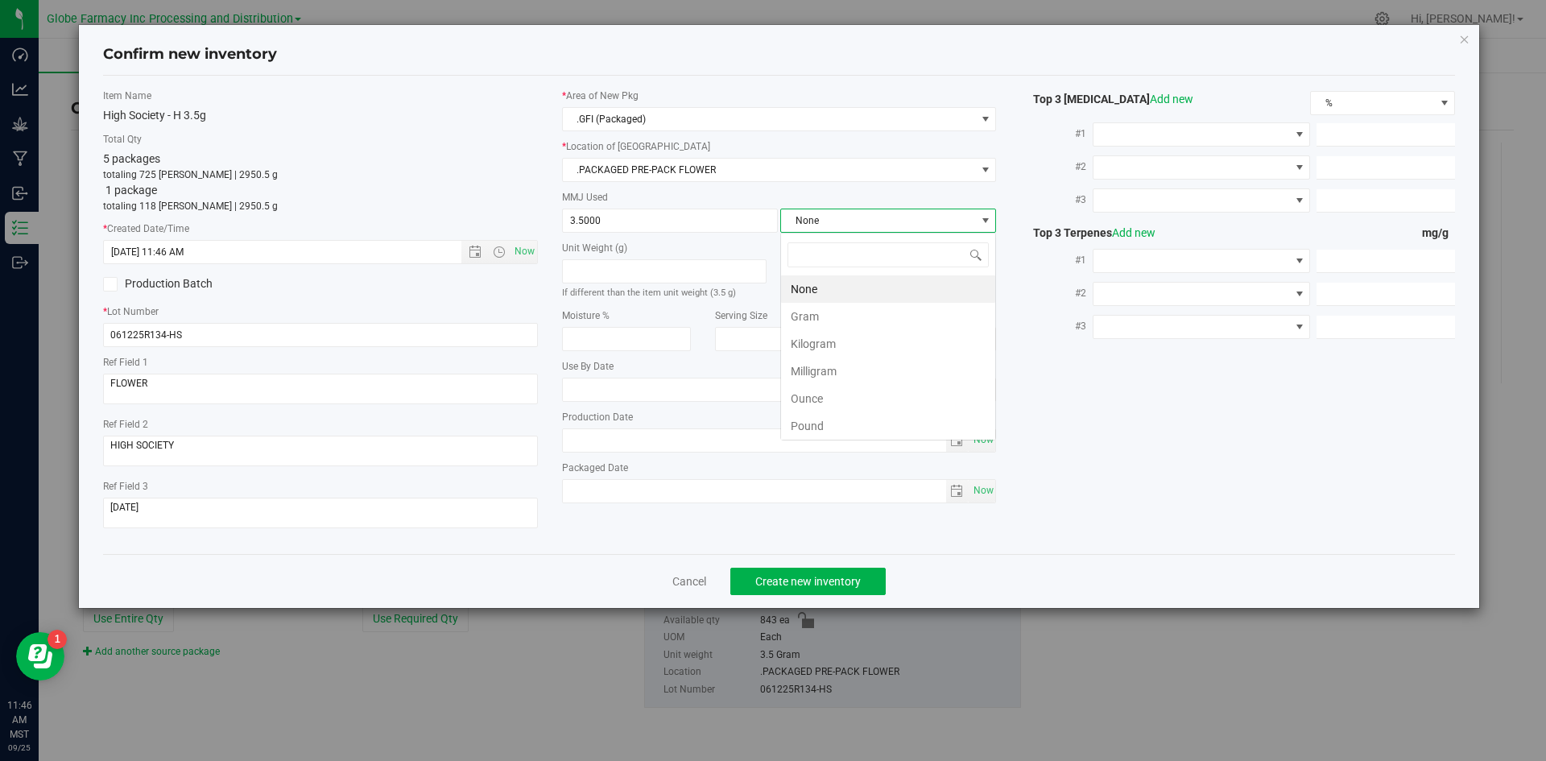
scroll to position [24, 216]
click at [825, 319] on li "Gram" at bounding box center [888, 316] width 214 height 27
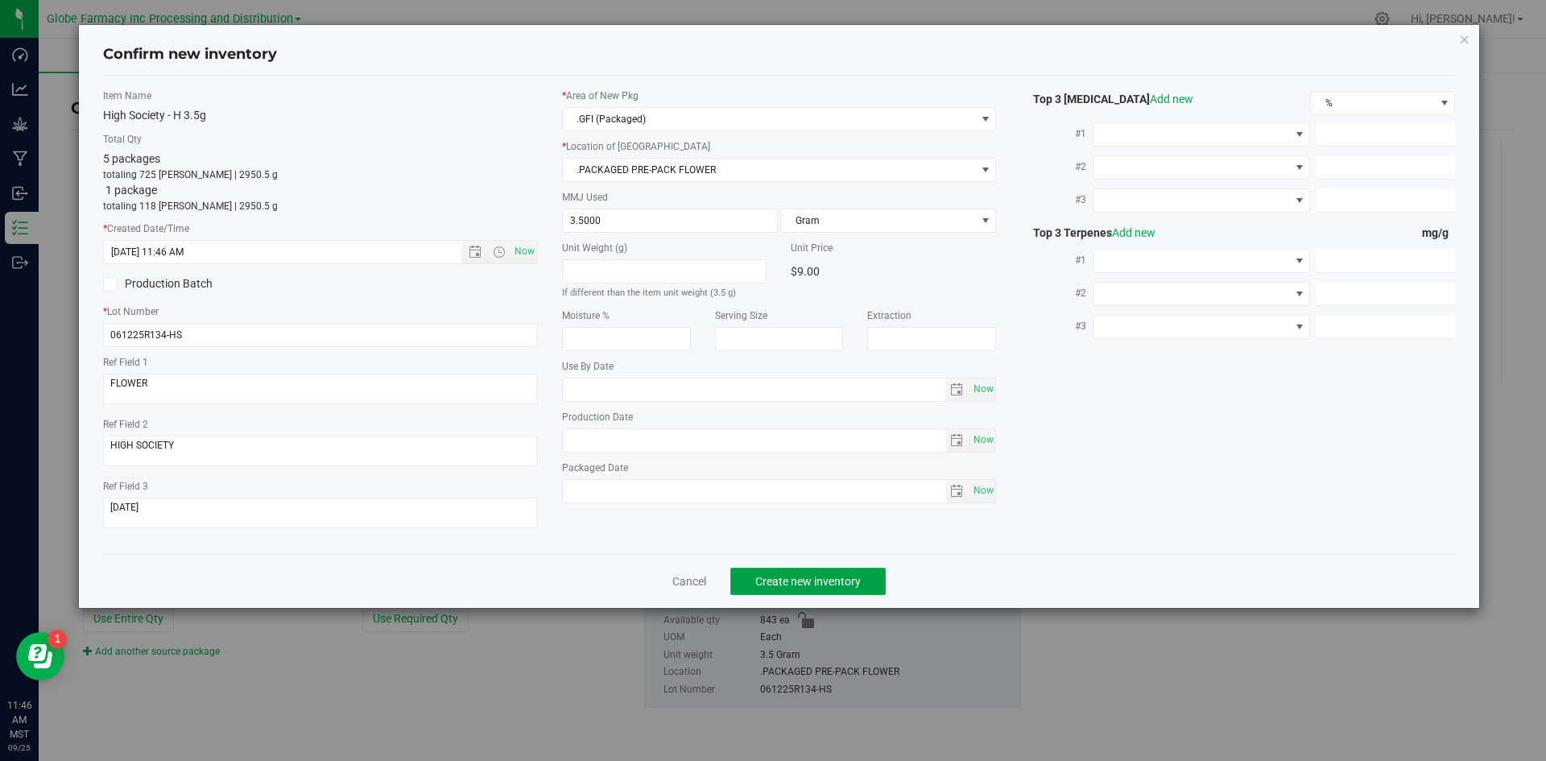
click at [807, 579] on span "Create new inventory" at bounding box center [807, 581] width 105 height 13
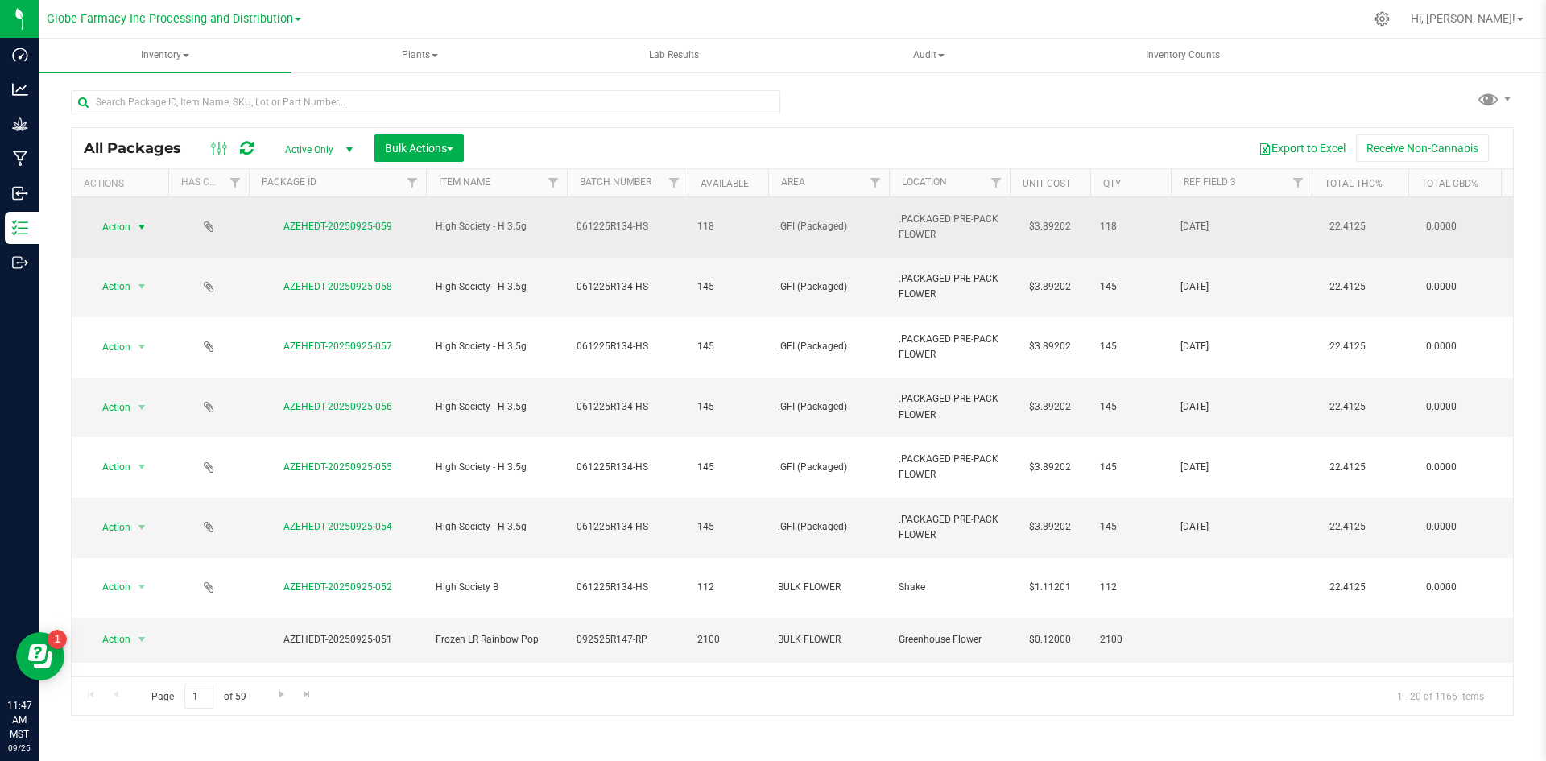
click at [137, 221] on span "select" at bounding box center [141, 227] width 13 height 13
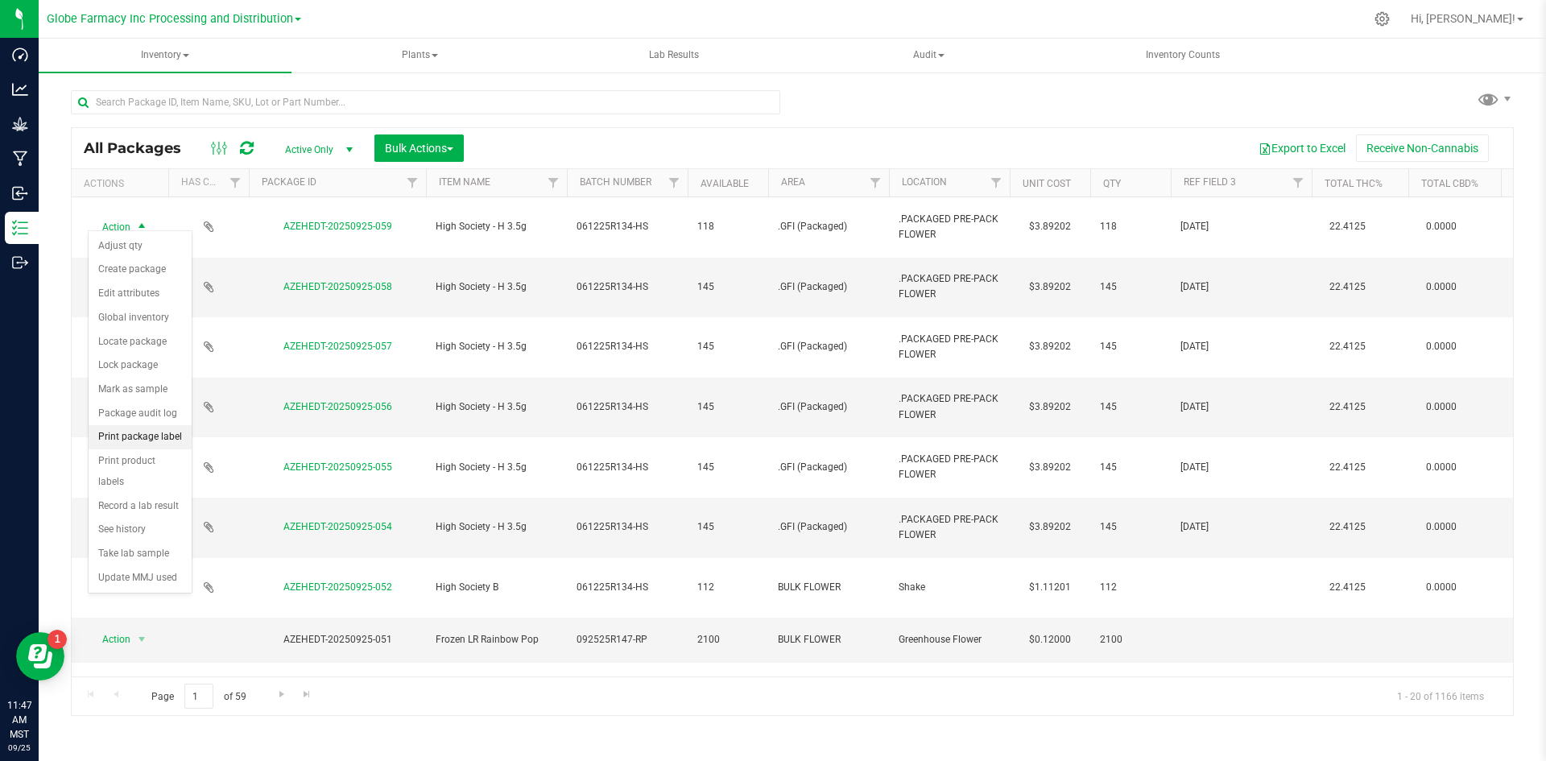
click at [126, 439] on li "Print package label" at bounding box center [140, 437] width 103 height 24
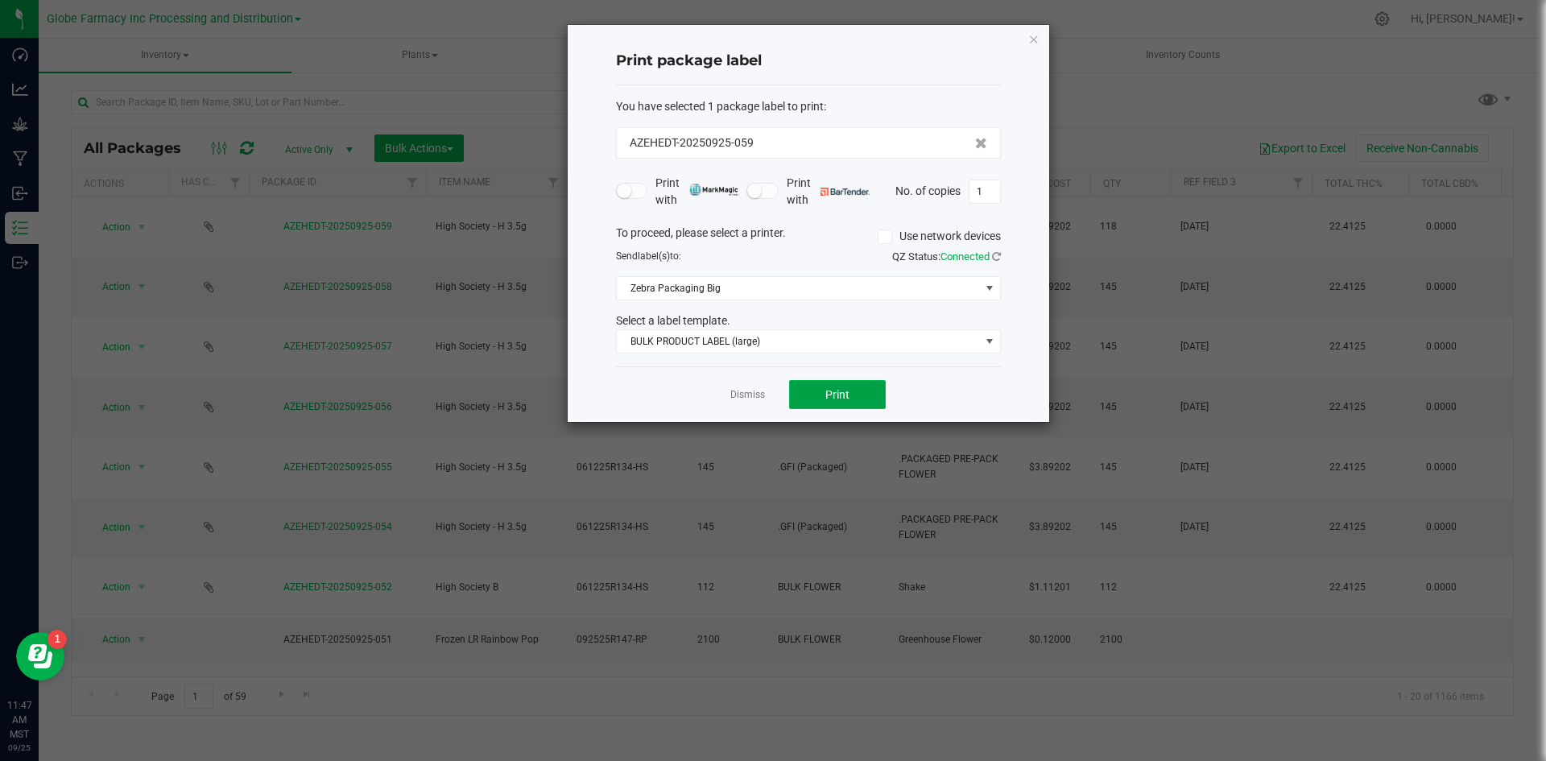
click at [852, 390] on button "Print" at bounding box center [837, 394] width 97 height 29
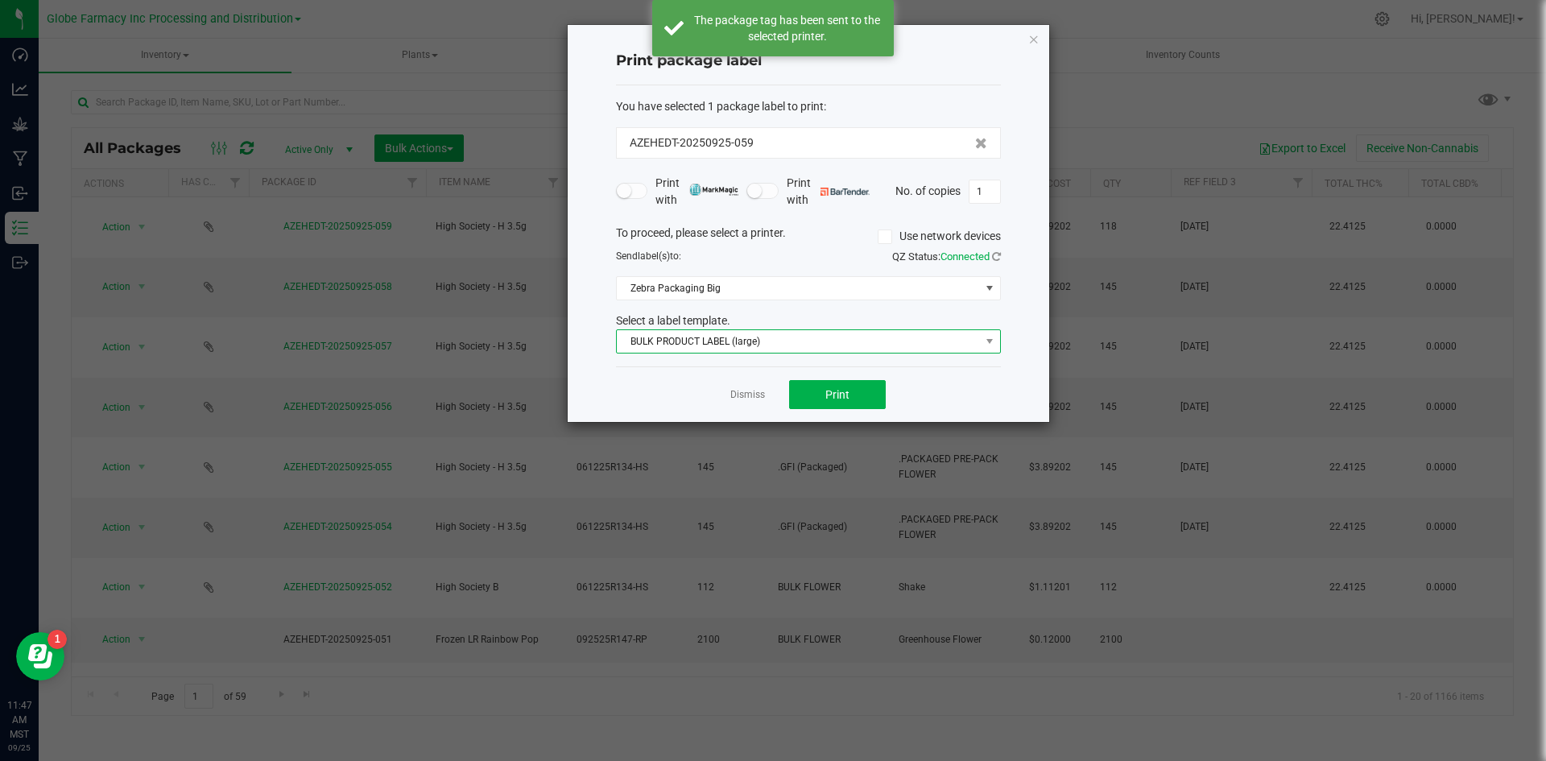
click at [760, 338] on span "BULK PRODUCT LABEL (large)" at bounding box center [798, 341] width 363 height 23
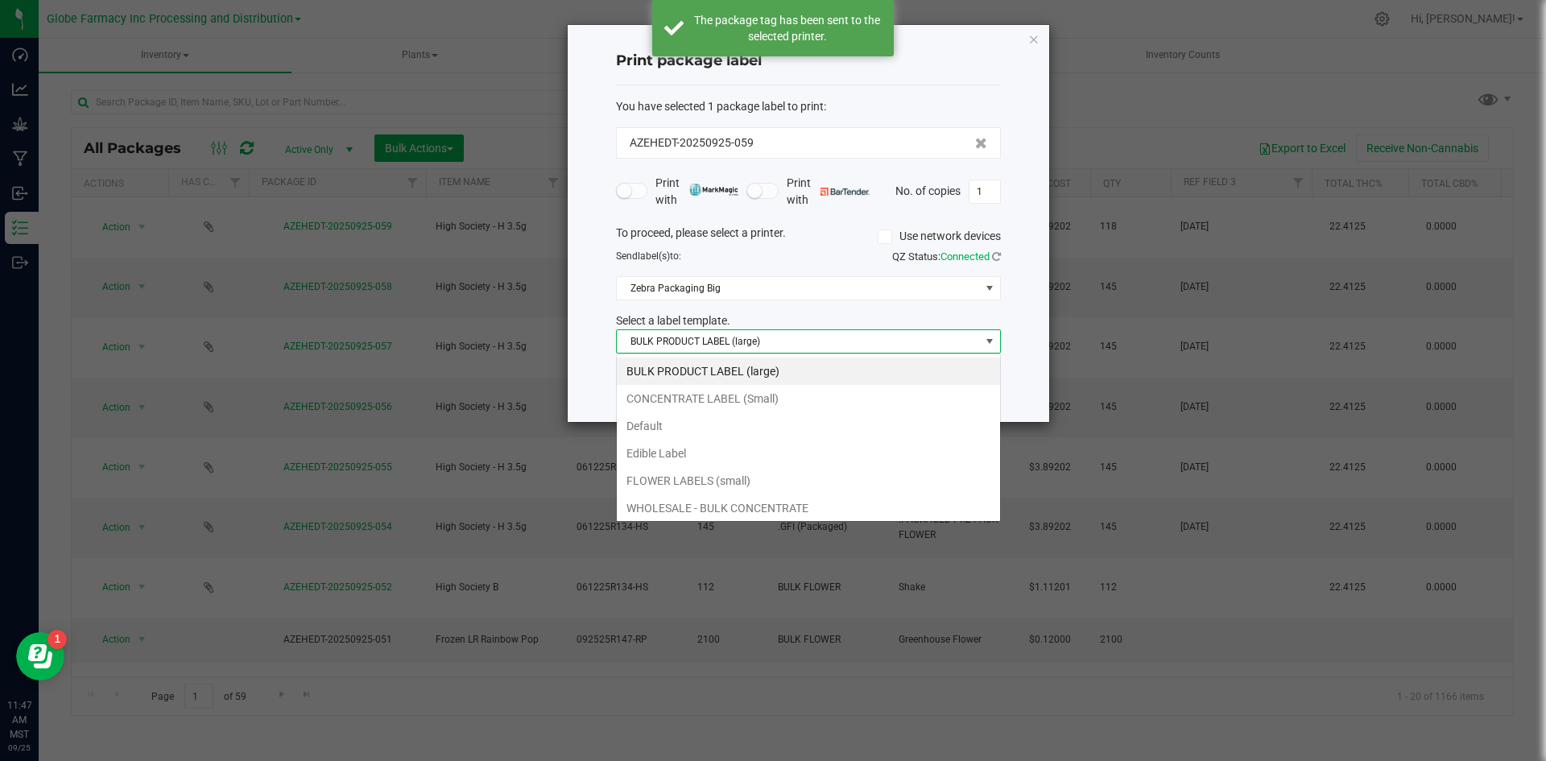
scroll to position [24, 385]
click at [712, 479] on li "FLOWER LABELS (small)" at bounding box center [808, 480] width 383 height 27
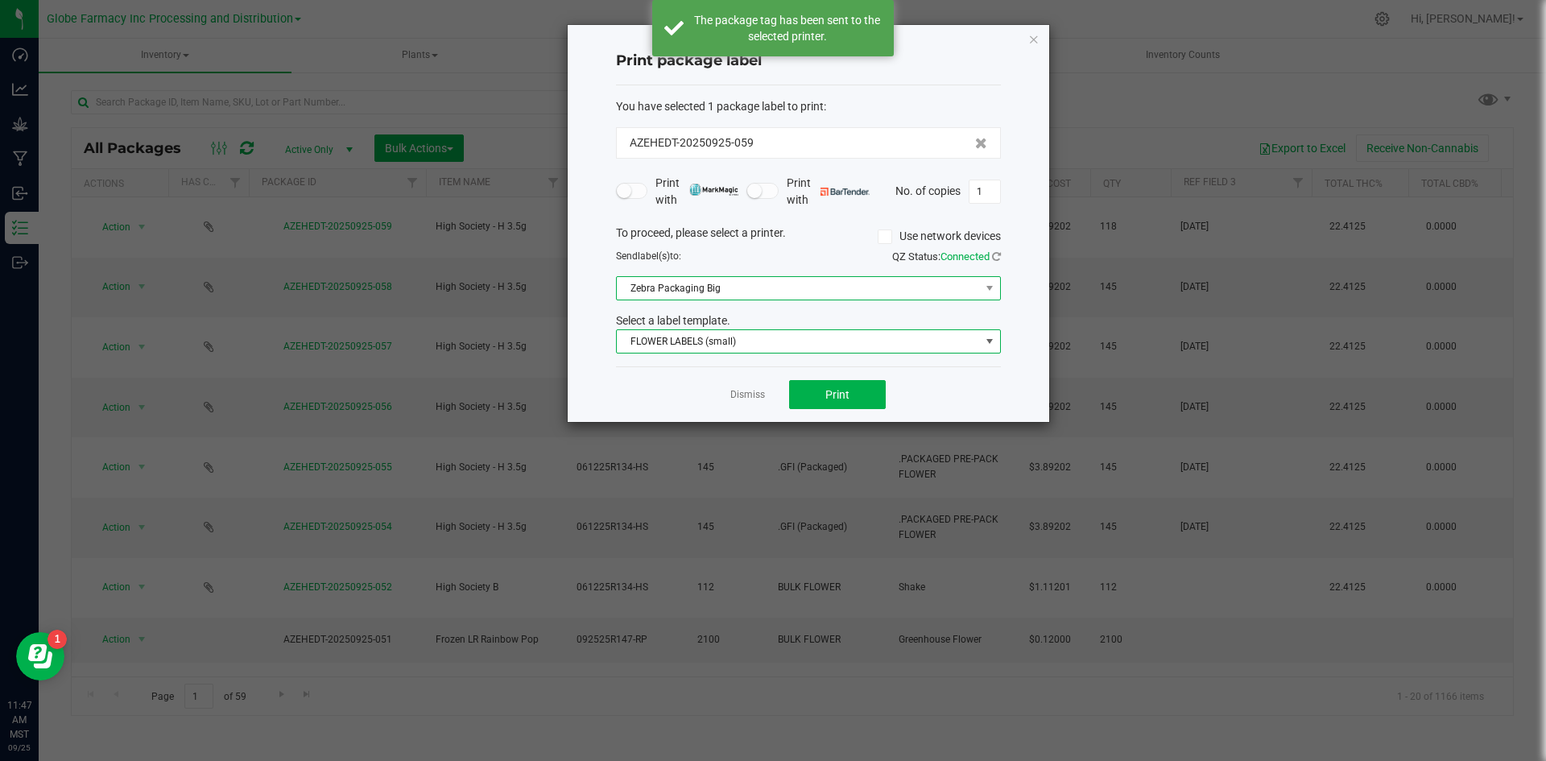
click at [705, 296] on span "Zebra Packaging Big" at bounding box center [798, 288] width 363 height 23
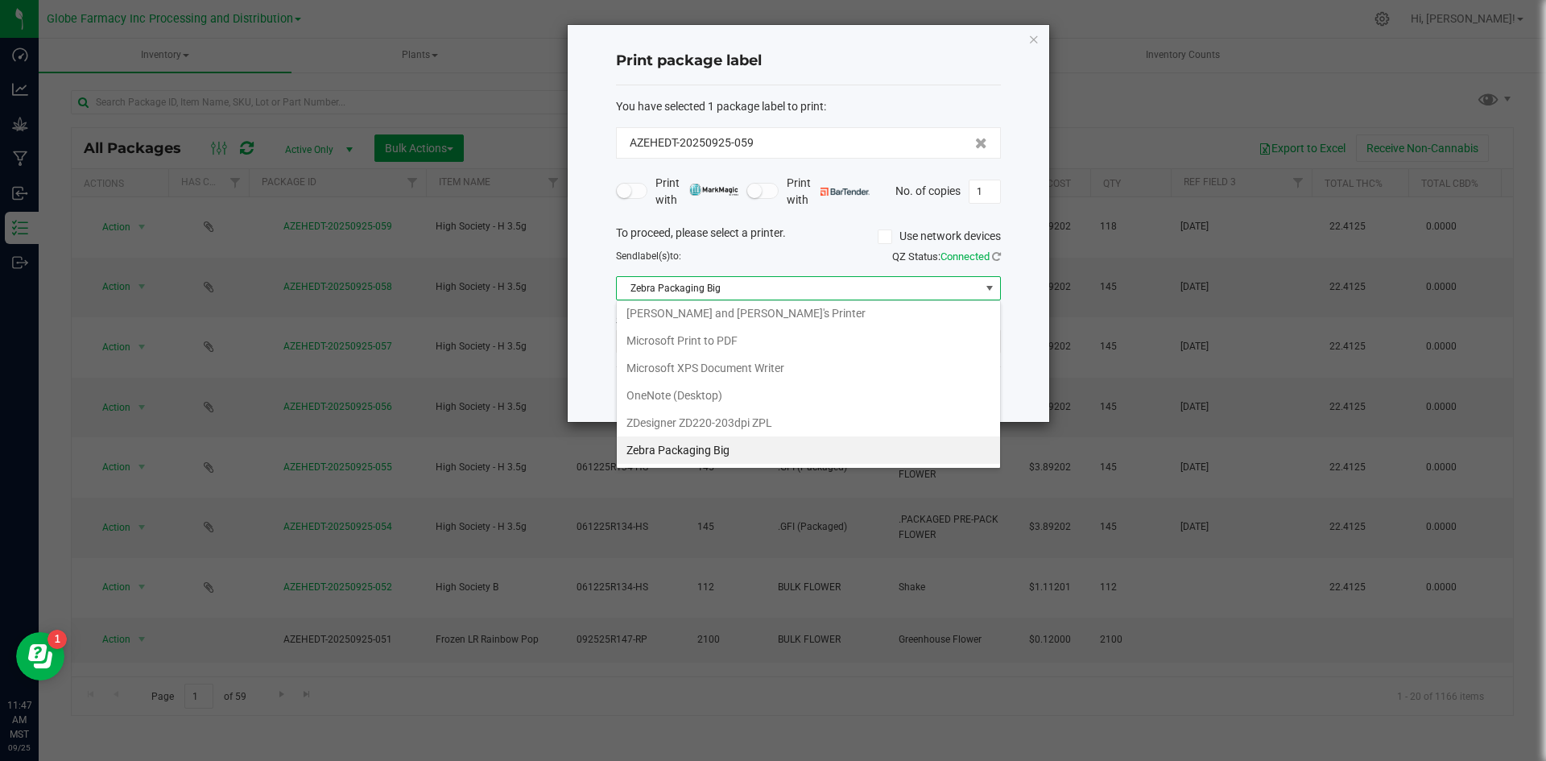
scroll to position [195, 0]
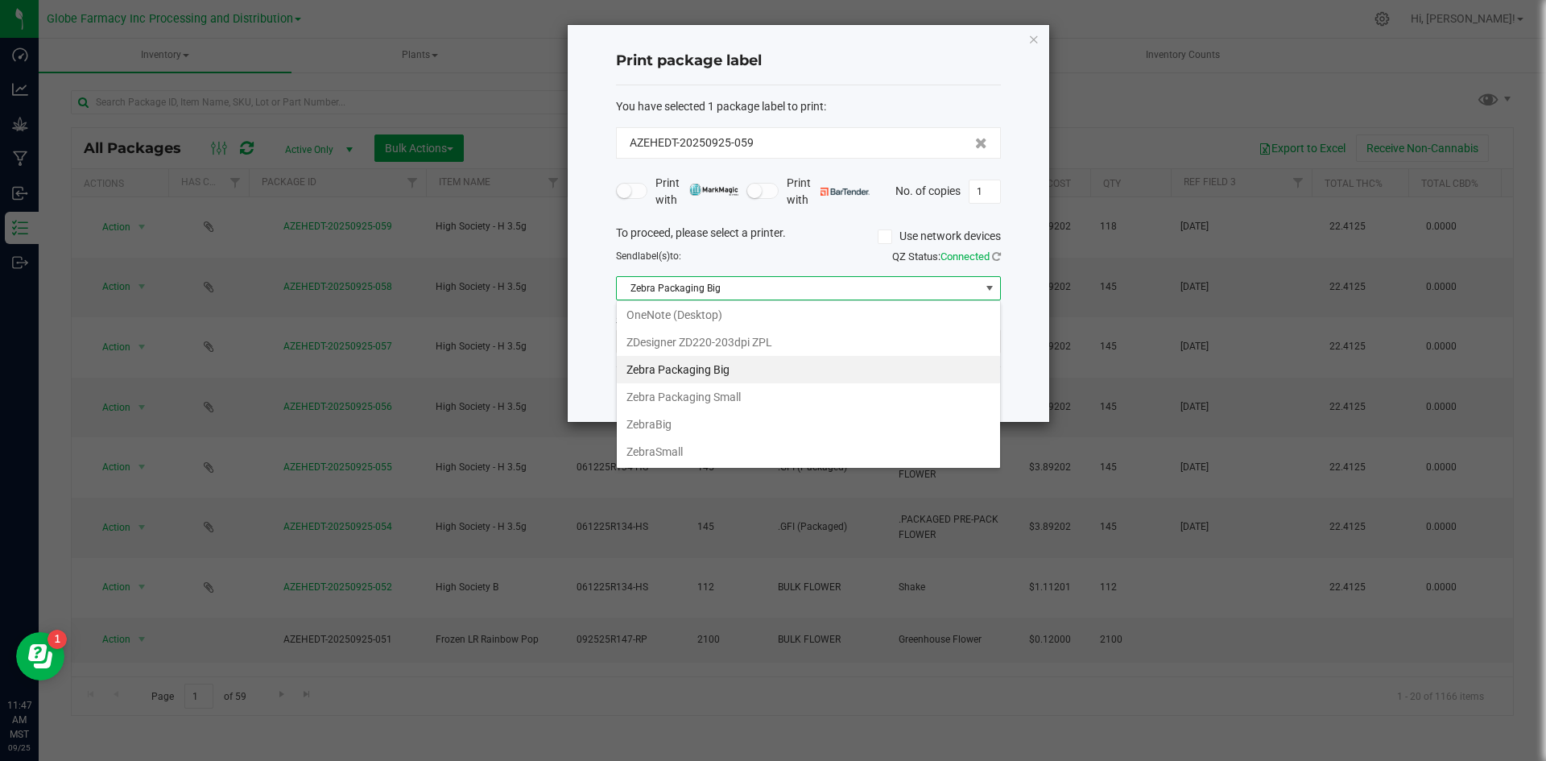
click at [730, 395] on Small "Zebra Packaging Small" at bounding box center [808, 396] width 383 height 27
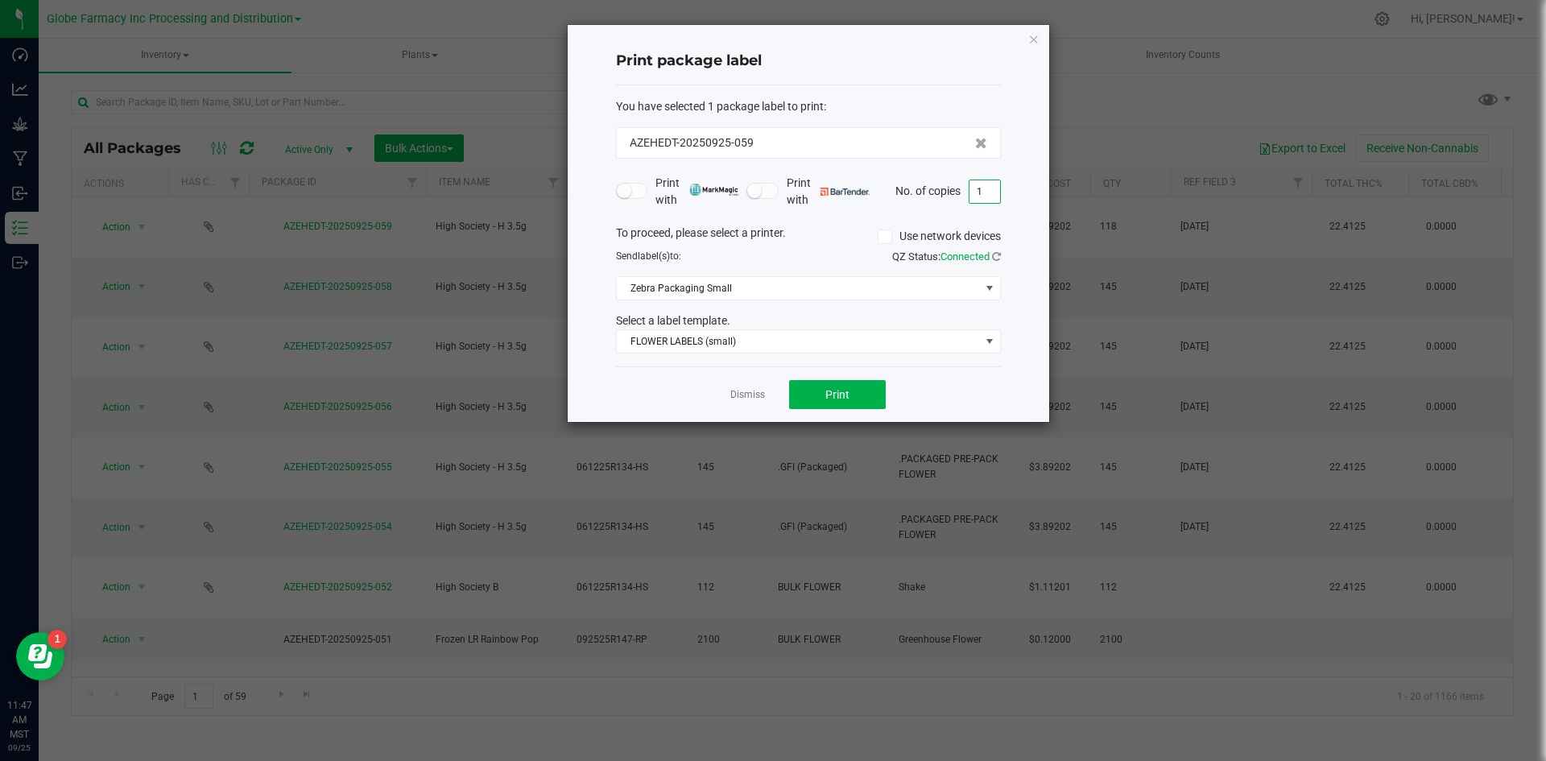
click at [992, 189] on input "1" at bounding box center [984, 191] width 31 height 23
type input "118"
click at [837, 400] on span "Print" at bounding box center [837, 394] width 24 height 13
click at [755, 393] on link "Dismiss" at bounding box center [747, 395] width 35 height 14
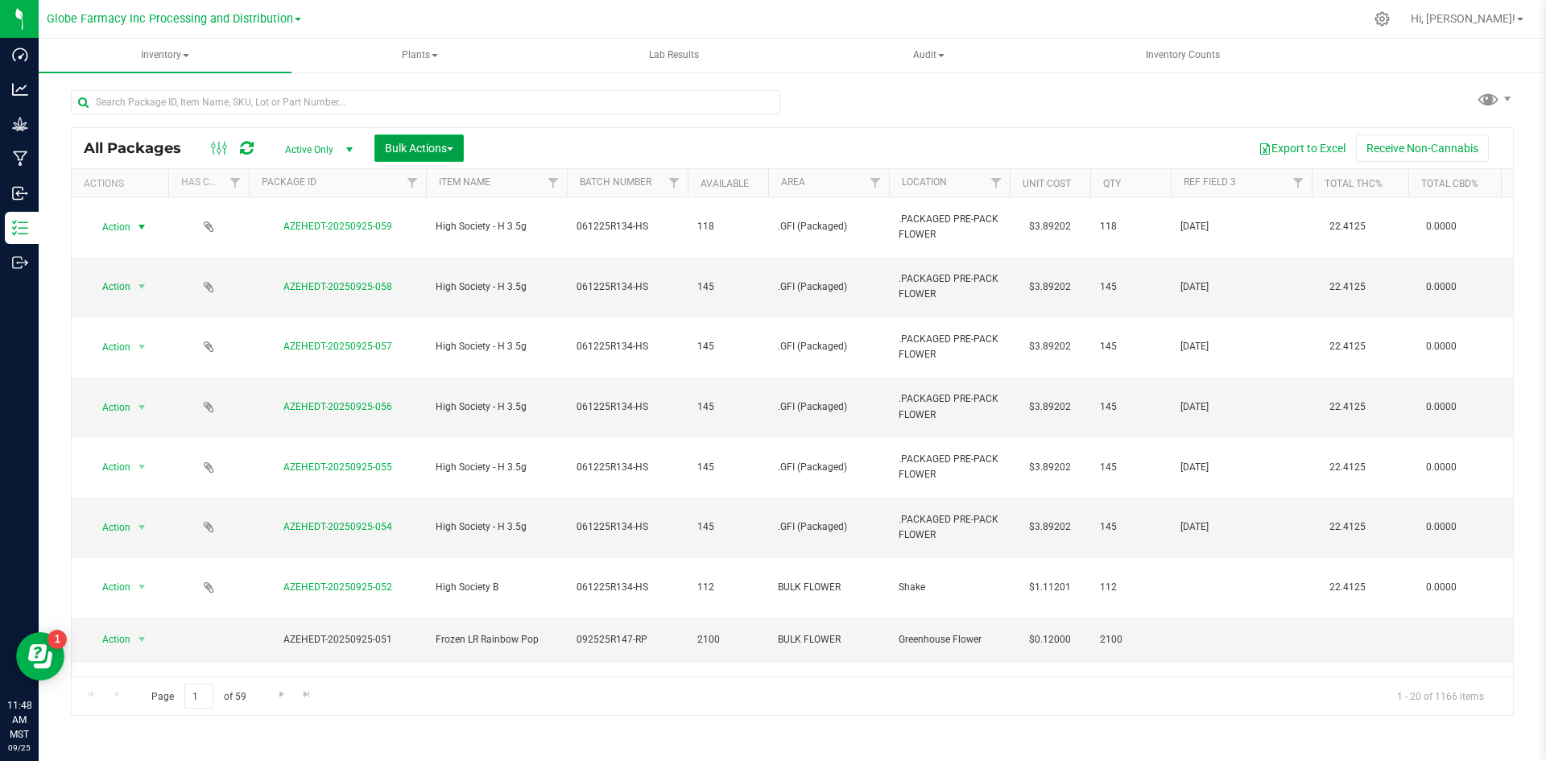
click at [447, 142] on span "Bulk Actions" at bounding box center [419, 148] width 68 height 13
click at [450, 331] on span "Print package labels" at bounding box center [432, 332] width 97 height 13
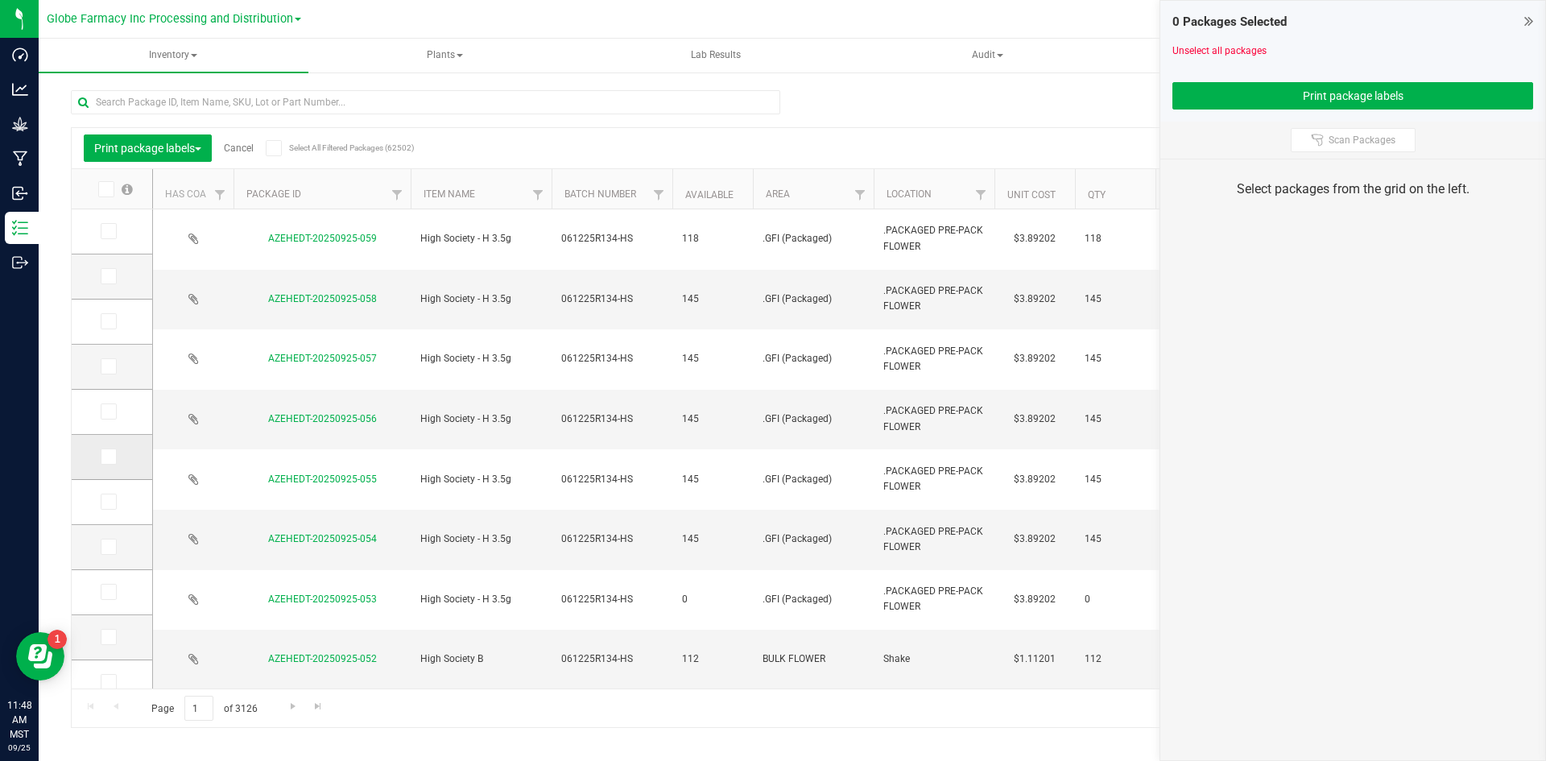
click at [107, 457] on icon at bounding box center [107, 457] width 10 height 0
click at [0, 0] on input "checkbox" at bounding box center [0, 0] width 0 height 0
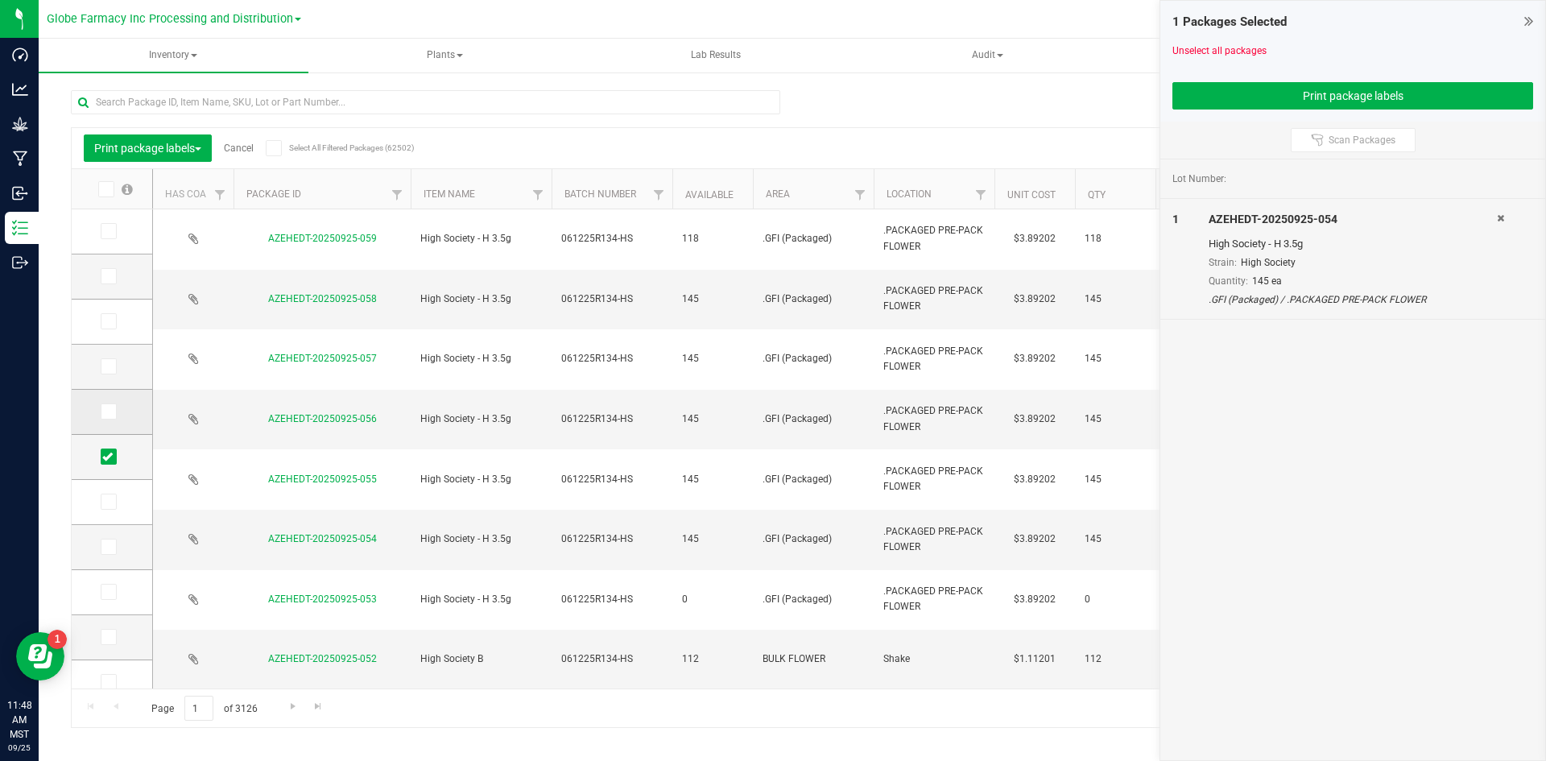
click at [106, 400] on td at bounding box center [112, 412] width 81 height 45
click at [118, 413] on label at bounding box center [112, 411] width 23 height 16
click at [0, 0] on input "checkbox" at bounding box center [0, 0] width 0 height 0
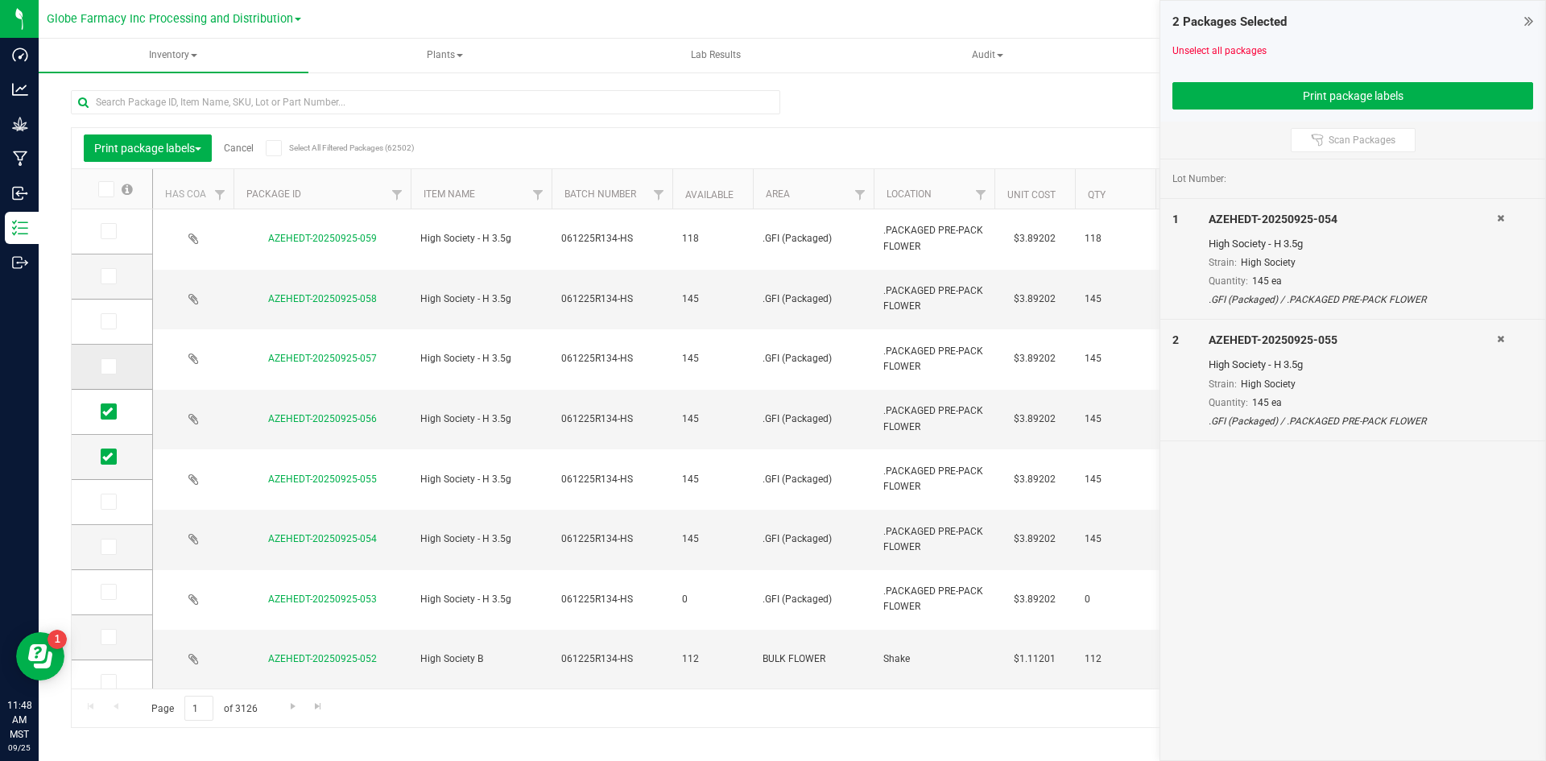
click at [114, 374] on span at bounding box center [109, 366] width 16 height 16
click at [0, 0] on input "checkbox" at bounding box center [0, 0] width 0 height 0
click at [114, 308] on td at bounding box center [112, 322] width 81 height 45
click at [110, 321] on icon at bounding box center [107, 321] width 10 height 0
click at [0, 0] on input "checkbox" at bounding box center [0, 0] width 0 height 0
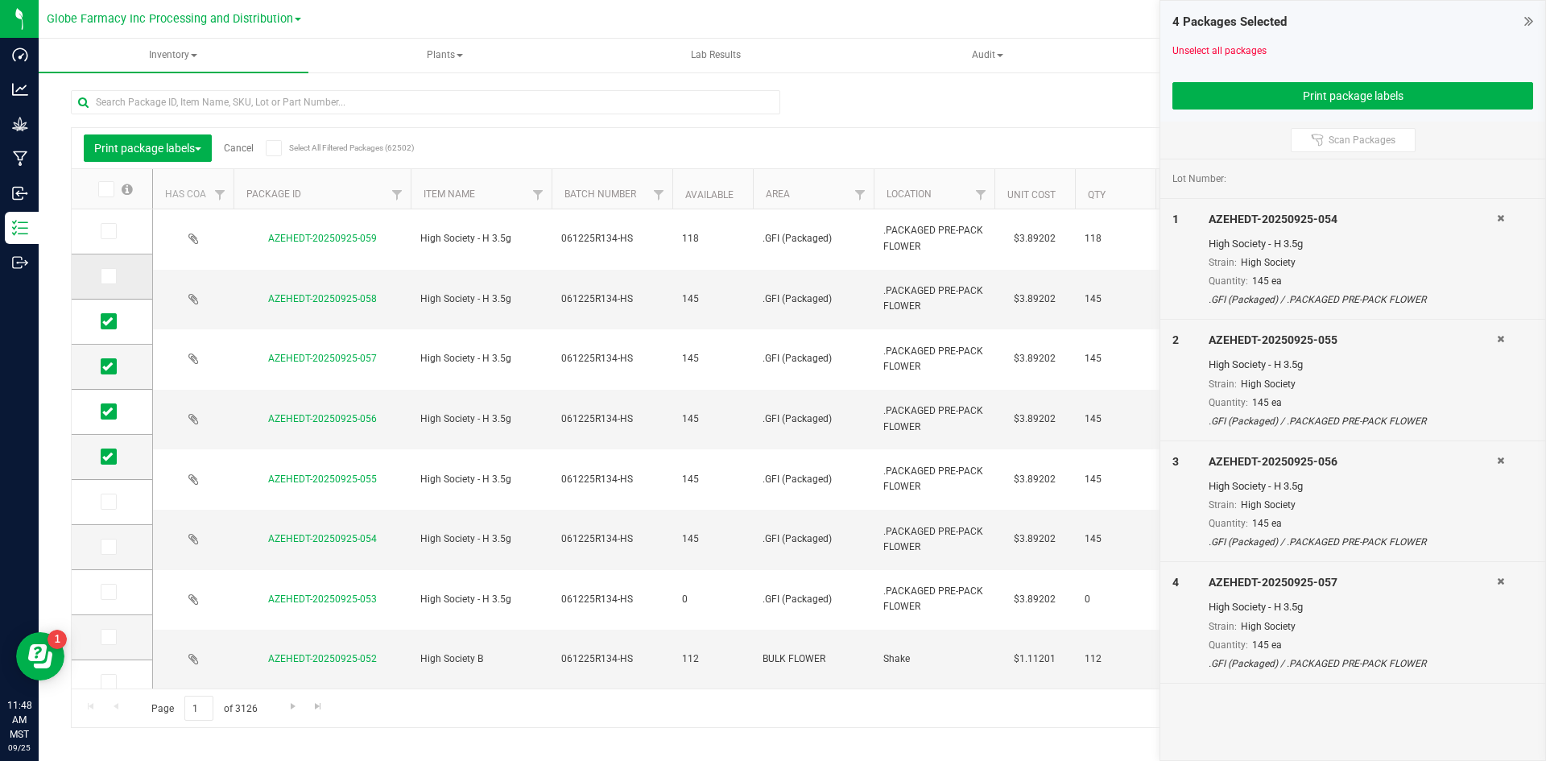
click at [105, 276] on icon at bounding box center [107, 276] width 10 height 0
click at [0, 0] on input "checkbox" at bounding box center [0, 0] width 0 height 0
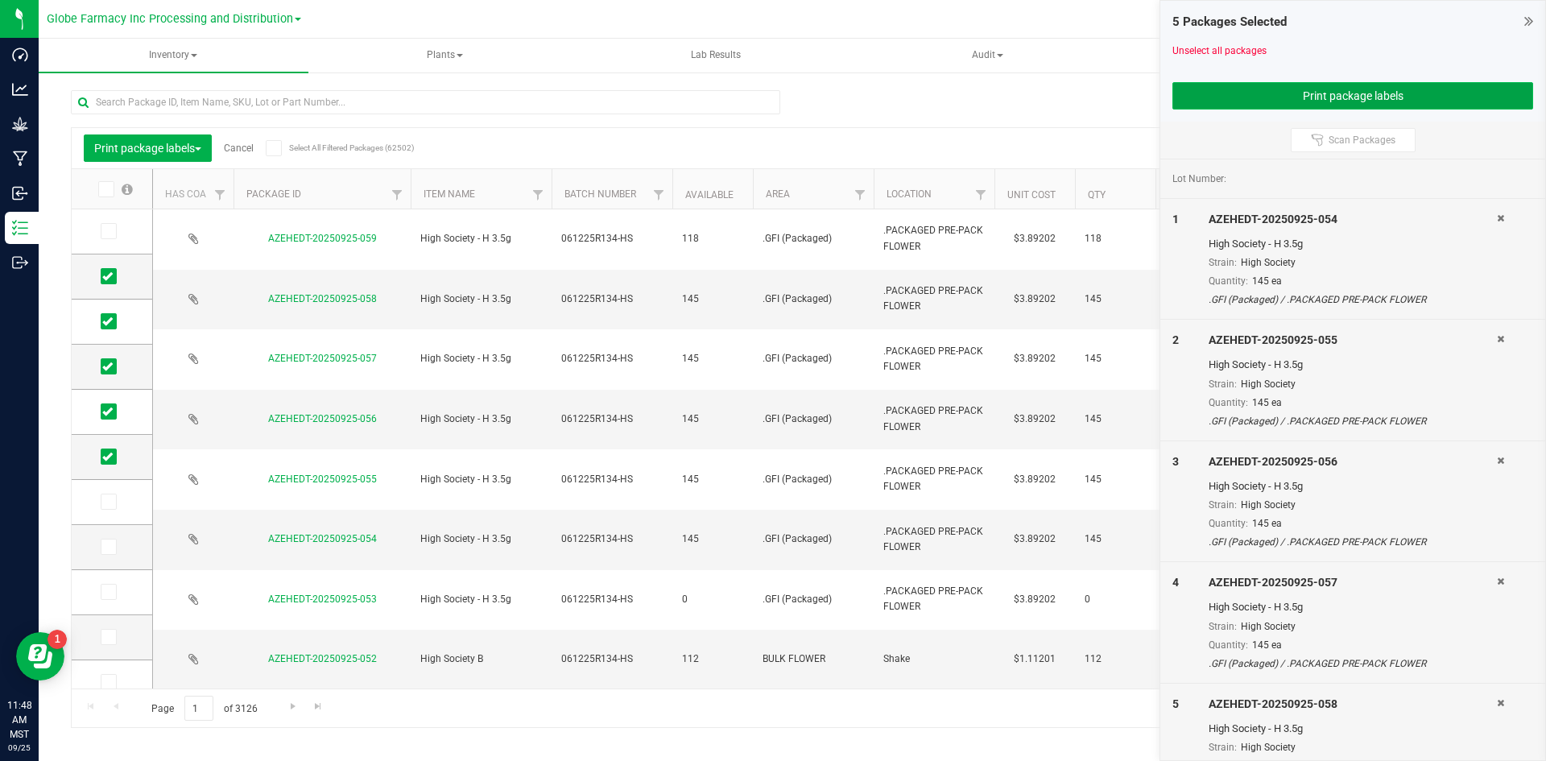
click at [1272, 105] on button "Print package labels" at bounding box center [1352, 95] width 361 height 27
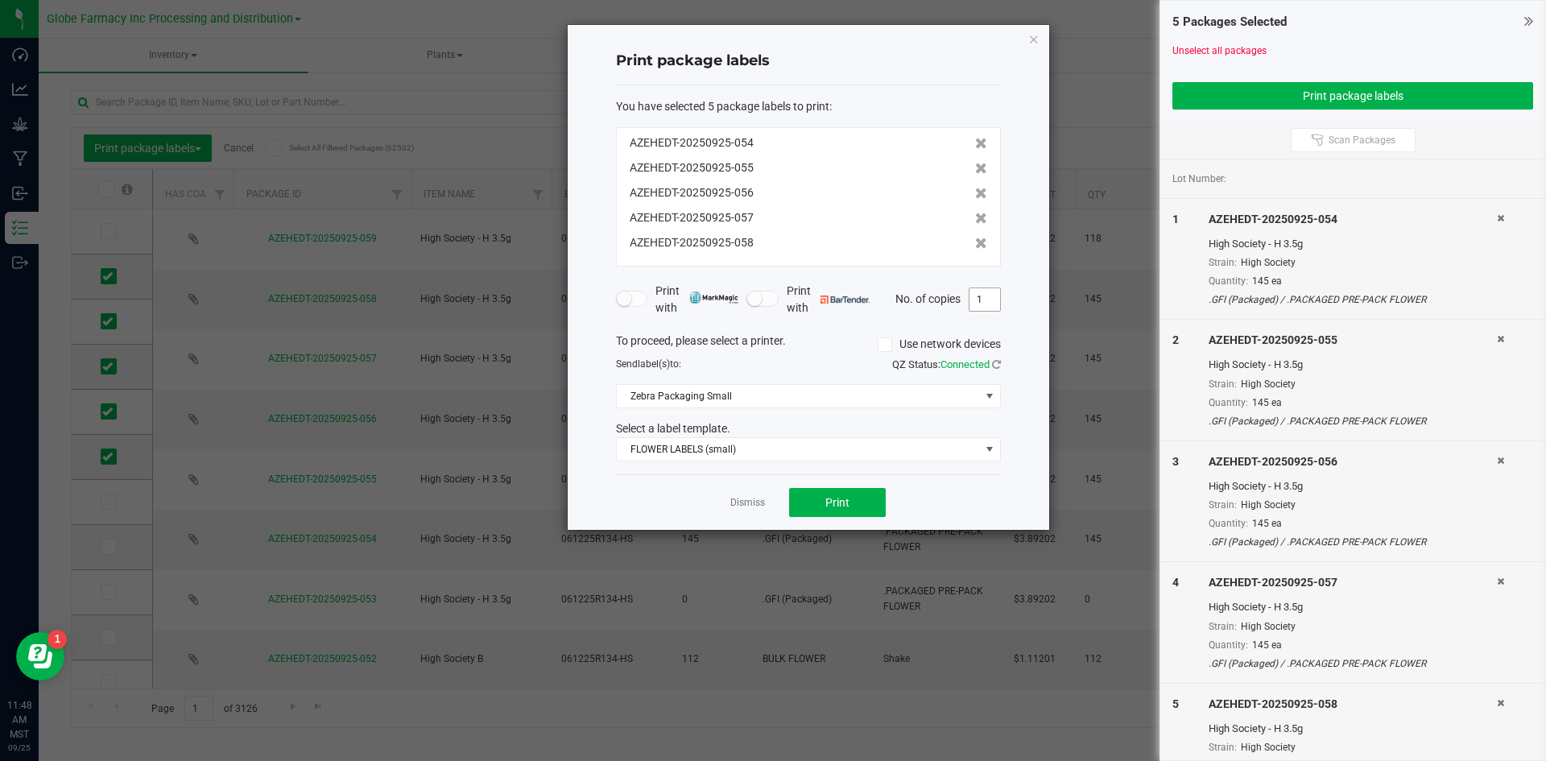
click at [978, 301] on input "1" at bounding box center [984, 299] width 31 height 23
click at [851, 499] on button "Print" at bounding box center [837, 502] width 97 height 29
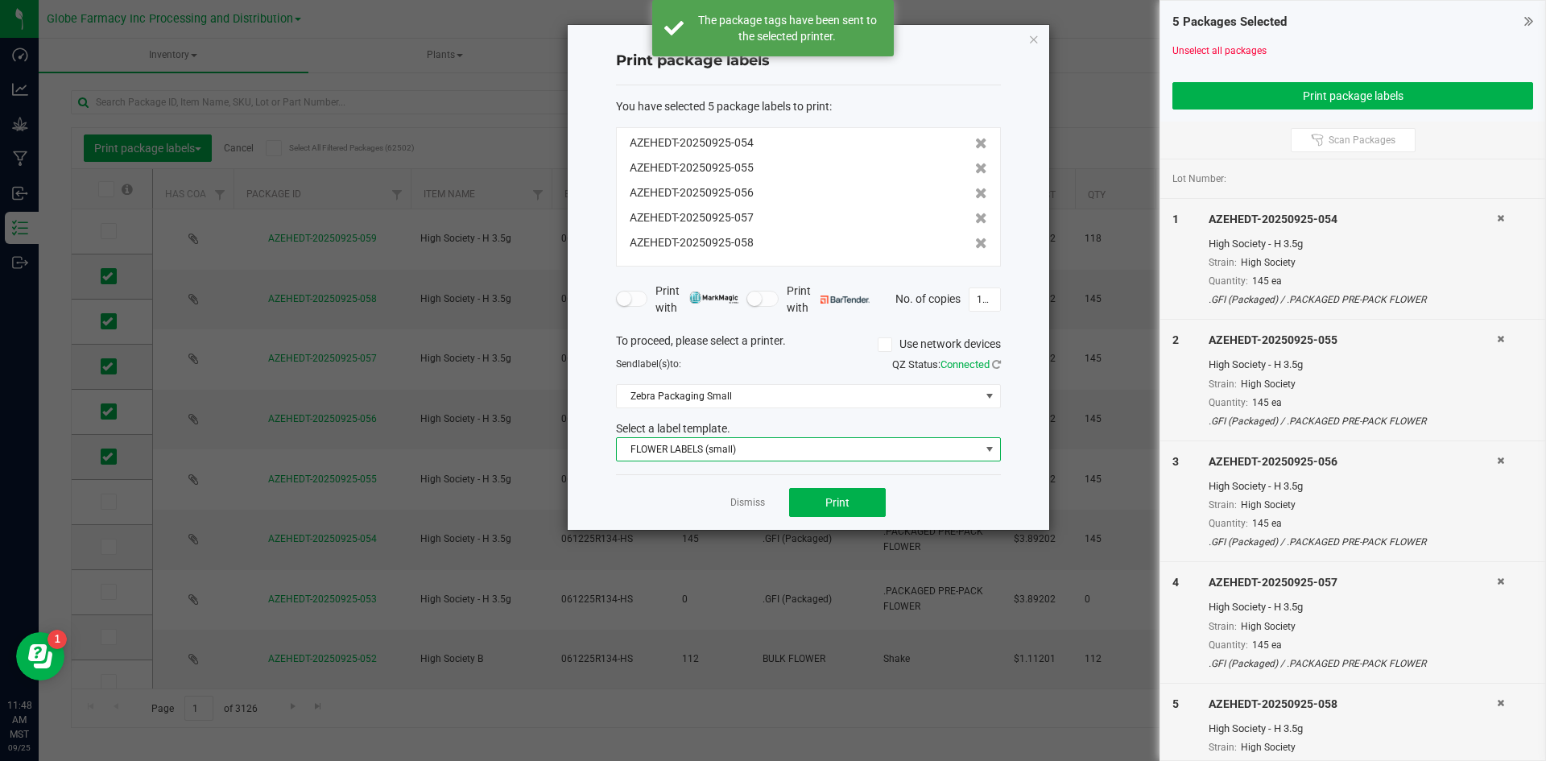
click at [679, 453] on span "FLOWER LABELS (small)" at bounding box center [798, 449] width 363 height 23
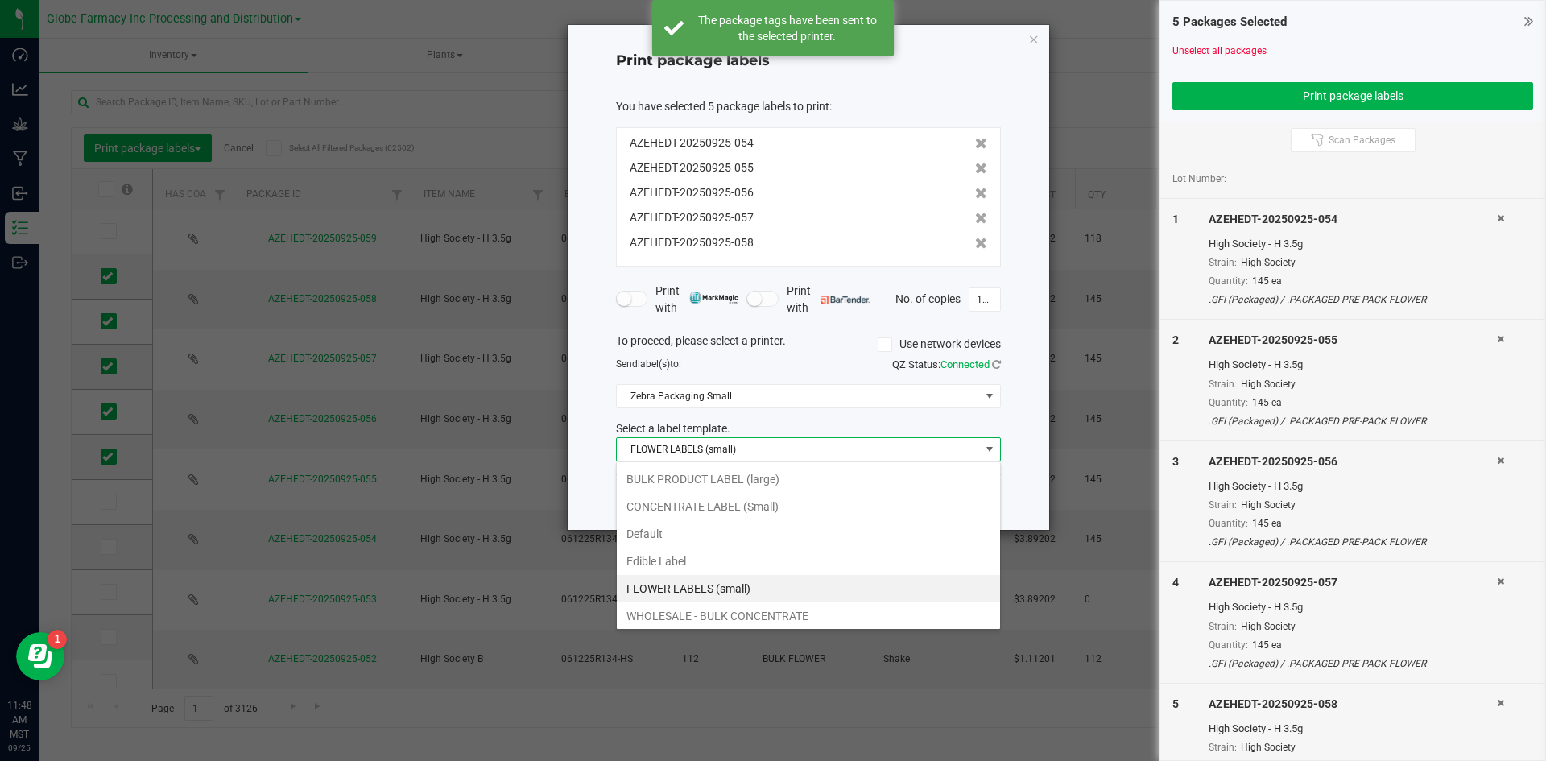
scroll to position [24, 385]
click at [679, 472] on li "BULK PRODUCT LABEL (large)" at bounding box center [808, 478] width 383 height 27
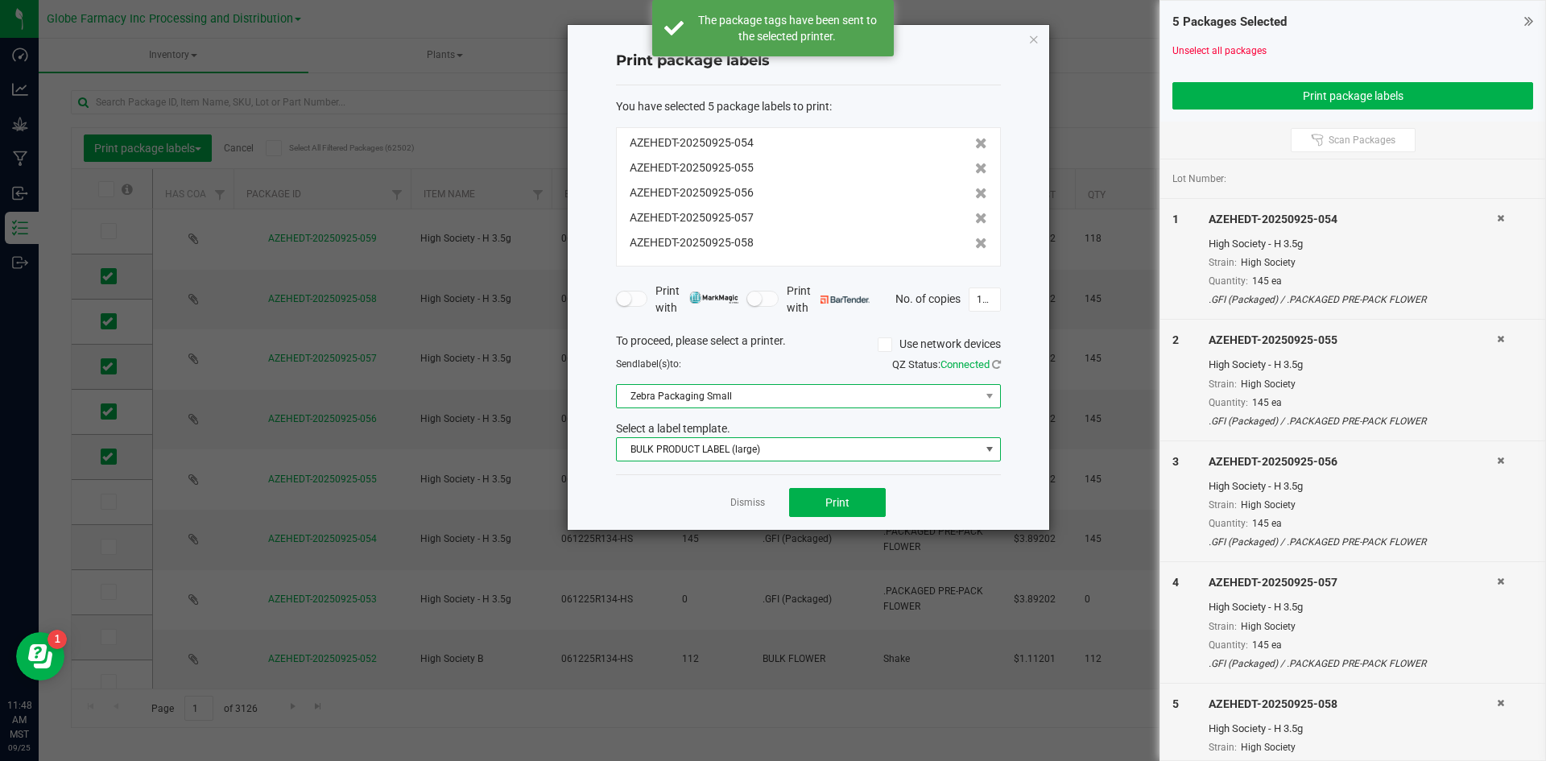
click at [671, 384] on span "Zebra Packaging Small" at bounding box center [808, 396] width 385 height 24
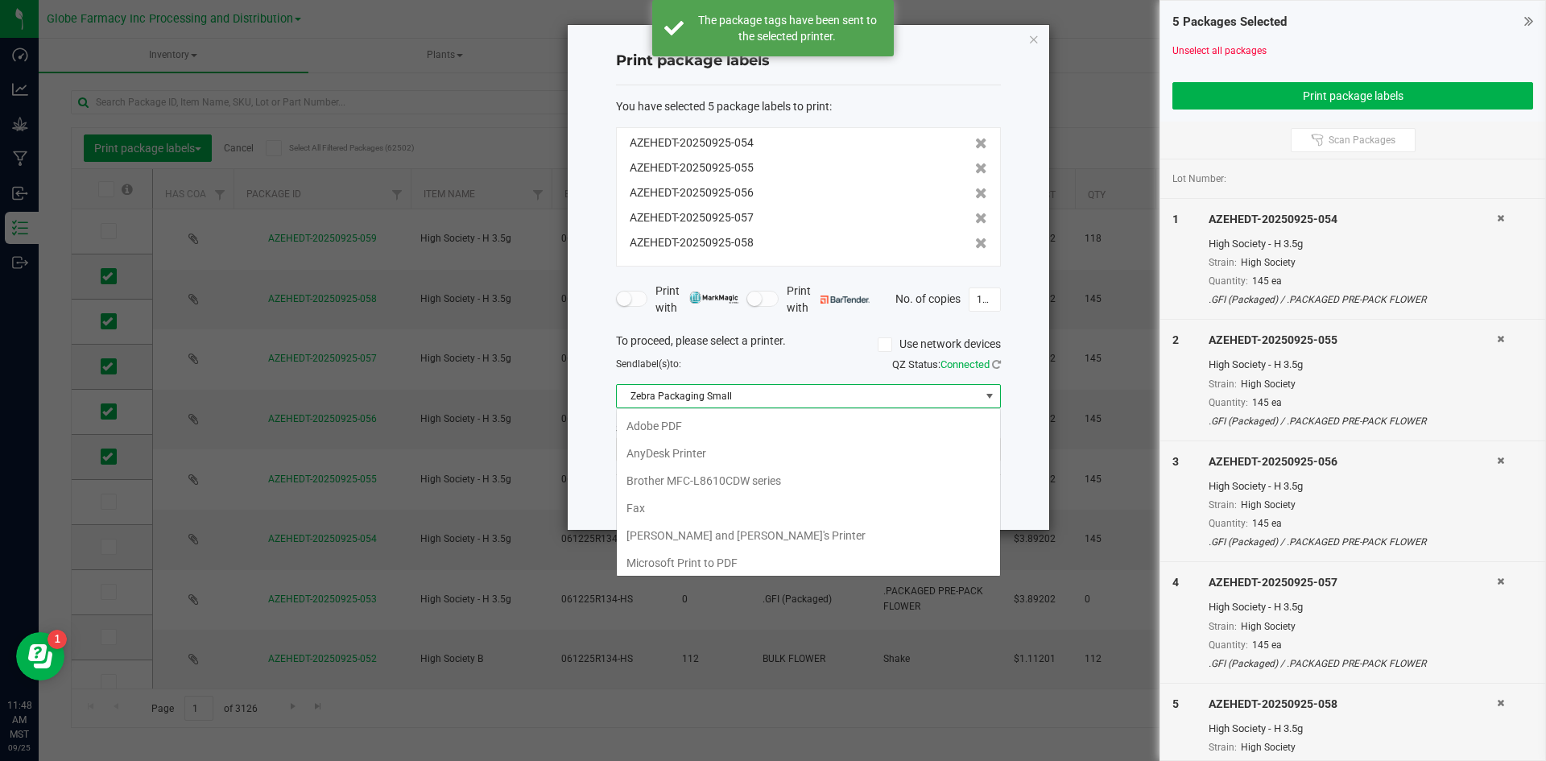
scroll to position [140, 0]
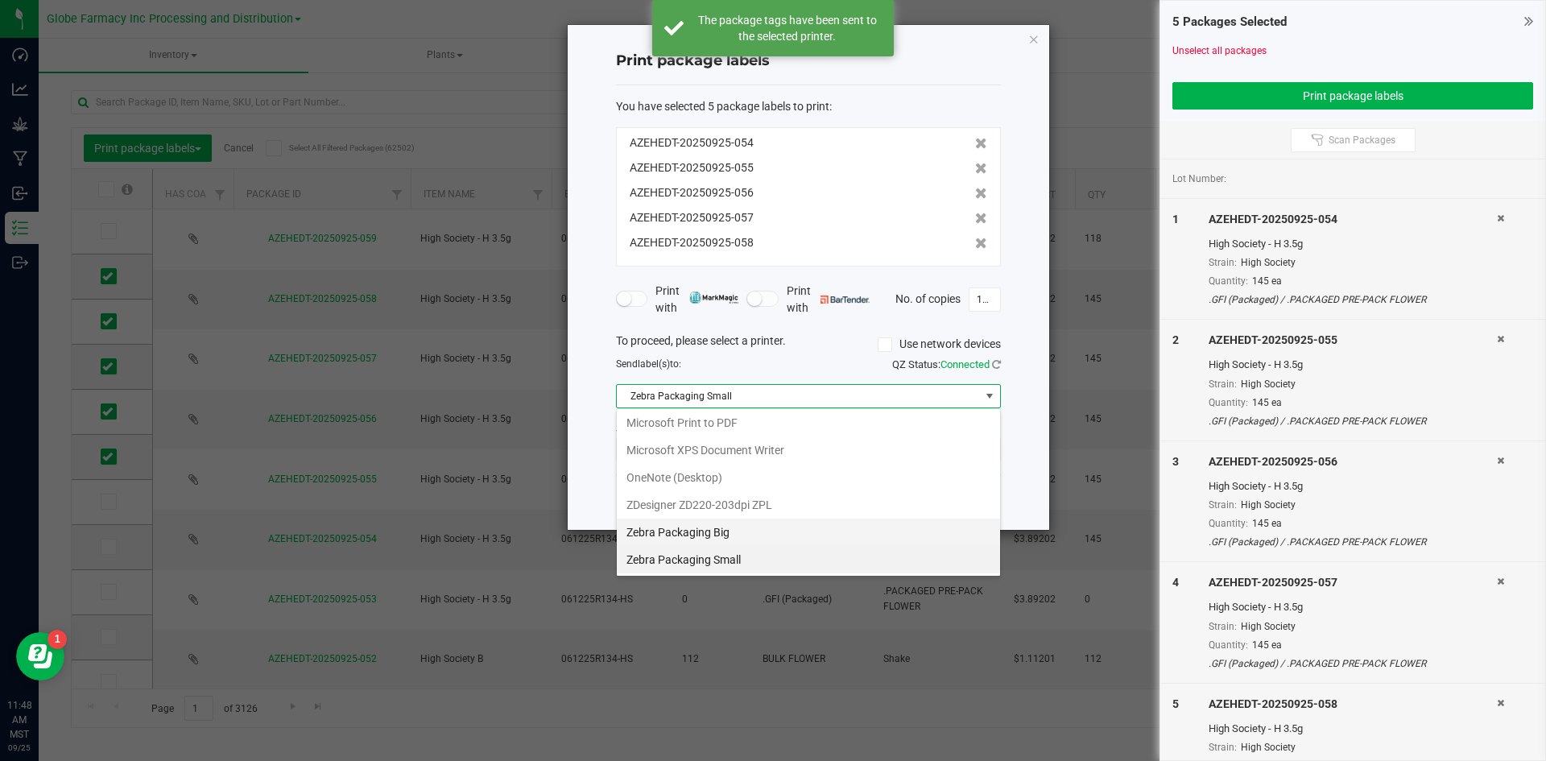
click at [671, 523] on Big "Zebra Packaging Big" at bounding box center [808, 532] width 383 height 27
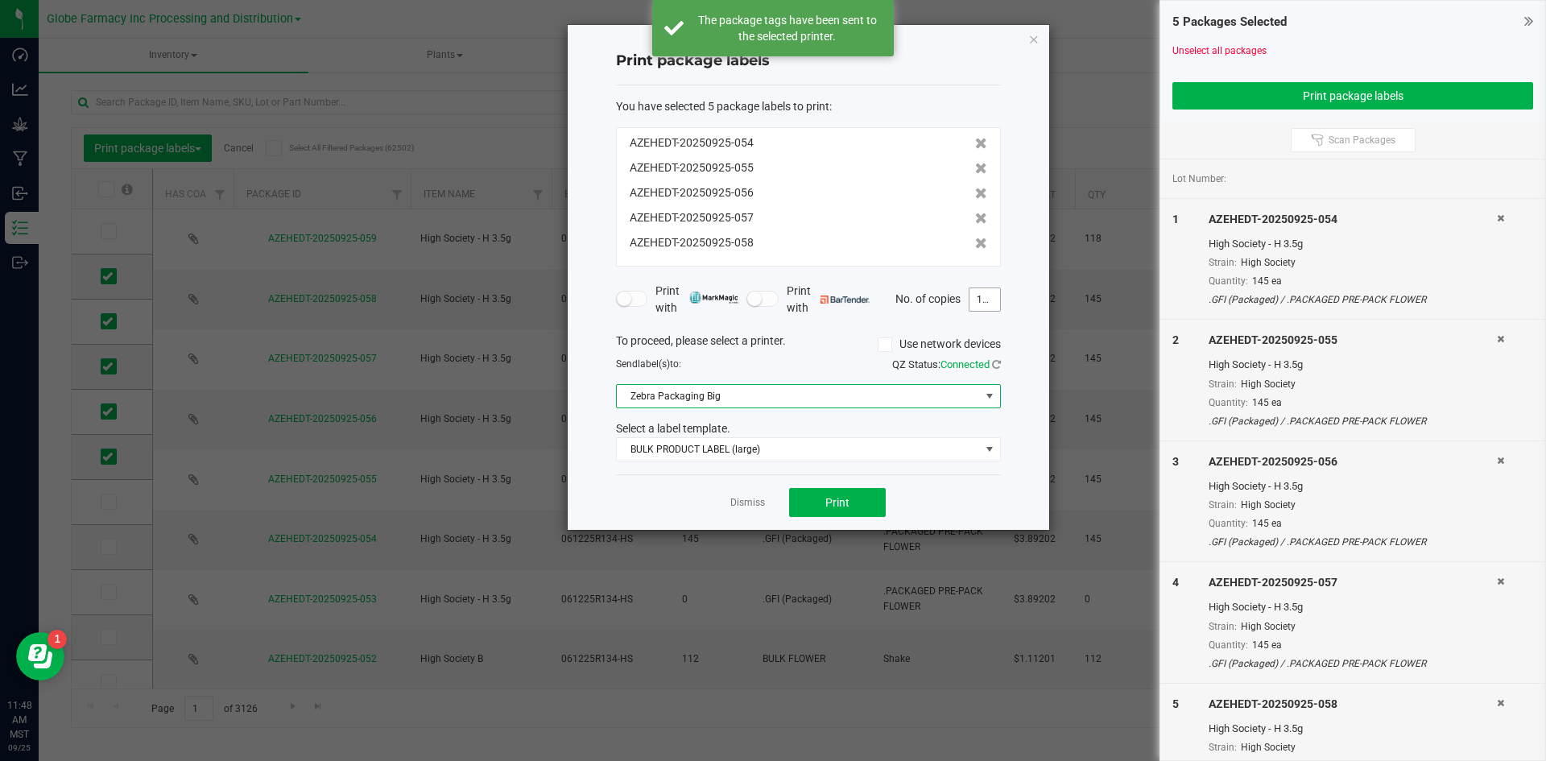
click at [986, 307] on input "145" at bounding box center [984, 299] width 31 height 23
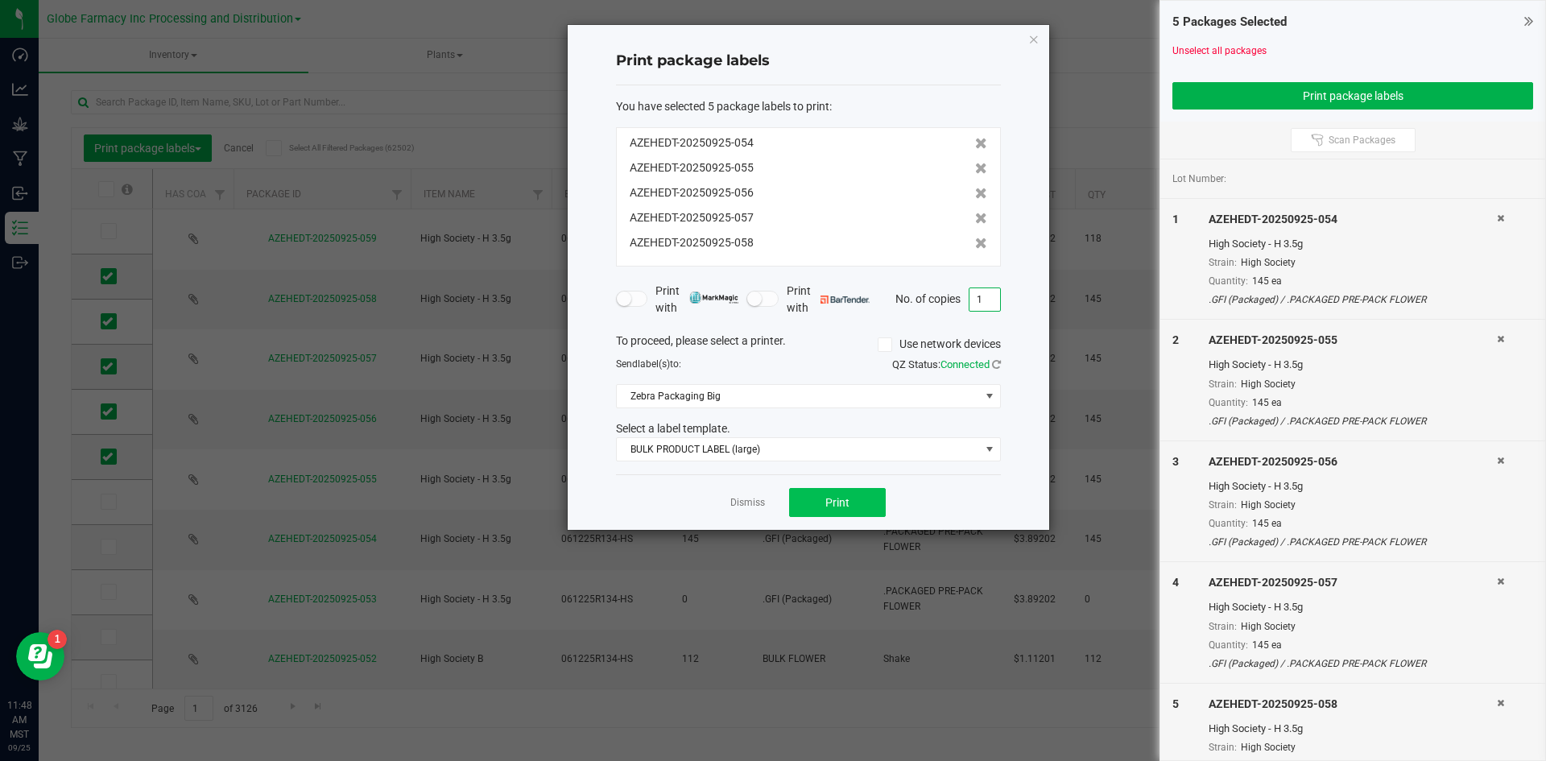
type input "1"
click at [859, 502] on button "Print" at bounding box center [837, 502] width 97 height 29
click at [739, 497] on link "Dismiss" at bounding box center [747, 503] width 35 height 14
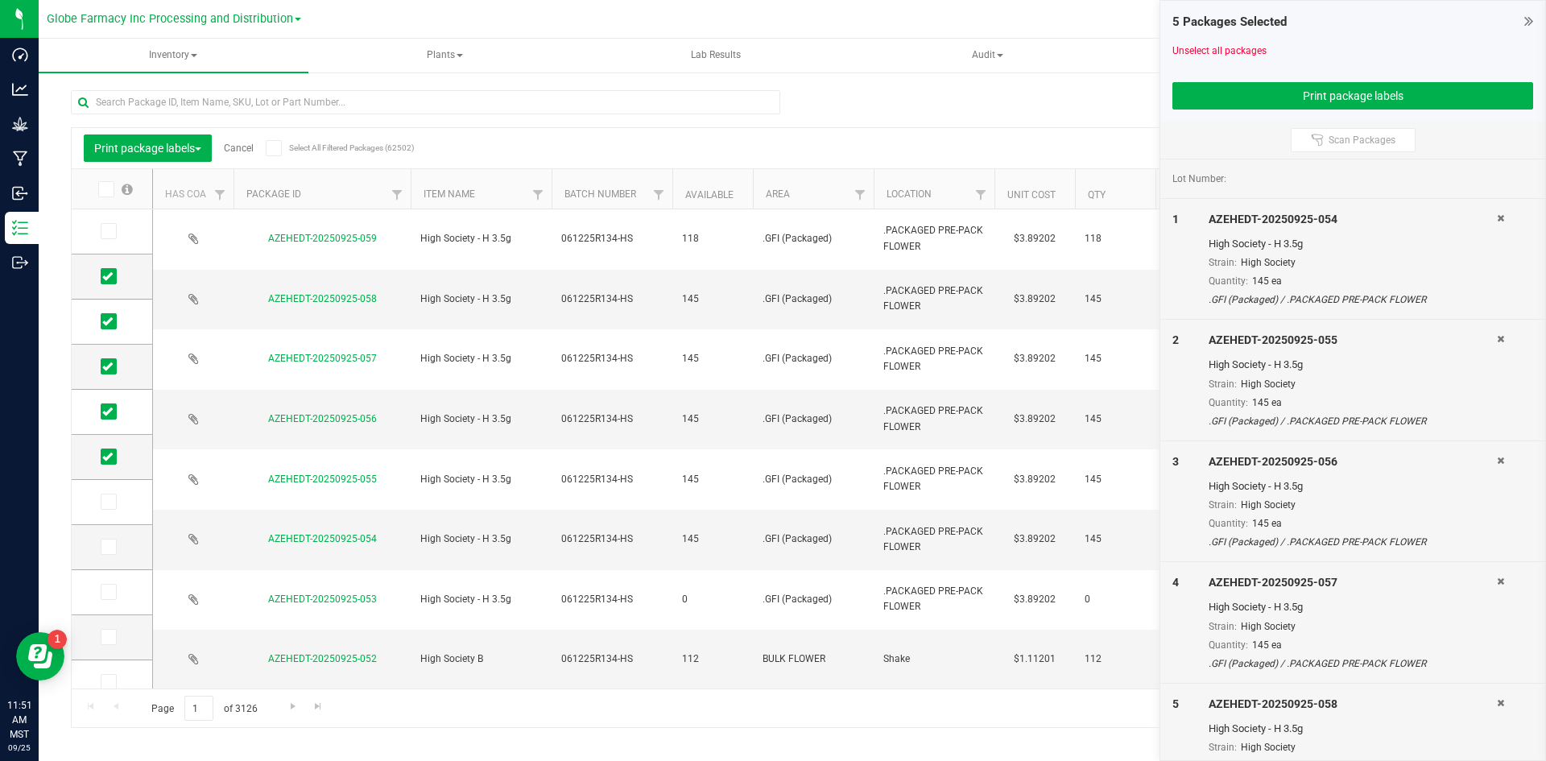
click at [250, 144] on link "Cancel" at bounding box center [239, 148] width 30 height 11
